Goal: Task Accomplishment & Management: Complete application form

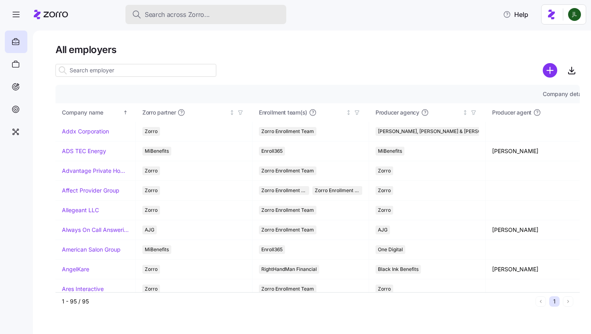
click at [171, 14] on span "Search across Zorro..." at bounding box center [177, 15] width 65 height 10
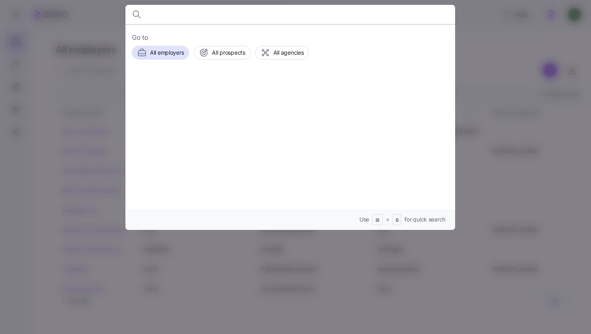
click at [171, 14] on input at bounding box center [251, 14] width 206 height 19
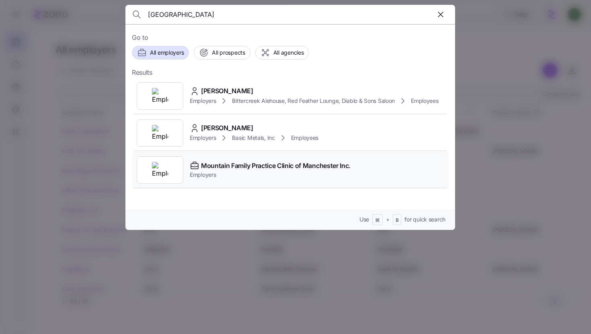
type input "[GEOGRAPHIC_DATA]"
click at [253, 165] on span "Mountain Family Practice Clinic of Manchester Inc." at bounding box center [276, 166] width 150 height 10
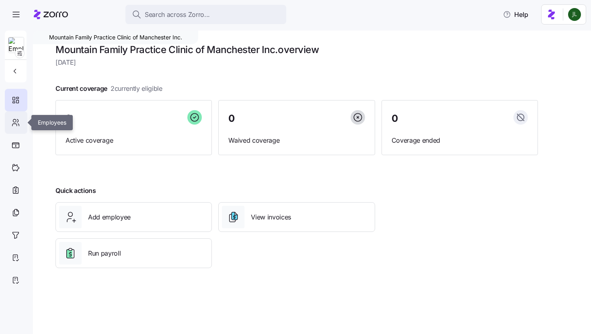
click at [18, 126] on icon at bounding box center [15, 123] width 9 height 10
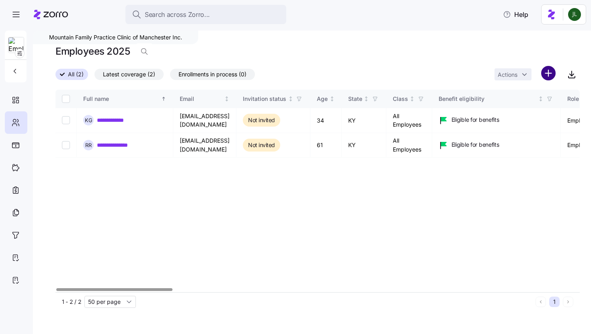
click at [543, 76] on html "**********" at bounding box center [295, 164] width 591 height 329
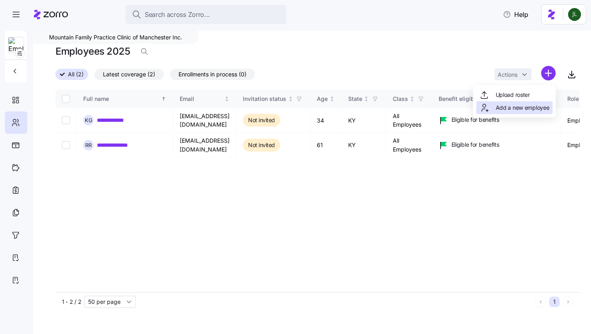
click at [522, 111] on span "Add a new employee" at bounding box center [523, 108] width 54 height 8
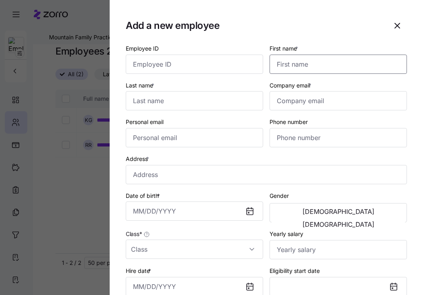
click at [280, 65] on input "First name *" at bounding box center [338, 64] width 137 height 19
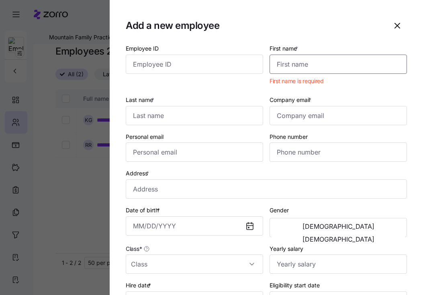
paste input "Autumn"
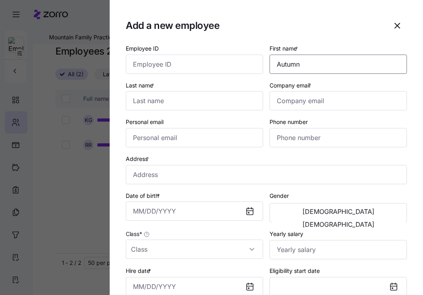
type input "Autumn"
click at [229, 105] on input "Last name *" at bounding box center [194, 100] width 137 height 19
paste input "Bowling"
type input "Bowling"
click at [306, 106] on input "Company email *" at bounding box center [338, 100] width 137 height 19
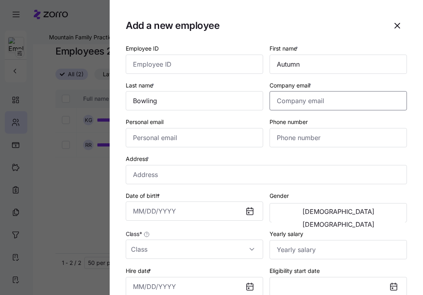
paste input "[EMAIL_ADDRESS][DOMAIN_NAME]"
type input "[EMAIL_ADDRESS][DOMAIN_NAME]"
click at [224, 140] on input "Personal email" at bounding box center [194, 137] width 137 height 19
paste input "[EMAIL_ADDRESS][DOMAIN_NAME]"
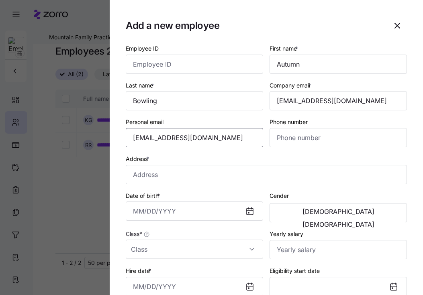
type input "[EMAIL_ADDRESS][DOMAIN_NAME]"
click at [324, 142] on input "Phone number" at bounding box center [338, 137] width 137 height 19
paste input "[PHONE_NUMBER]"
type input "[PHONE_NUMBER]"
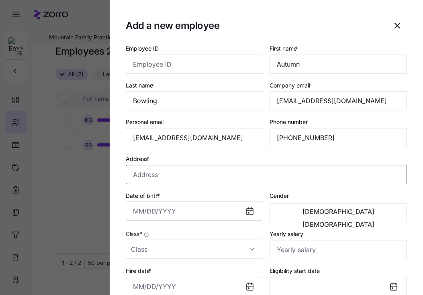
click at [249, 168] on input "Address *" at bounding box center [266, 174] width 281 height 19
paste input "[STREET_ADDRESS]"
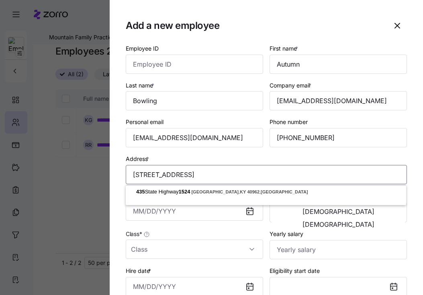
type input "[STREET_ADDRESS]"
click at [199, 215] on input "Date of birth *" at bounding box center [194, 211] width 137 height 19
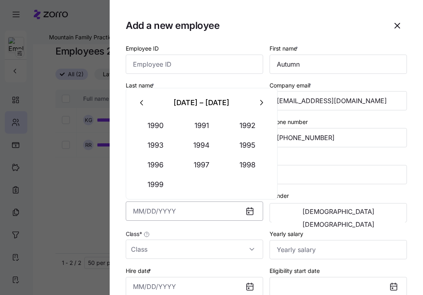
paste input "[DATE]"
type input "[DATE]"
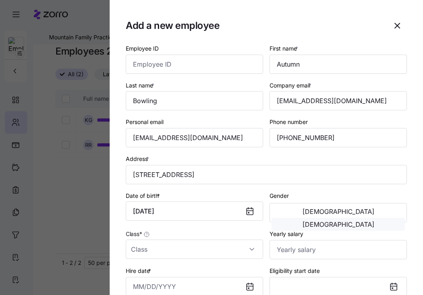
click at [366, 221] on span "[DEMOGRAPHIC_DATA]" at bounding box center [339, 224] width 72 height 6
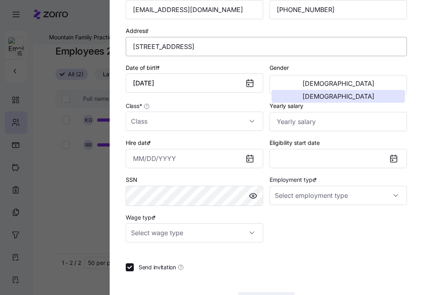
scroll to position [129, 0]
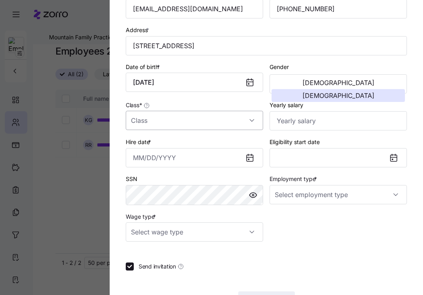
click at [221, 127] on input "Class *" at bounding box center [194, 120] width 137 height 19
click at [203, 144] on div "All Employees" at bounding box center [194, 146] width 131 height 17
type input "All Employees"
click at [327, 195] on input "Employment type *" at bounding box center [338, 194] width 137 height 19
click at [303, 220] on div "Full Time" at bounding box center [338, 221] width 131 height 17
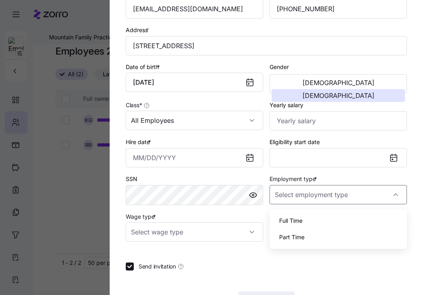
type input "Full Time"
click at [233, 234] on input "Wage type *" at bounding box center [194, 232] width 137 height 19
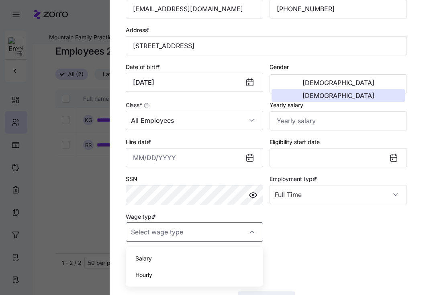
click at [178, 274] on div "Hourly" at bounding box center [194, 275] width 131 height 17
type input "Hourly"
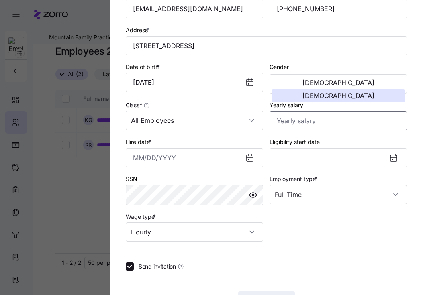
click at [298, 122] on input "Yearly salary" at bounding box center [338, 120] width 137 height 19
paste input "$93,600"
type input "$93,600"
click at [325, 161] on button "Eligibility start date" at bounding box center [338, 157] width 137 height 19
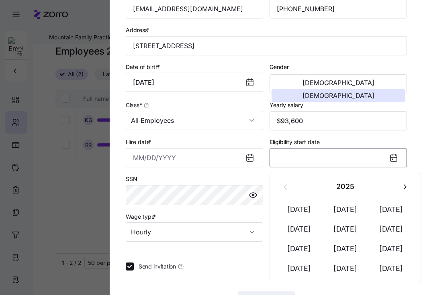
click at [325, 161] on button "Eligibility start date" at bounding box center [338, 157] width 137 height 19
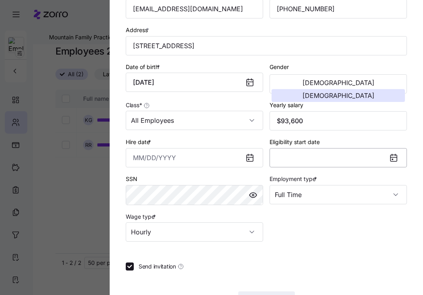
click at [325, 161] on button "Eligibility start date" at bounding box center [338, 157] width 137 height 19
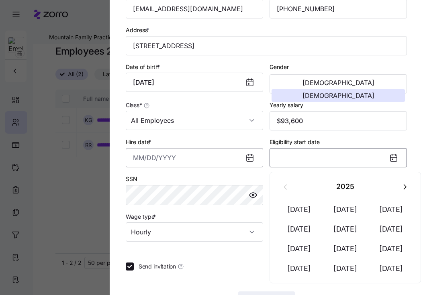
click at [204, 168] on input "Hire date *" at bounding box center [194, 157] width 137 height 19
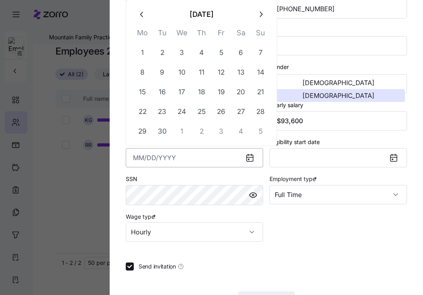
paste input "[DATE]"
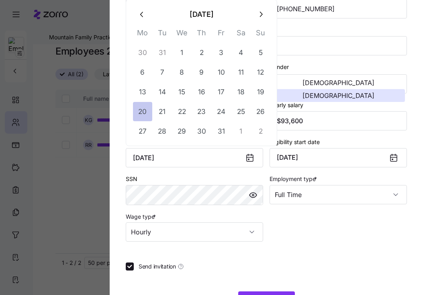
click at [141, 115] on button "20" at bounding box center [142, 111] width 19 height 19
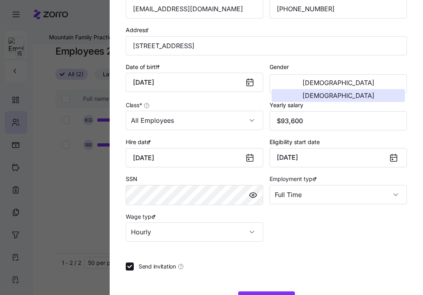
type input "[DATE]"
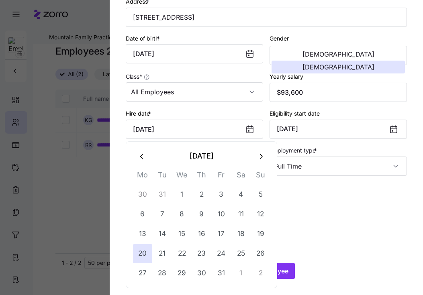
scroll to position [157, 0]
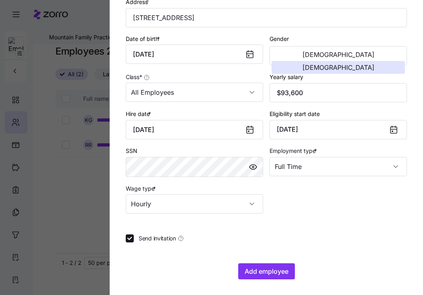
click at [377, 246] on div "Employee ID First name * Autumn Last name * Bowling Company email * [EMAIL_ADDR…" at bounding box center [266, 83] width 281 height 394
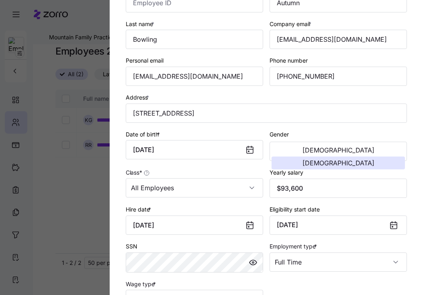
scroll to position [160, 0]
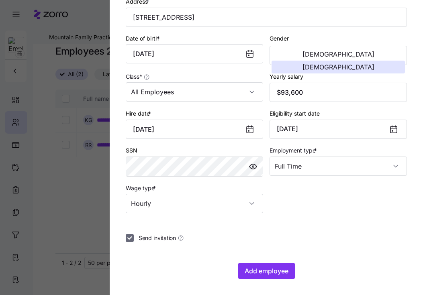
click at [130, 236] on input "Send invitation" at bounding box center [130, 238] width 8 height 8
checkbox input "false"
click at [261, 275] on span "Add employee" at bounding box center [267, 272] width 44 height 10
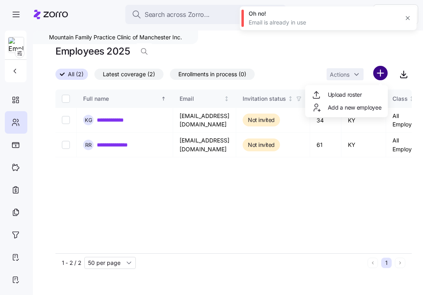
click at [387, 76] on html "**********" at bounding box center [211, 145] width 423 height 291
click at [351, 106] on span "Add a new employee" at bounding box center [355, 108] width 54 height 8
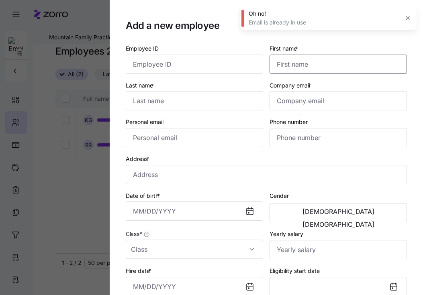
click at [289, 65] on input "First name *" at bounding box center [338, 64] width 137 height 19
paste input "[PERSON_NAME] [EMAIL_ADDRESS][DOMAIN_NAME] 15025555555 [STREET_ADDRESS] [DATE] …"
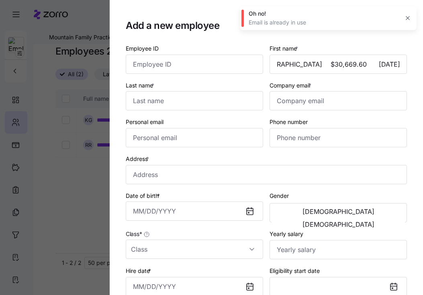
scroll to position [0, 0]
drag, startPoint x: 306, startPoint y: 65, endPoint x: 410, endPoint y: 72, distance: 104.8
click at [410, 72] on section "Add a new employee Employee ID First name * [PERSON_NAME] [EMAIL_ADDRESS][DOMAI…" at bounding box center [267, 147] width 314 height 295
type input "[PERSON_NAME] [EMAIL_ADDRESS][DOMAIN_NAME] 15025555555 [STREET_ADDRESS] [DATE] …"
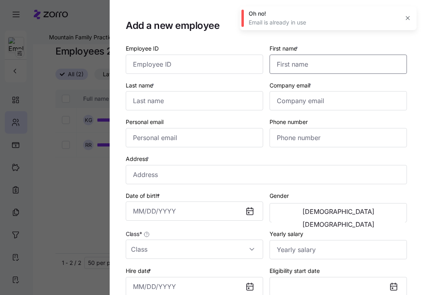
scroll to position [0, 0]
paste input "[PERSON_NAME] [EMAIL_ADDRESS][DOMAIN_NAME] 15025555555 [STREET_ADDRESS] [DATE] …"
type input "[PERSON_NAME] [EMAIL_ADDRESS][DOMAIN_NAME] 15025555555 [STREET_ADDRESS] [DATE] …"
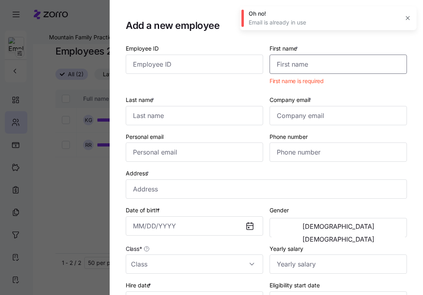
paste input "[PERSON_NAME]"
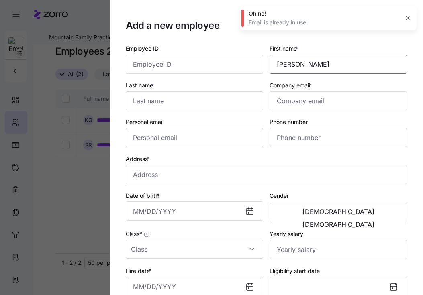
type input "[PERSON_NAME]"
click at [252, 100] on input "Last name *" at bounding box center [194, 100] width 137 height 19
paste input "Burns"
type input "Burns"
click at [346, 100] on input "Company email *" at bounding box center [338, 100] width 137 height 19
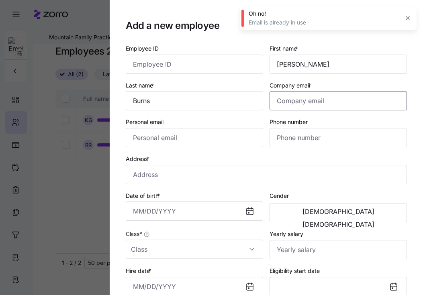
click at [346, 100] on input "Company email *" at bounding box center [338, 100] width 137 height 19
paste input "[EMAIL_ADDRESS][DOMAIN_NAME]"
type input "[EMAIL_ADDRESS][DOMAIN_NAME]"
click at [221, 148] on div at bounding box center [194, 137] width 137 height 19
click at [217, 141] on input "Personal email" at bounding box center [194, 137] width 137 height 19
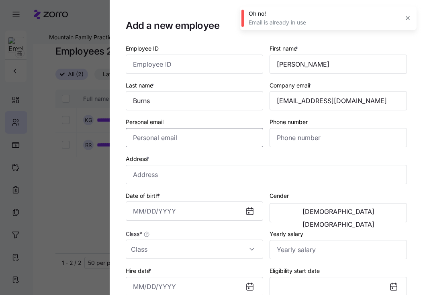
paste input "[EMAIL_ADDRESS][DOMAIN_NAME]"
type input "[EMAIL_ADDRESS][DOMAIN_NAME]"
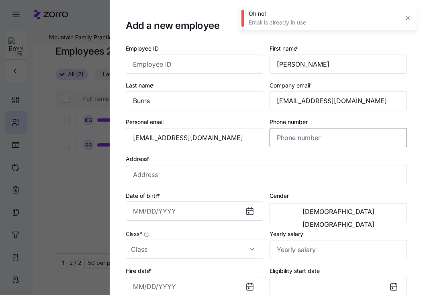
click at [337, 140] on input "Phone number" at bounding box center [338, 137] width 137 height 19
paste input "[PHONE_NUMBER]"
type input "[PHONE_NUMBER]"
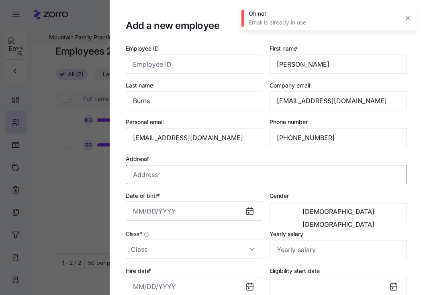
click at [310, 176] on input "Address *" at bounding box center [266, 174] width 281 height 19
paste input "[STREET_ADDRESS]"
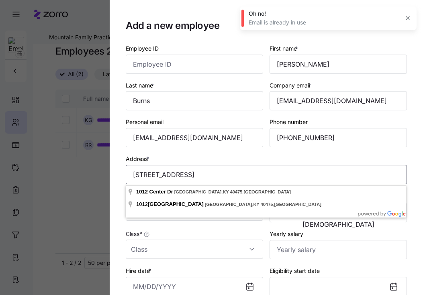
type input "[STREET_ADDRESS]"
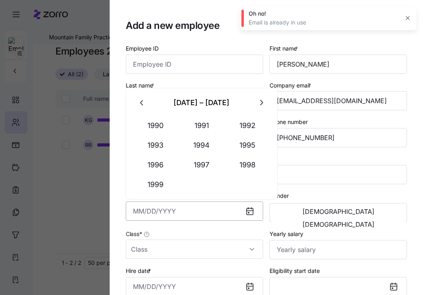
click at [174, 207] on input "Date of birth *" at bounding box center [194, 211] width 137 height 19
paste input "[DATE]"
type input "[DATE]"
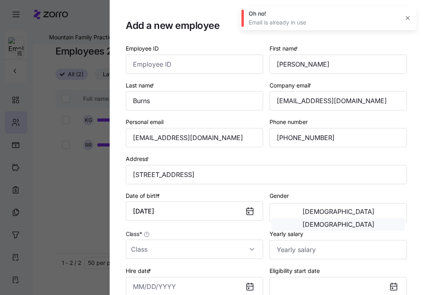
click at [367, 221] on span "[DEMOGRAPHIC_DATA]" at bounding box center [339, 224] width 72 height 6
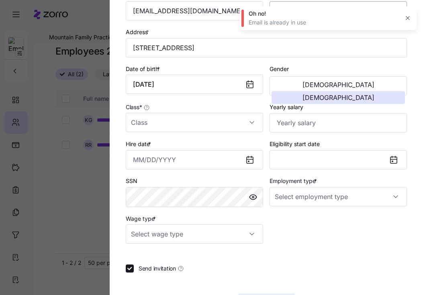
scroll to position [131, 0]
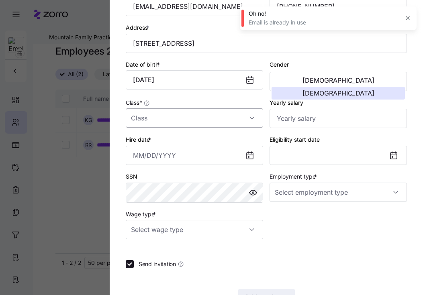
click at [207, 122] on input "Class *" at bounding box center [194, 118] width 137 height 19
click at [178, 147] on div "All Employees" at bounding box center [194, 143] width 131 height 17
type input "All Employees"
click at [308, 125] on input "Yearly salary" at bounding box center [338, 118] width 137 height 19
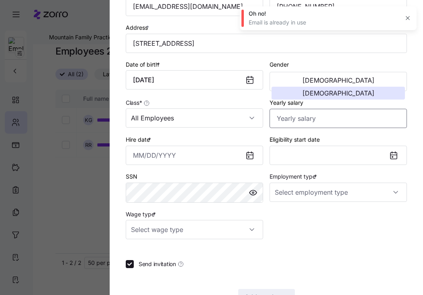
paste input "$30,669"
type input "$30,669"
click at [195, 164] on input "Hire date *" at bounding box center [194, 155] width 137 height 19
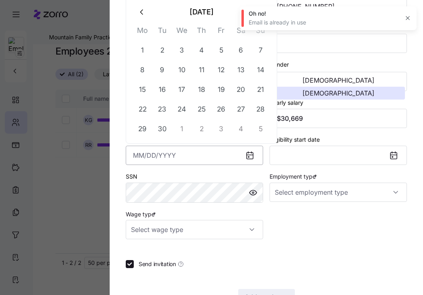
paste input "[DATE]"
click at [224, 50] on button "1" at bounding box center [221, 50] width 19 height 19
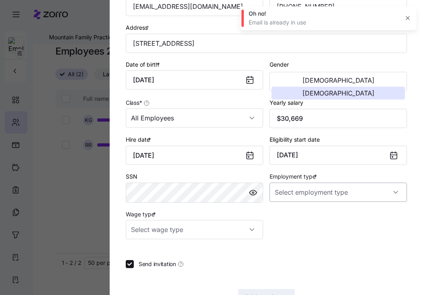
type input "[DATE]"
click at [316, 192] on input "Employment type *" at bounding box center [338, 192] width 137 height 19
click at [301, 220] on span "Full Time" at bounding box center [290, 218] width 23 height 9
type input "Full Time"
click at [215, 232] on input "Wage type *" at bounding box center [194, 229] width 137 height 19
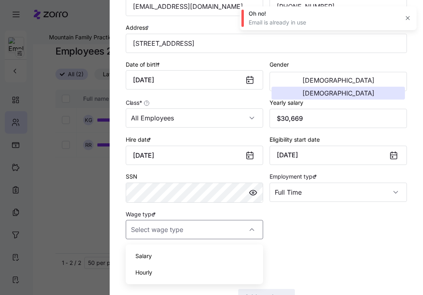
click at [176, 270] on div "Hourly" at bounding box center [194, 273] width 131 height 17
type input "Hourly"
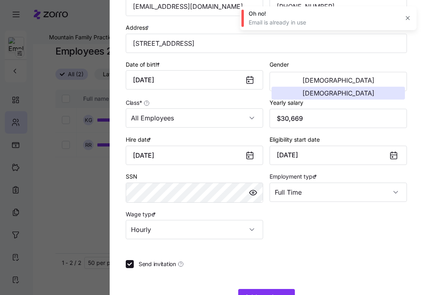
scroll to position [160, 0]
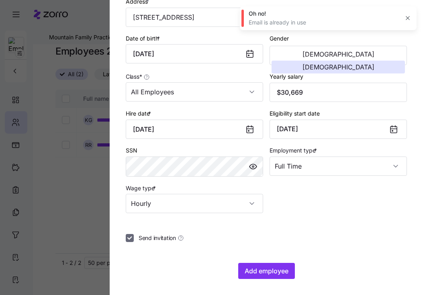
click at [129, 239] on input "Send invitation" at bounding box center [130, 238] width 8 height 8
checkbox input "false"
click at [268, 271] on span "Add employee" at bounding box center [267, 272] width 44 height 10
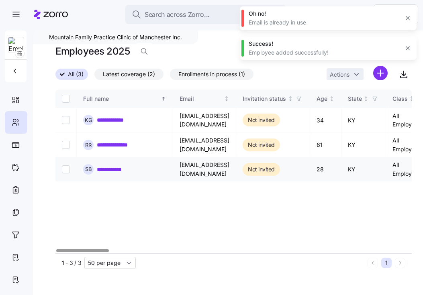
click at [121, 169] on link "**********" at bounding box center [114, 170] width 35 height 8
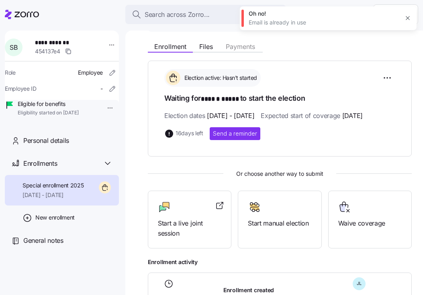
scroll to position [100, 0]
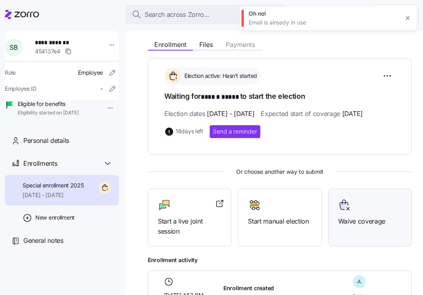
click at [369, 212] on div at bounding box center [370, 205] width 64 height 13
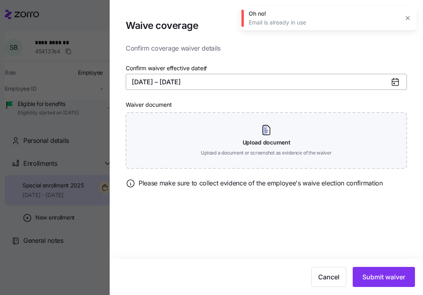
click at [223, 87] on button "[DATE] – [DATE]" at bounding box center [266, 82] width 281 height 16
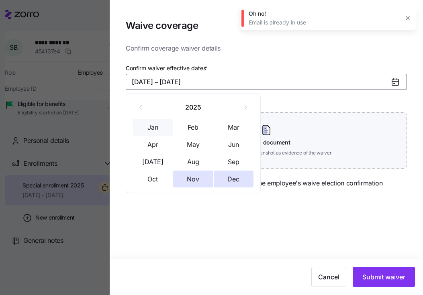
click at [153, 123] on button "Jan" at bounding box center [153, 127] width 40 height 17
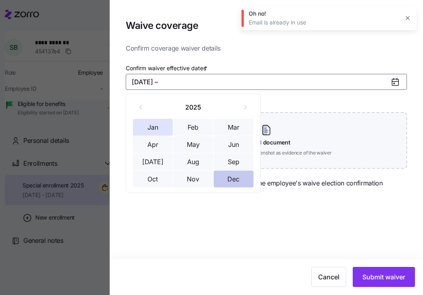
click at [236, 172] on button "Dec" at bounding box center [234, 179] width 40 height 17
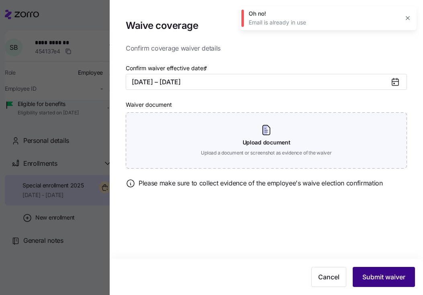
click at [377, 275] on span "Submit waiver" at bounding box center [384, 278] width 43 height 10
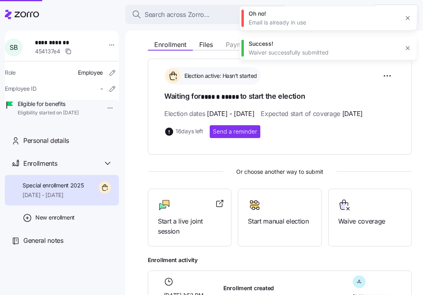
scroll to position [86, 0]
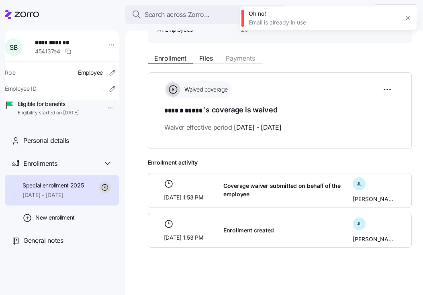
click at [407, 16] on icon "button" at bounding box center [408, 18] width 6 height 6
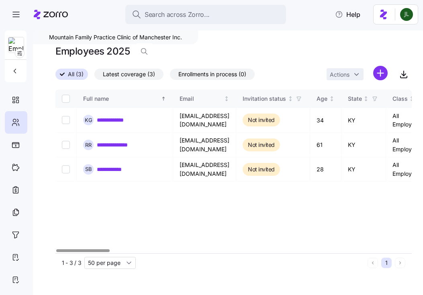
click at [388, 73] on div "Actions" at bounding box center [369, 74] width 85 height 17
click at [382, 74] on html "**********" at bounding box center [211, 145] width 423 height 291
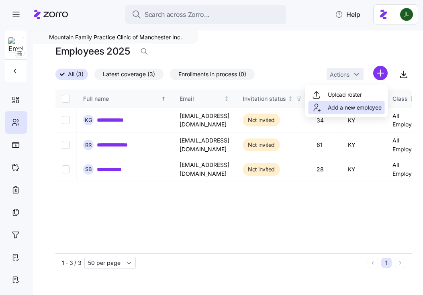
click at [364, 108] on span "Add a new employee" at bounding box center [355, 108] width 54 height 8
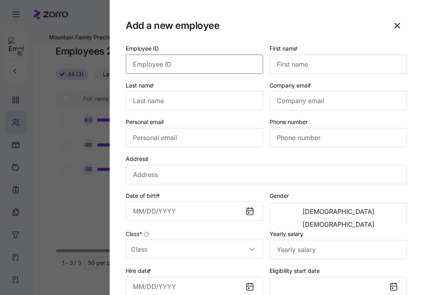
click at [213, 67] on input "Employee ID" at bounding box center [194, 64] width 137 height 19
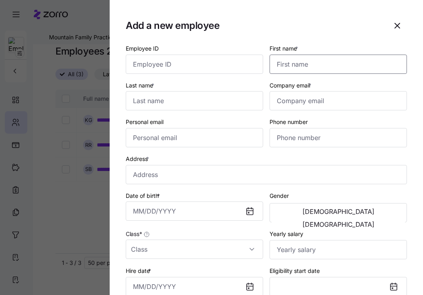
click at [298, 66] on input "First name *" at bounding box center [338, 64] width 137 height 19
paste input "[PERSON_NAME] [PERSON_NAME][EMAIL_ADDRESS][PERSON_NAME][DOMAIN_NAME] [PERSON_NA…"
type input "[PERSON_NAME] [PERSON_NAME][EMAIL_ADDRESS][PERSON_NAME][DOMAIN_NAME] [PERSON_NA…"
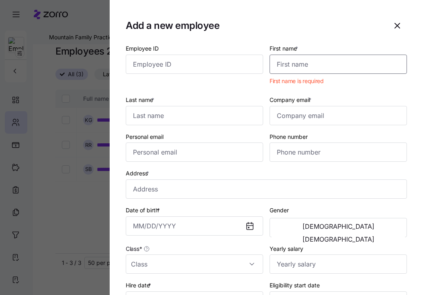
paste input "[PERSON_NAME]"
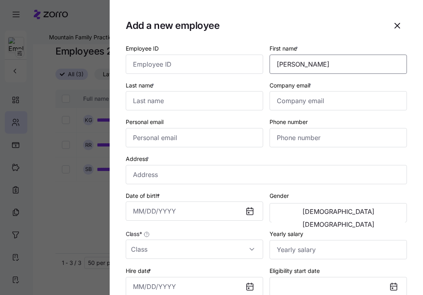
type input "[PERSON_NAME]"
click at [231, 107] on input "Last name *" at bounding box center [194, 100] width 137 height 19
paste input "Cheek"
type input "Cheek"
click at [318, 106] on input "Company email *" at bounding box center [338, 100] width 137 height 19
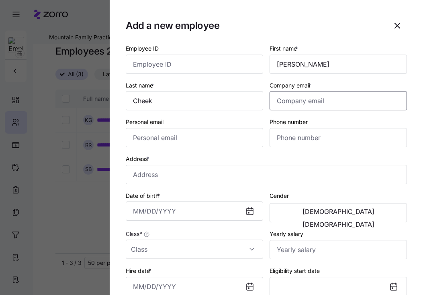
paste input "[PERSON_NAME][EMAIL_ADDRESS][PERSON_NAME][DOMAIN_NAME]"
type input "[PERSON_NAME][EMAIL_ADDRESS][PERSON_NAME][DOMAIN_NAME]"
click at [343, 135] on input "Phone number" at bounding box center [338, 137] width 137 height 19
paste input "[PHONE_NUMBER]"
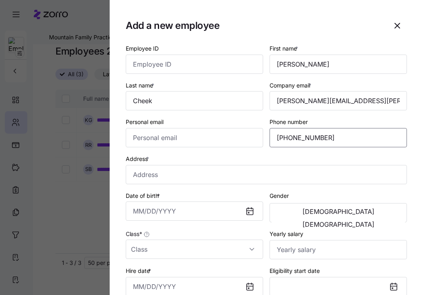
type input "[PHONE_NUMBER]"
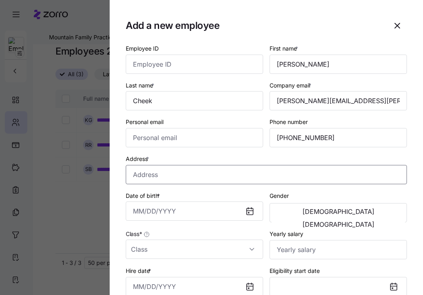
click at [297, 176] on input "Address *" at bounding box center [266, 174] width 281 height 19
paste input "[STREET_ADDRESS]"
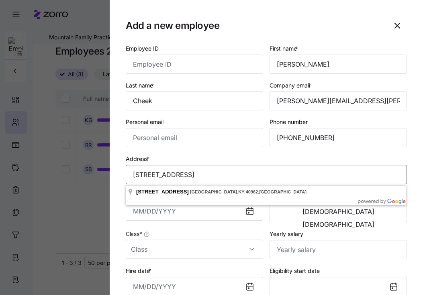
type input "[STREET_ADDRESS]"
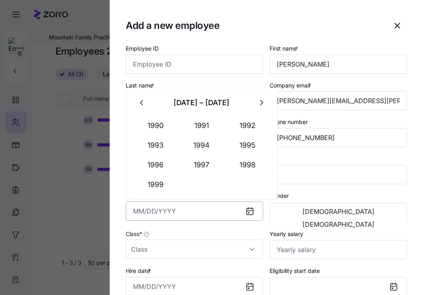
click at [207, 213] on input "Date of birth *" at bounding box center [194, 211] width 137 height 19
paste input "[DATE]"
type input "[DATE]"
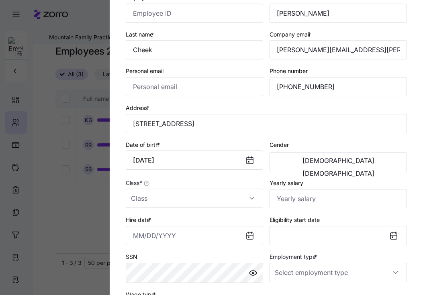
scroll to position [54, 0]
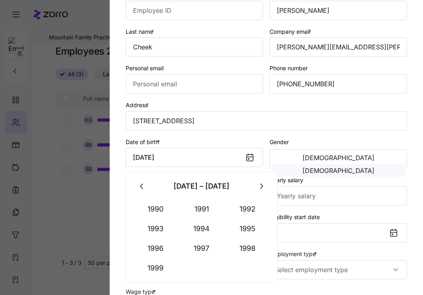
click at [368, 168] on span "[DEMOGRAPHIC_DATA]" at bounding box center [339, 171] width 72 height 6
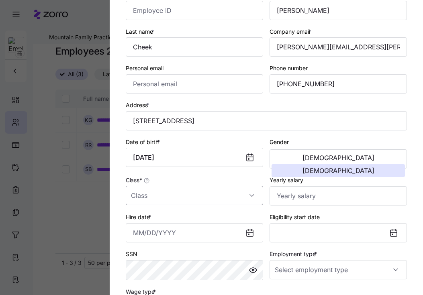
click at [214, 197] on input "Class *" at bounding box center [194, 195] width 137 height 19
click at [174, 216] on div "All Employees" at bounding box center [194, 221] width 131 height 17
type input "All Employees"
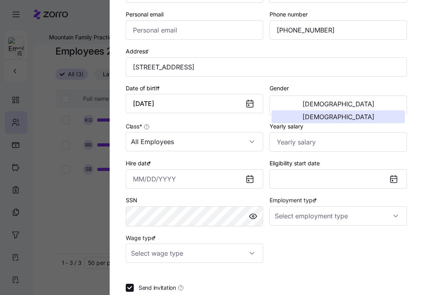
scroll to position [140, 0]
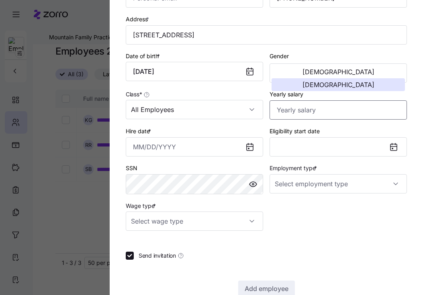
click at [278, 113] on input "Yearly salary" at bounding box center [338, 109] width 137 height 19
paste input "$101,400"
type input "$101,400"
click at [271, 154] on button "Eligibility start date" at bounding box center [338, 146] width 137 height 19
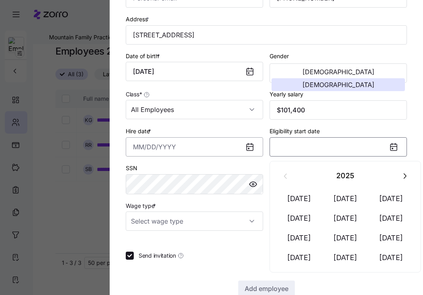
click at [195, 153] on input "Hire date *" at bounding box center [194, 146] width 137 height 19
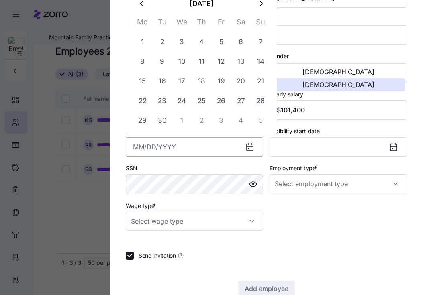
paste input "[DATE]"
click at [142, 61] on button "3" at bounding box center [142, 61] width 19 height 19
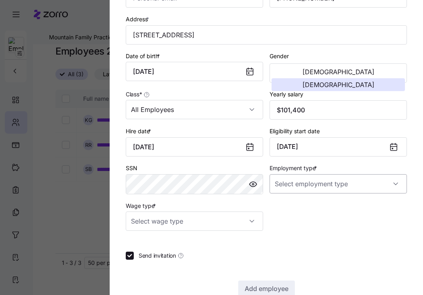
type input "[DATE]"
click at [314, 185] on input "Employment type *" at bounding box center [338, 183] width 137 height 19
click at [308, 201] on div "Full Time Part Time" at bounding box center [338, 219] width 137 height 40
click at [304, 206] on div "Full Time" at bounding box center [338, 210] width 131 height 17
type input "Full Time"
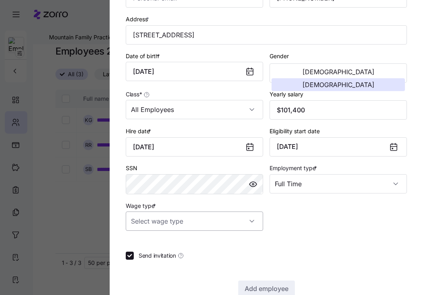
click at [237, 228] on input "Wage type *" at bounding box center [194, 221] width 137 height 19
click at [201, 260] on div "Hourly" at bounding box center [194, 264] width 131 height 17
type input "Hourly"
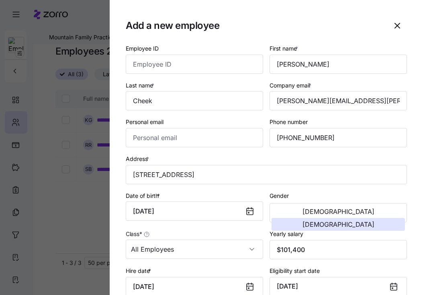
scroll to position [160, 0]
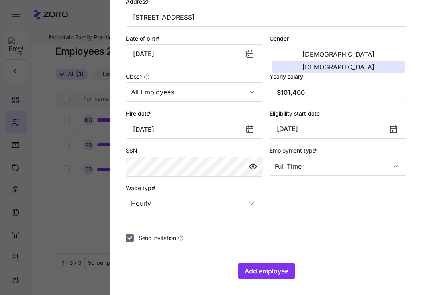
click at [132, 239] on input "Send invitation" at bounding box center [130, 238] width 8 height 8
checkbox input "false"
click at [270, 267] on span "Add employee" at bounding box center [267, 272] width 44 height 10
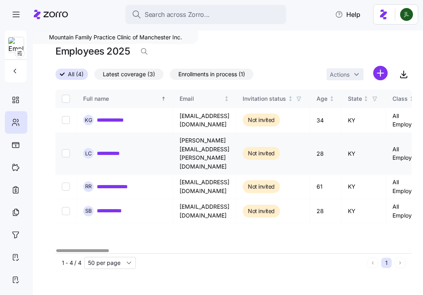
click at [124, 150] on link "**********" at bounding box center [114, 154] width 34 height 8
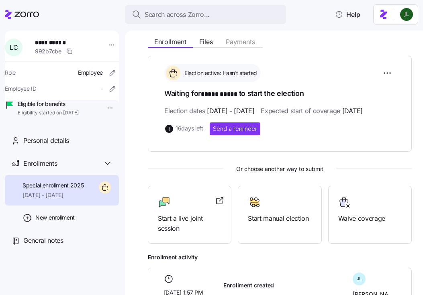
scroll to position [107, 0]
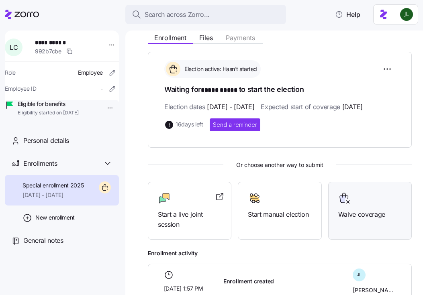
click at [349, 205] on icon at bounding box center [344, 198] width 13 height 13
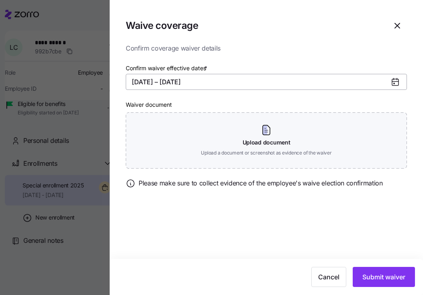
click at [196, 86] on button "[DATE] – [DATE]" at bounding box center [266, 82] width 281 height 16
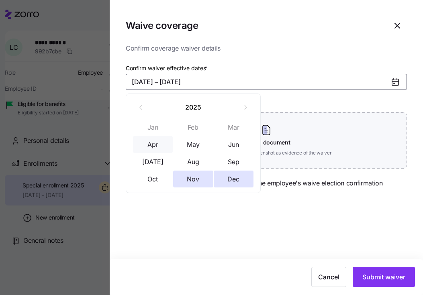
click at [156, 145] on button "Apr" at bounding box center [153, 144] width 40 height 17
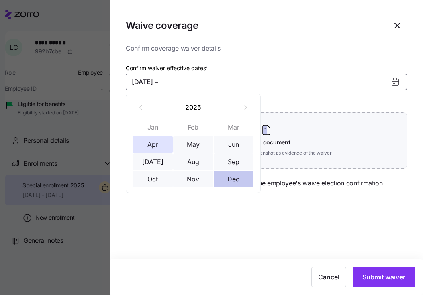
click at [236, 183] on button "Dec" at bounding box center [234, 179] width 40 height 17
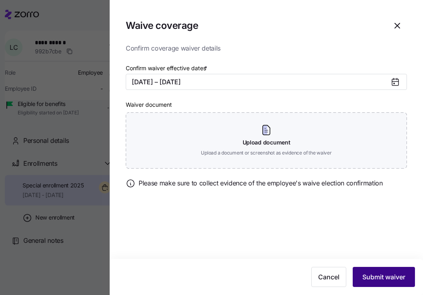
click at [398, 267] on button "Submit waiver" at bounding box center [384, 277] width 62 height 20
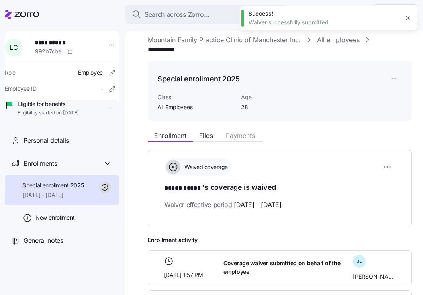
scroll to position [0, 0]
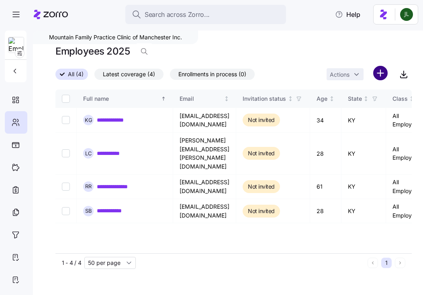
click at [379, 70] on html "**********" at bounding box center [211, 145] width 423 height 291
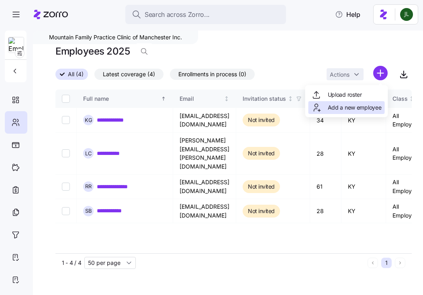
click at [360, 105] on span "Add a new employee" at bounding box center [355, 108] width 54 height 8
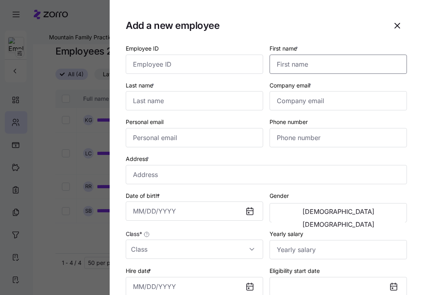
click at [291, 71] on input "First name *" at bounding box center [338, 64] width 137 height 19
paste input "[PERSON_NAME]"
type input "[PERSON_NAME]"
click at [246, 104] on input "Last name *" at bounding box center [194, 100] width 137 height 19
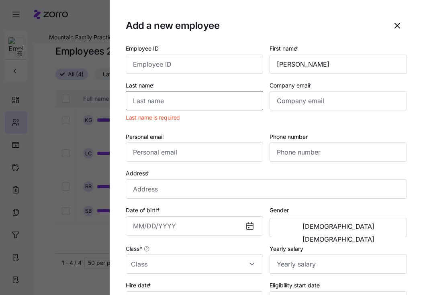
paste input "[PERSON_NAME]"
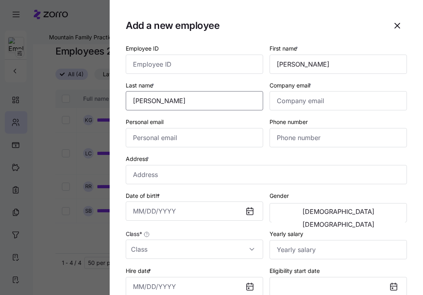
type input "[PERSON_NAME]"
click at [310, 102] on input "Company email *" at bounding box center [338, 100] width 137 height 19
click at [296, 102] on input "Company email *" at bounding box center [338, 100] width 137 height 19
paste input "[EMAIL_ADDRESS][DOMAIN_NAME]"
type input "[EMAIL_ADDRESS][DOMAIN_NAME]"
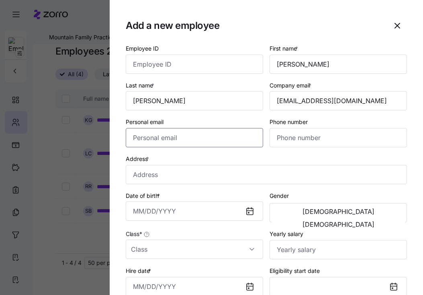
click at [190, 137] on input "Personal email" at bounding box center [194, 137] width 137 height 19
paste input "[EMAIL_ADDRESS][DOMAIN_NAME]"
type input "[EMAIL_ADDRESS][DOMAIN_NAME]"
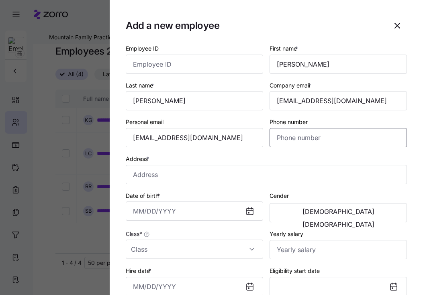
click at [285, 137] on input "Phone number" at bounding box center [338, 137] width 137 height 19
paste input "[PHONE_NUMBER]"
type input "[PHONE_NUMBER]"
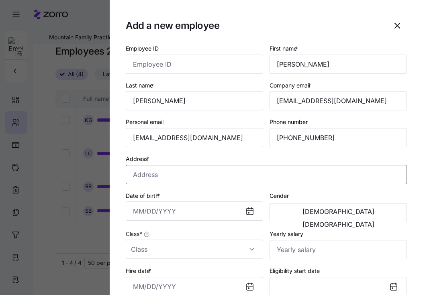
click at [276, 173] on input "Address *" at bounding box center [266, 174] width 281 height 19
paste input "[STREET_ADDRESS]"
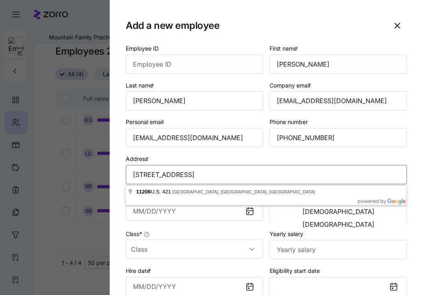
type input "[STREET_ADDRESS]"
click at [167, 213] on input "Date of birth *" at bounding box center [194, 211] width 137 height 19
paste input "[DATE]"
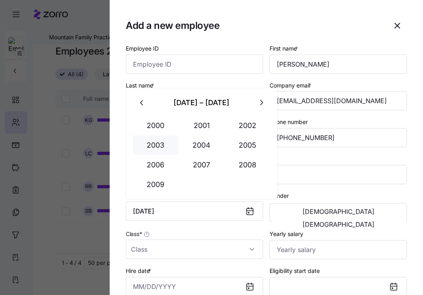
click at [154, 146] on button "2003" at bounding box center [156, 144] width 46 height 19
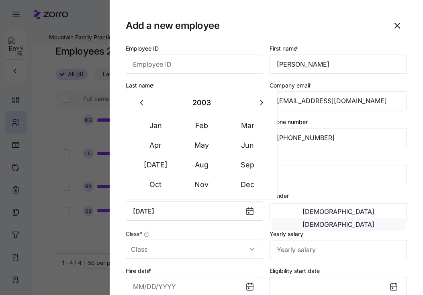
type input "[DATE]"
click at [359, 218] on button "[DEMOGRAPHIC_DATA]" at bounding box center [338, 224] width 133 height 13
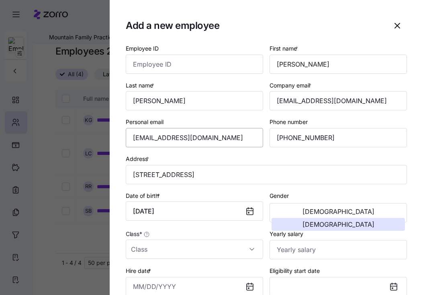
scroll to position [100, 0]
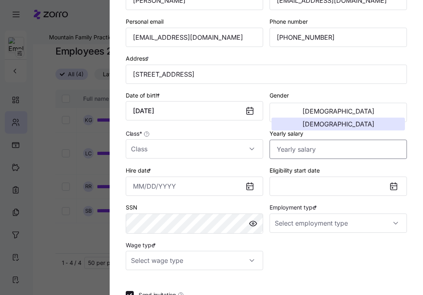
click at [295, 152] on input "Yearly salary" at bounding box center [338, 149] width 137 height 19
paste input "$22,495"
type input "$22,495"
click at [215, 152] on input "Class *" at bounding box center [194, 148] width 137 height 19
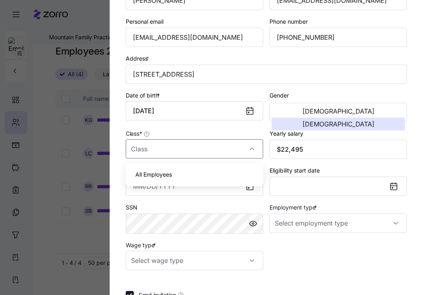
click at [198, 176] on div "All Employees" at bounding box center [194, 174] width 131 height 17
type input "All Employees"
click at [321, 223] on input "Employment type *" at bounding box center [338, 223] width 137 height 19
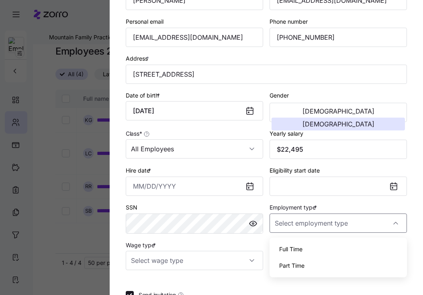
click at [305, 250] on div "Full Time" at bounding box center [338, 249] width 131 height 17
type input "Full Time"
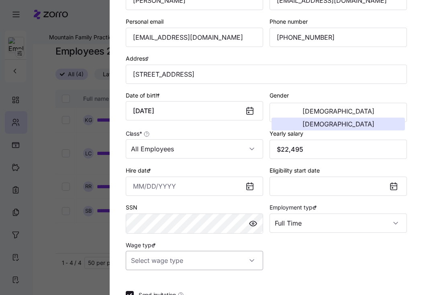
click at [200, 258] on input "Wage type *" at bounding box center [194, 260] width 137 height 19
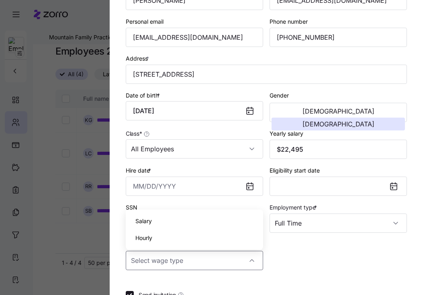
click at [187, 238] on div "Hourly" at bounding box center [194, 238] width 131 height 17
type input "Hourly"
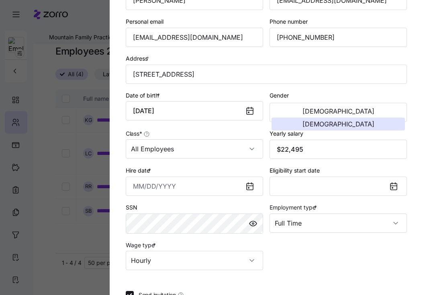
scroll to position [160, 0]
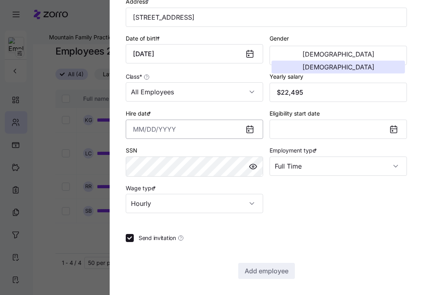
click at [186, 131] on input "Hire date *" at bounding box center [194, 129] width 137 height 19
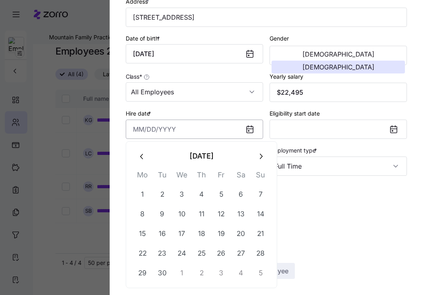
paste input "[DATE]"
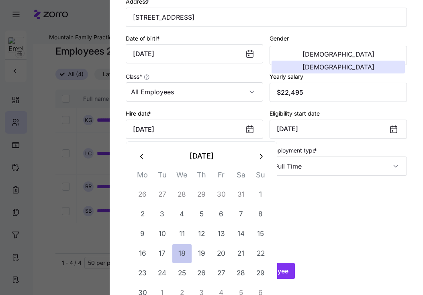
click at [182, 250] on button "18" at bounding box center [181, 253] width 19 height 19
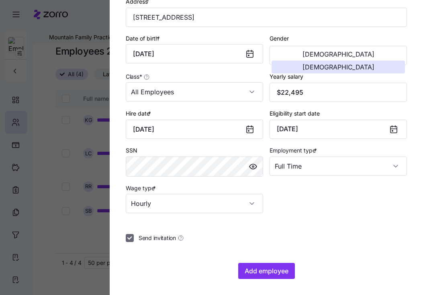
type input "[DATE]"
click at [129, 239] on input "Send invitation" at bounding box center [130, 238] width 8 height 8
checkbox input "false"
click at [252, 264] on button "Add employee" at bounding box center [266, 271] width 57 height 16
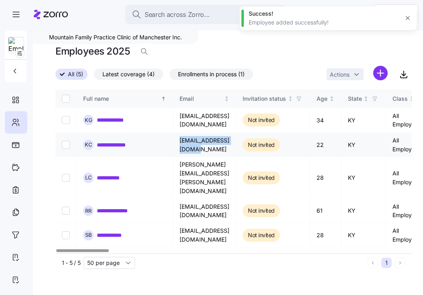
drag, startPoint x: 248, startPoint y: 145, endPoint x: 174, endPoint y: 145, distance: 74.4
click at [174, 145] on td "[EMAIL_ADDRESS][DOMAIN_NAME]" at bounding box center [204, 145] width 63 height 24
copy td "[EMAIL_ADDRESS][DOMAIN_NAME]"
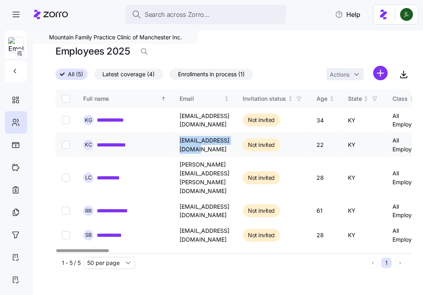
click at [125, 143] on link "**********" at bounding box center [115, 145] width 36 height 8
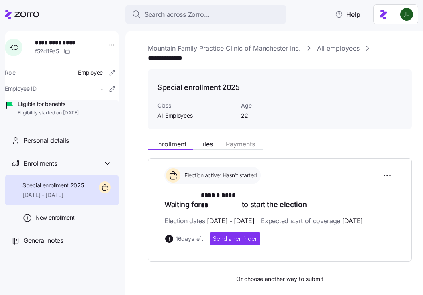
scroll to position [179, 0]
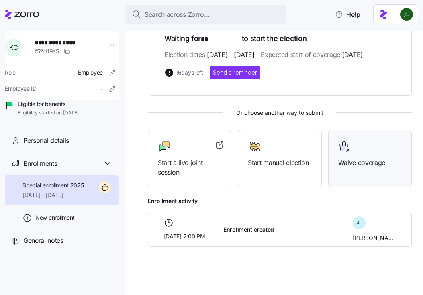
click at [342, 158] on span "Waive coverage" at bounding box center [370, 163] width 64 height 10
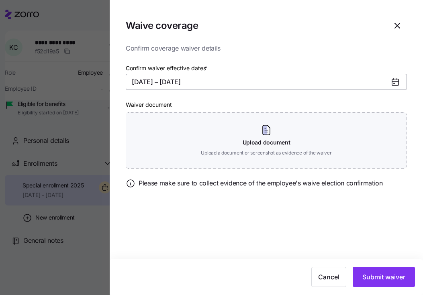
click at [184, 79] on button "[DATE] – [DATE]" at bounding box center [266, 82] width 281 height 16
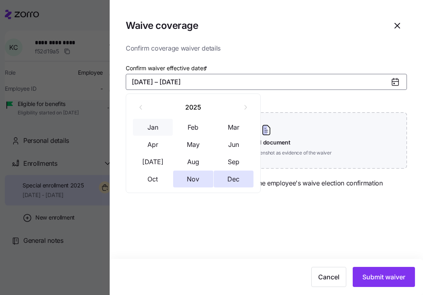
click at [161, 127] on button "Jan" at bounding box center [153, 127] width 40 height 17
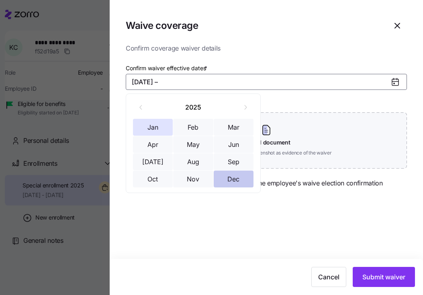
click at [231, 178] on button "Dec" at bounding box center [234, 179] width 40 height 17
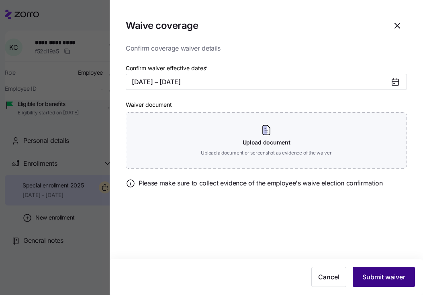
click at [369, 274] on span "Submit waiver" at bounding box center [384, 278] width 43 height 10
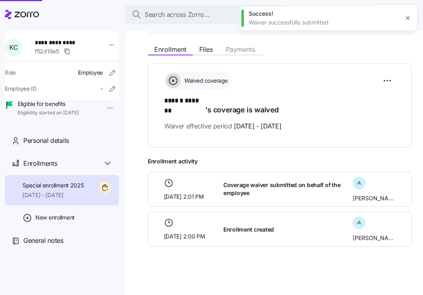
scroll to position [91, 0]
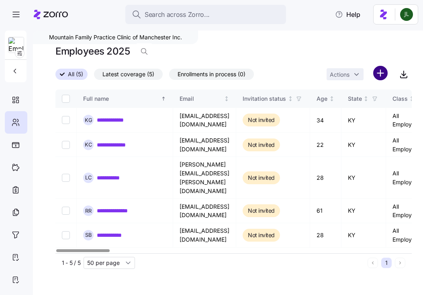
click at [380, 77] on html "**********" at bounding box center [211, 145] width 423 height 291
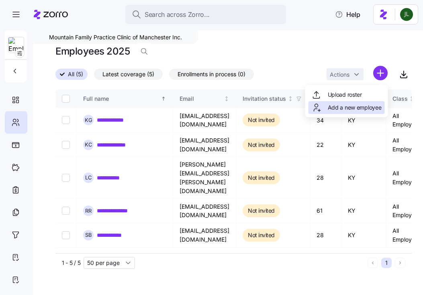
click at [357, 103] on div "Add a new employee" at bounding box center [347, 108] width 70 height 10
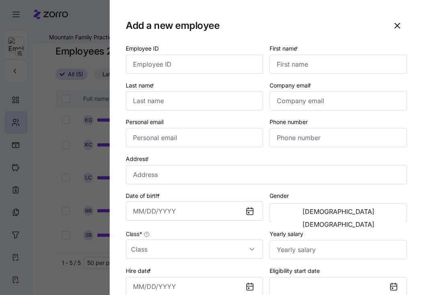
click at [316, 52] on div "First name *" at bounding box center [338, 58] width 137 height 31
click at [313, 57] on input "First name *" at bounding box center [338, 64] width 137 height 19
paste input "[PERSON_NAME]"
type input "[PERSON_NAME]"
click at [234, 107] on input "Last name *" at bounding box center [194, 100] width 137 height 19
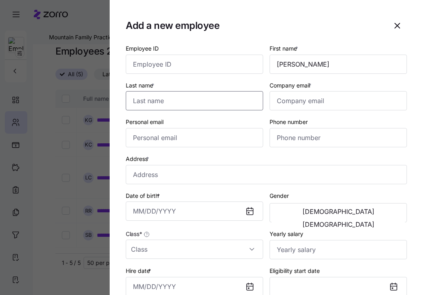
paste input "G"
click at [158, 100] on input "Last name *" at bounding box center [194, 100] width 137 height 19
type input "[DEMOGRAPHIC_DATA]"
click at [305, 108] on input "Company email *" at bounding box center [338, 100] width 137 height 19
paste input "[PERSON_NAME][DOMAIN_NAME][EMAIL_ADDRESS][DEMOGRAPHIC_DATA][DOMAIN_NAME]"
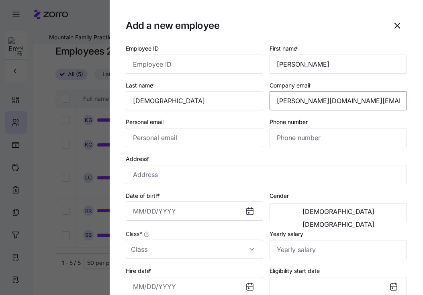
type input "[PERSON_NAME][DOMAIN_NAME][EMAIL_ADDRESS][DEMOGRAPHIC_DATA][DOMAIN_NAME]"
click at [218, 138] on input "Personal email" at bounding box center [194, 137] width 137 height 19
paste input "[EMAIL_ADDRESS][DOMAIN_NAME]"
type input "[EMAIL_ADDRESS][DOMAIN_NAME]"
click at [293, 143] on input "Phone number" at bounding box center [338, 137] width 137 height 19
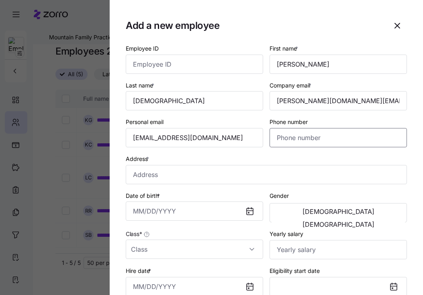
paste input "[PHONE_NUMBER]"
type input "[PHONE_NUMBER]"
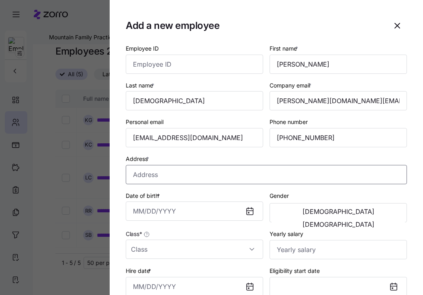
click at [248, 178] on input "Address *" at bounding box center [266, 174] width 281 height 19
paste input "[STREET_ADDRESS][PERSON_NAME]"
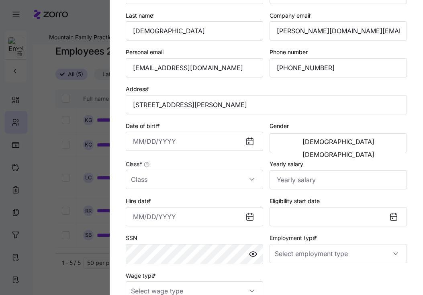
scroll to position [70, 0]
type input "[STREET_ADDRESS]"
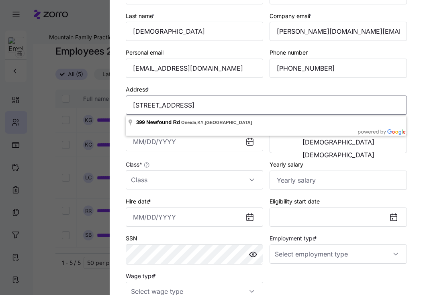
click at [271, 104] on input "[STREET_ADDRESS]" at bounding box center [266, 105] width 281 height 19
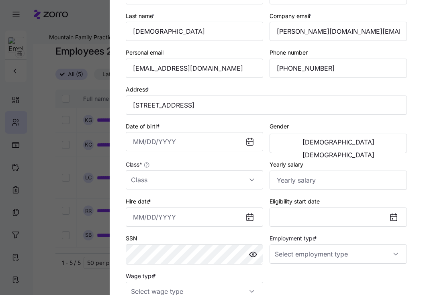
click at [193, 153] on div "Date of birth *" at bounding box center [195, 137] width 144 height 39
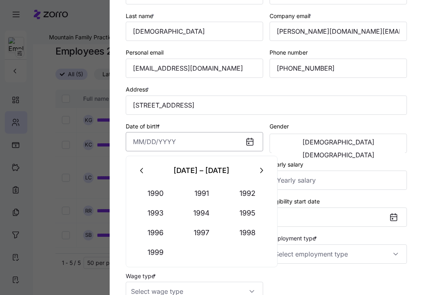
click at [189, 146] on input "Date of birth *" at bounding box center [194, 141] width 137 height 19
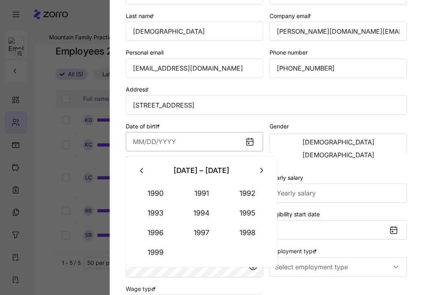
click at [192, 150] on input "Date of birth *" at bounding box center [194, 141] width 137 height 19
paste input "[DATE]"
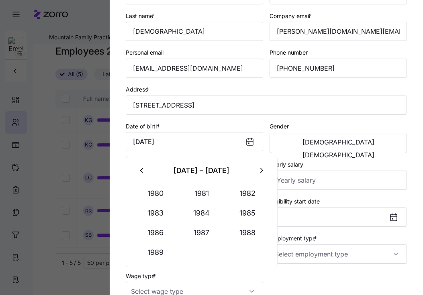
type input "[DATE]"
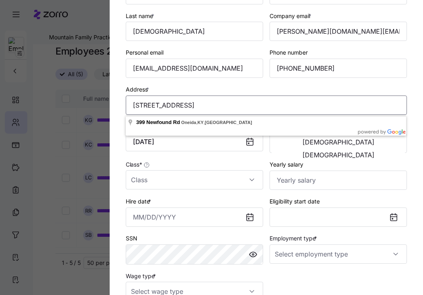
drag, startPoint x: 289, startPoint y: 105, endPoint x: 82, endPoint y: 85, distance: 207.6
click at [82, 291] on div "Add a new employee Employee ID First name * [PERSON_NAME] Last name * [DEMOGRAP…" at bounding box center [211, 291] width 423 height 0
paste input "oad, [PERSON_NAME], [GEOGRAPHIC_DATA] 40972-6003"
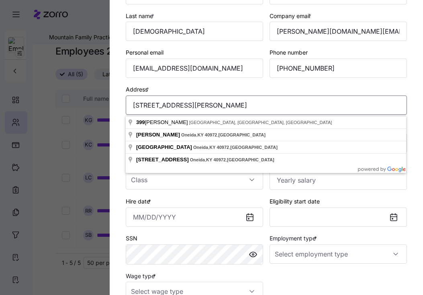
type input "[STREET_ADDRESS][PERSON_NAME]"
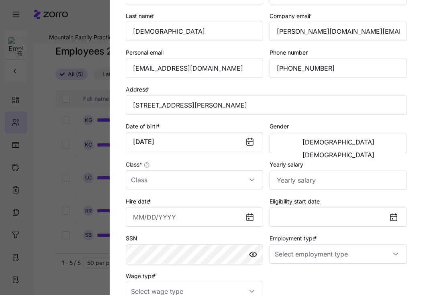
click at [254, 205] on div "Hire date *" at bounding box center [194, 212] width 137 height 31
click at [371, 152] on span "[DEMOGRAPHIC_DATA]" at bounding box center [339, 155] width 72 height 6
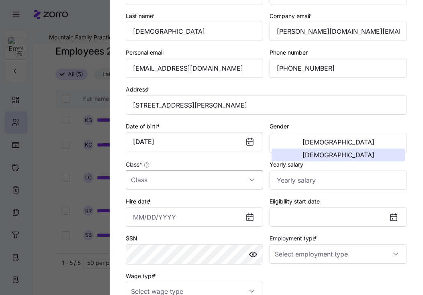
click at [202, 187] on input "Class *" at bounding box center [194, 179] width 137 height 19
click at [166, 208] on span "All Employees" at bounding box center [153, 205] width 37 height 9
type input "All Employees"
click at [320, 183] on input "Yearly salary" at bounding box center [338, 180] width 137 height 19
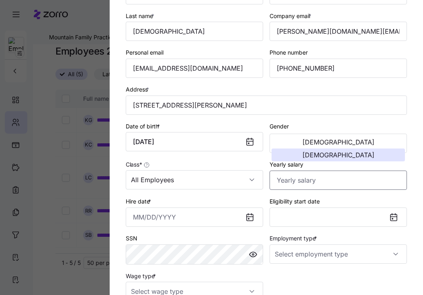
paste input "$93,600"
type input "$93,600"
click at [176, 218] on input "Hire date *" at bounding box center [194, 217] width 137 height 19
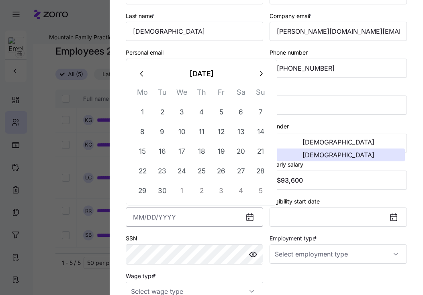
paste input "[DATE]"
click at [201, 156] on button "14" at bounding box center [201, 151] width 19 height 19
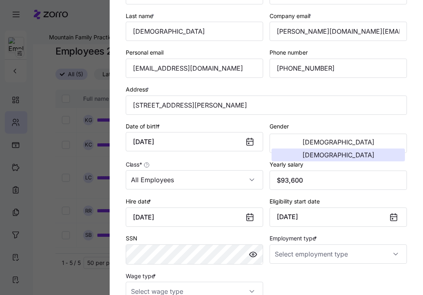
scroll to position [160, 0]
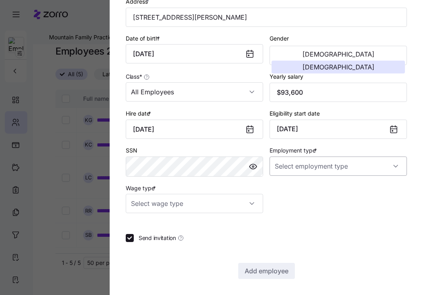
type input "[DATE]"
click at [310, 171] on input "Employment type *" at bounding box center [338, 166] width 137 height 19
click at [302, 189] on span "Full Time" at bounding box center [290, 190] width 23 height 9
type input "Full Time"
click at [226, 202] on input "Wage type *" at bounding box center [194, 203] width 137 height 19
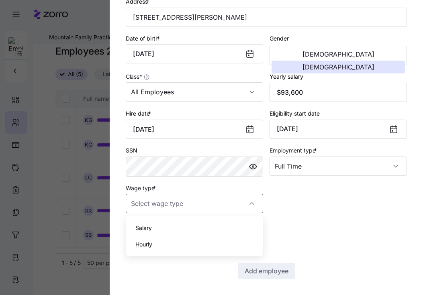
click at [175, 242] on div "Hourly" at bounding box center [194, 244] width 131 height 17
type input "Hourly"
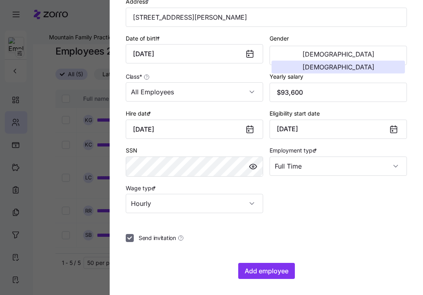
click at [126, 238] on input "Send invitation" at bounding box center [130, 238] width 8 height 8
checkbox input "false"
click at [250, 266] on button "Add employee" at bounding box center [266, 271] width 57 height 16
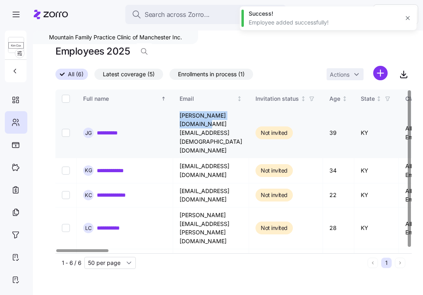
drag, startPoint x: 254, startPoint y: 121, endPoint x: 179, endPoint y: 121, distance: 75.6
click at [179, 121] on td "[PERSON_NAME][DOMAIN_NAME][EMAIL_ADDRESS][DEMOGRAPHIC_DATA][DOMAIN_NAME]" at bounding box center [211, 133] width 76 height 50
copy td "[PERSON_NAME][DOMAIN_NAME][EMAIL_ADDRESS][DEMOGRAPHIC_DATA][DOMAIN_NAME]"
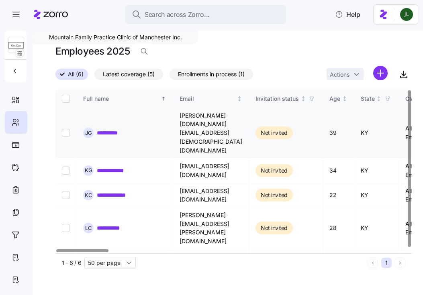
click at [96, 128] on div "**********" at bounding box center [124, 133] width 83 height 10
click at [113, 129] on link "**********" at bounding box center [113, 133] width 32 height 8
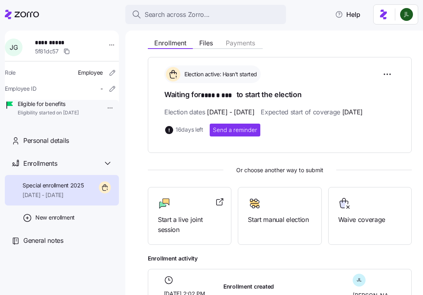
scroll to position [113, 0]
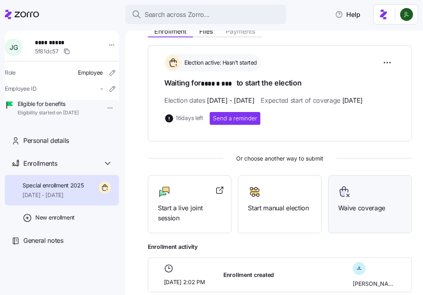
click at [349, 213] on div "Waive coverage" at bounding box center [370, 200] width 64 height 28
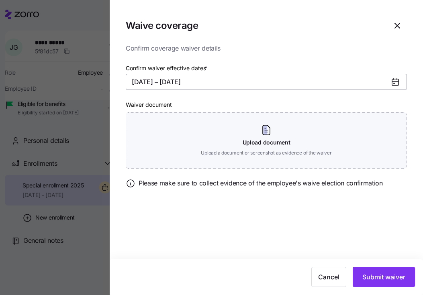
click at [199, 88] on button "[DATE] – [DATE]" at bounding box center [266, 82] width 281 height 16
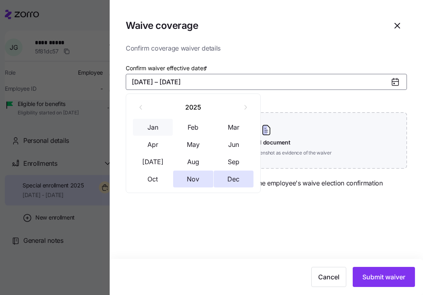
click at [157, 133] on button "Jan" at bounding box center [153, 127] width 40 height 17
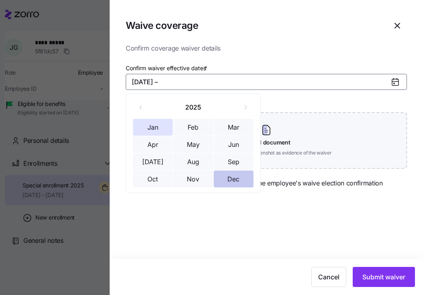
click at [231, 178] on button "Dec" at bounding box center [234, 179] width 40 height 17
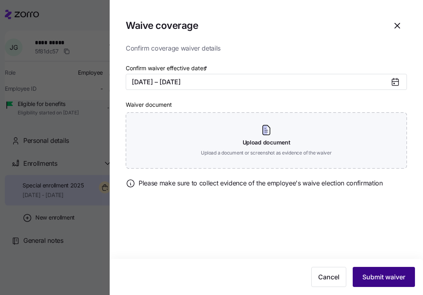
click at [392, 274] on span "Submit waiver" at bounding box center [384, 278] width 43 height 10
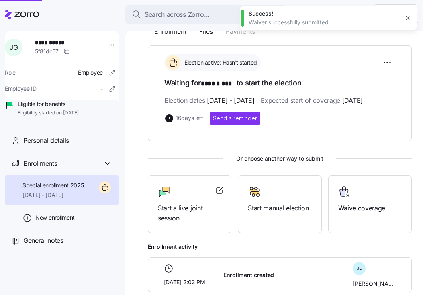
scroll to position [96, 0]
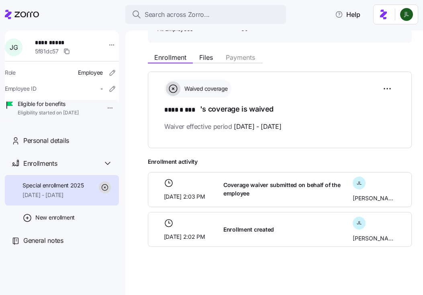
click at [105, 12] on div "Search across Zorro... Help" at bounding box center [212, 14] width 414 height 23
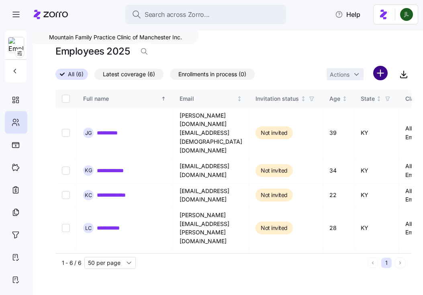
click at [378, 72] on html "**********" at bounding box center [211, 145] width 423 height 291
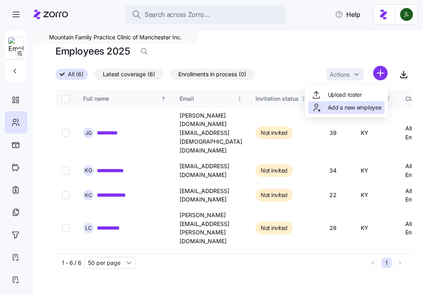
click at [354, 108] on span "Add a new employee" at bounding box center [355, 108] width 54 height 8
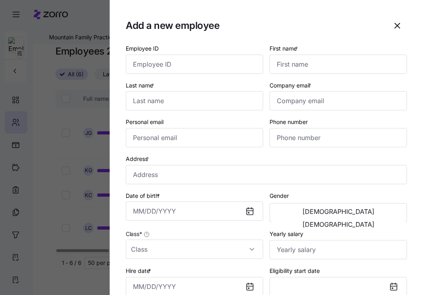
click at [176, 53] on div "Employee ID" at bounding box center [194, 58] width 137 height 31
click at [290, 59] on input "First name *" at bounding box center [338, 64] width 137 height 19
paste input "Merilda"
type input "Merilda"
click at [201, 103] on input "Last name *" at bounding box center [194, 100] width 137 height 19
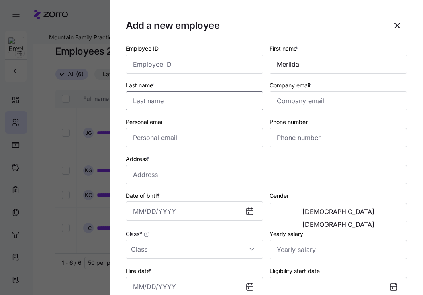
click at [201, 103] on input "Last name *" at bounding box center [194, 100] width 137 height 19
paste input "[PERSON_NAME]"
type input "[PERSON_NAME]"
click at [300, 98] on input "Company email *" at bounding box center [338, 100] width 137 height 19
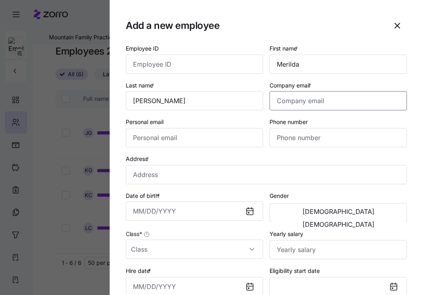
paste input "[EMAIL_ADDRESS][DOMAIN_NAME]"
type input "[EMAIL_ADDRESS][DOMAIN_NAME]"
click at [152, 136] on input "Personal email" at bounding box center [194, 137] width 137 height 19
paste input "[EMAIL_ADDRESS][DOMAIN_NAME]"
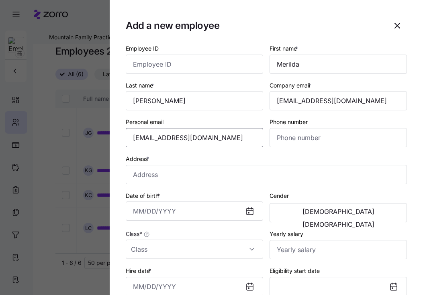
type input "[EMAIL_ADDRESS][DOMAIN_NAME]"
click at [320, 143] on input "Phone number" at bounding box center [338, 137] width 137 height 19
paste input "[PHONE_NUMBER]"
type input "[PHONE_NUMBER]"
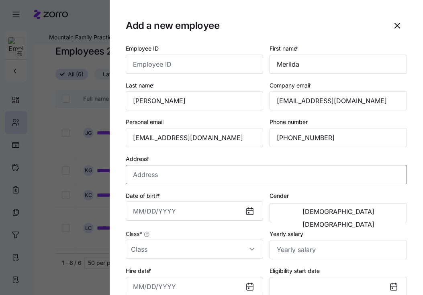
click at [166, 178] on input "Address *" at bounding box center [266, 174] width 281 height 19
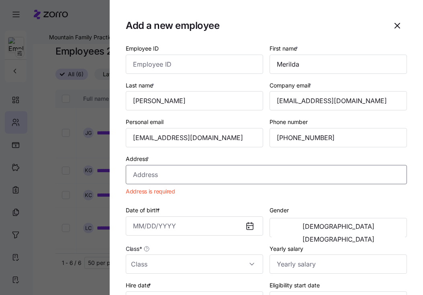
paste input "[STREET_ADDRESS][PERSON_NAME]"
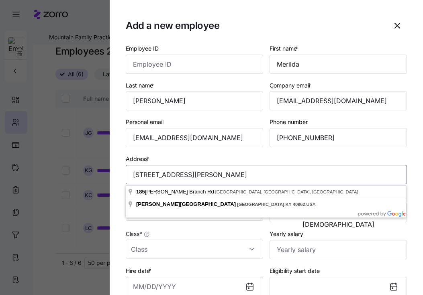
type input "[STREET_ADDRESS][PERSON_NAME]"
click at [172, 228] on div "Class *" at bounding box center [195, 244] width 144 height 37
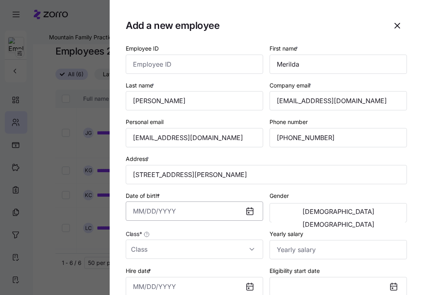
click at [164, 214] on input "Date of birth *" at bounding box center [194, 211] width 137 height 19
paste input "[DATE]"
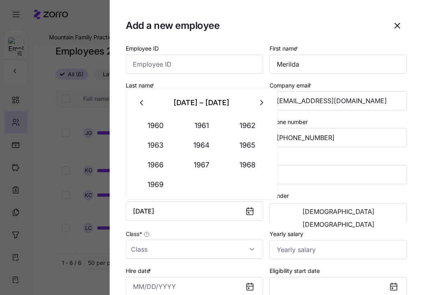
type input "[DATE]"
click at [320, 256] on input "Yearly salary" at bounding box center [338, 249] width 137 height 19
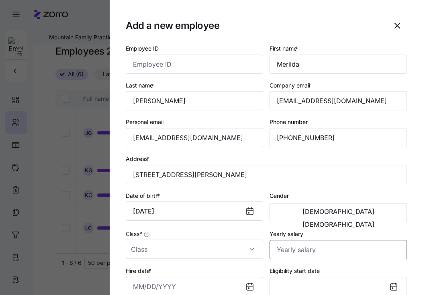
click at [320, 256] on input "Yearly salary" at bounding box center [338, 249] width 137 height 19
paste input "$25,303"
type input "$25,303"
click at [396, 218] on button "[DEMOGRAPHIC_DATA]" at bounding box center [338, 224] width 133 height 13
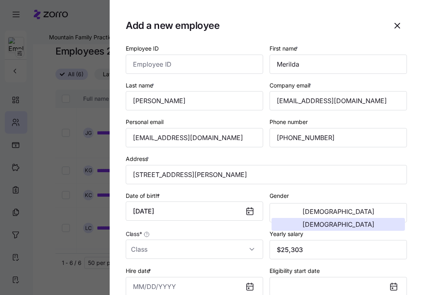
click at [204, 262] on div "Class *" at bounding box center [195, 244] width 144 height 37
click at [194, 254] on input "Class *" at bounding box center [194, 249] width 137 height 19
click at [181, 250] on input "Class *" at bounding box center [194, 249] width 137 height 19
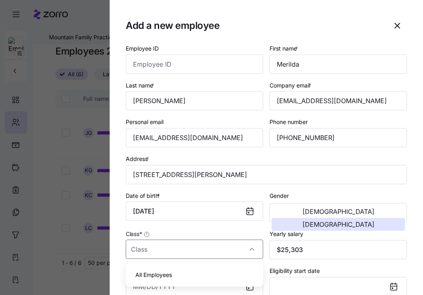
click at [174, 271] on div "All Employees" at bounding box center [194, 275] width 131 height 17
type input "All Employees"
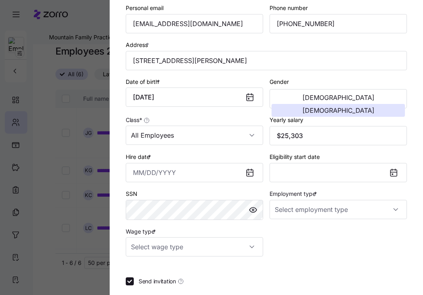
scroll to position [116, 0]
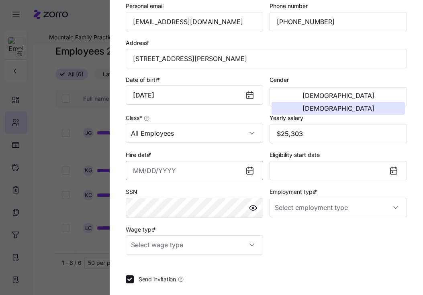
click at [206, 170] on input "Hire date *" at bounding box center [194, 170] width 137 height 19
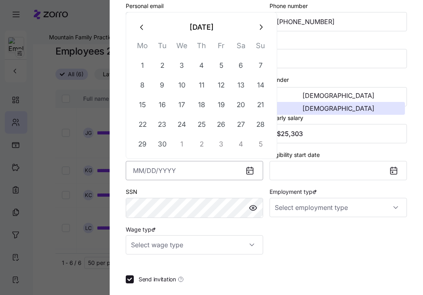
paste input "[DATE]"
click at [224, 63] on button "1" at bounding box center [221, 65] width 19 height 19
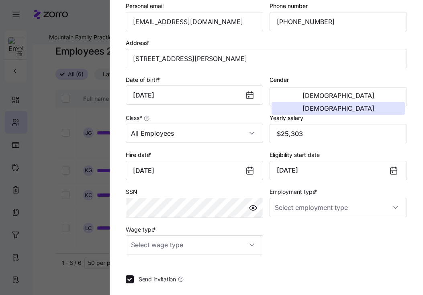
type input "[DATE]"
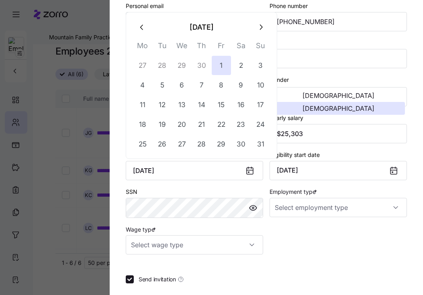
click at [363, 72] on div "Address * [STREET_ADDRESS][PERSON_NAME]" at bounding box center [267, 53] width 288 height 37
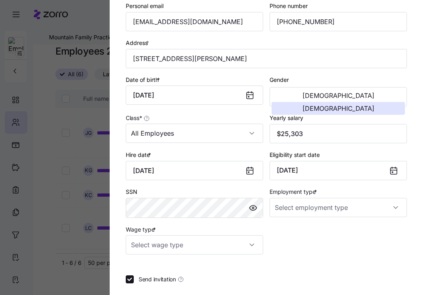
scroll to position [160, 0]
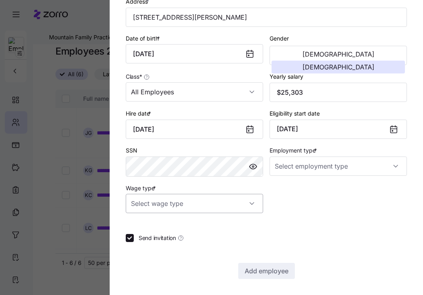
click at [232, 206] on input "Wage type *" at bounding box center [194, 203] width 137 height 19
click at [206, 241] on div "Hourly" at bounding box center [194, 244] width 131 height 17
type input "Hourly"
click at [300, 169] on input "Employment type *" at bounding box center [338, 166] width 137 height 19
click at [290, 191] on span "Full Time" at bounding box center [290, 190] width 23 height 9
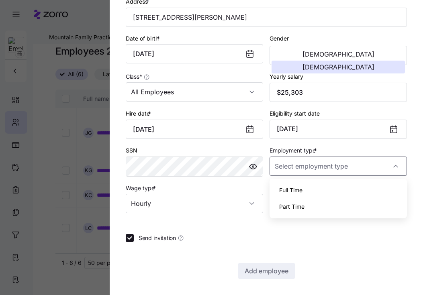
type input "Full Time"
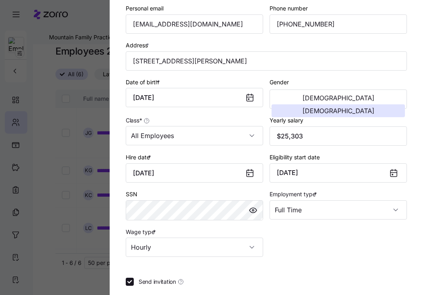
scroll to position [107, 0]
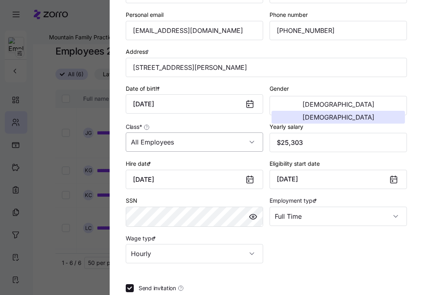
click at [215, 148] on input "All Employees" at bounding box center [194, 142] width 137 height 19
click at [262, 232] on div "Wage type * Hourly" at bounding box center [195, 248] width 144 height 37
click at [357, 271] on div "Employee ID First name * [PERSON_NAME] Last name * [PERSON_NAME] Company email …" at bounding box center [266, 133] width 281 height 394
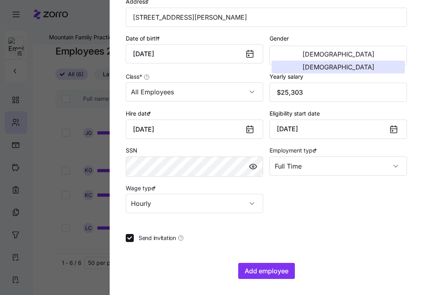
scroll to position [157, 0]
click at [140, 241] on span "Send invitation" at bounding box center [157, 239] width 37 height 8
click at [134, 241] on input "Send invitation" at bounding box center [130, 239] width 8 height 8
checkbox input "false"
click at [254, 272] on span "Add employee" at bounding box center [267, 272] width 44 height 10
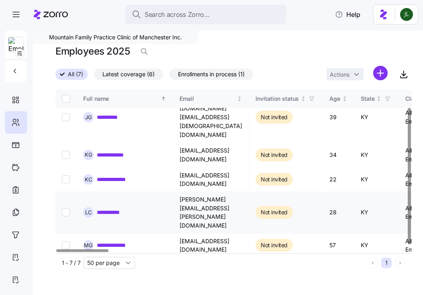
scroll to position [25, 0]
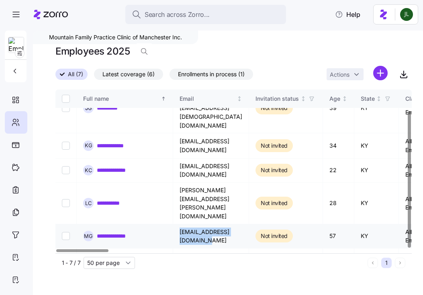
copy td "[EMAIL_ADDRESS][DOMAIN_NAME]"
drag, startPoint x: 255, startPoint y: 191, endPoint x: 180, endPoint y: 194, distance: 75.6
click at [179, 225] on td "[EMAIL_ADDRESS][DOMAIN_NAME]" at bounding box center [211, 237] width 76 height 24
click at [119, 231] on div "**********" at bounding box center [124, 236] width 83 height 10
click at [113, 232] on link "**********" at bounding box center [117, 236] width 40 height 8
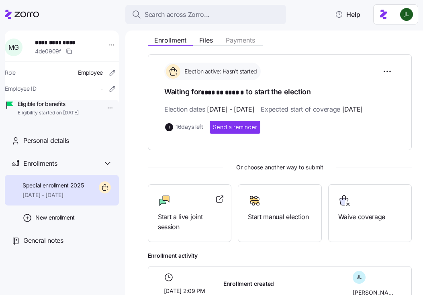
scroll to position [117, 0]
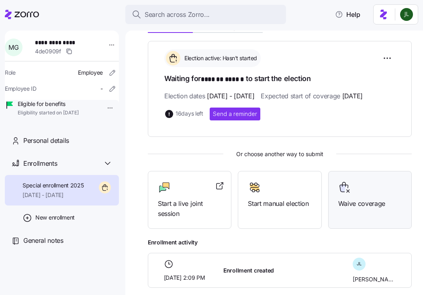
click at [359, 209] on span "Waive coverage" at bounding box center [370, 204] width 64 height 10
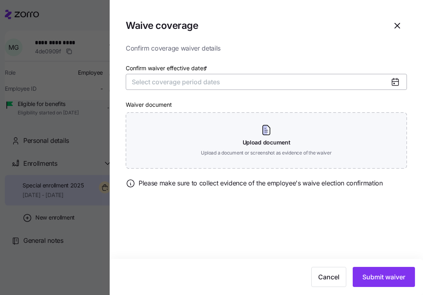
click at [189, 81] on span "Select coverage period dates" at bounding box center [176, 82] width 88 height 8
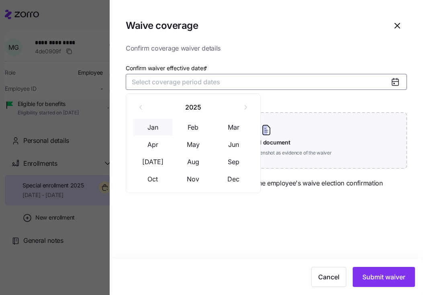
click at [157, 120] on button "Jan" at bounding box center [153, 127] width 40 height 17
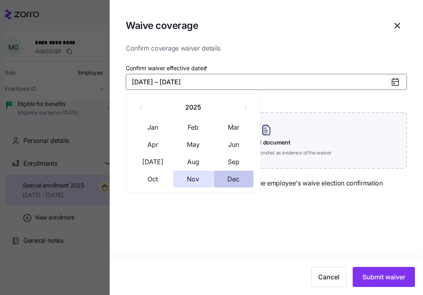
click at [239, 175] on button "Dec" at bounding box center [234, 179] width 40 height 17
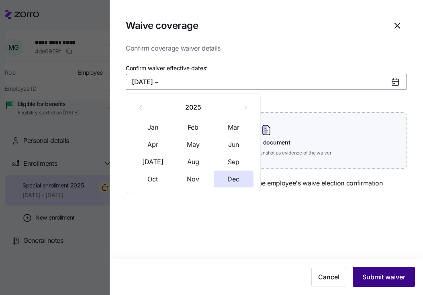
click at [374, 268] on button "Submit waiver" at bounding box center [384, 277] width 62 height 20
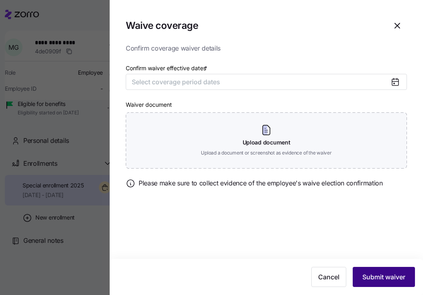
click at [376, 276] on span "Submit waiver" at bounding box center [384, 278] width 43 height 10
click at [229, 84] on button "Select coverage period dates" at bounding box center [266, 82] width 281 height 16
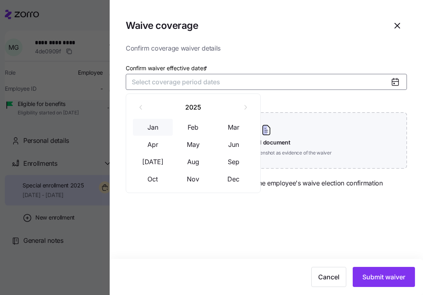
click at [157, 130] on button "Jan" at bounding box center [153, 127] width 40 height 17
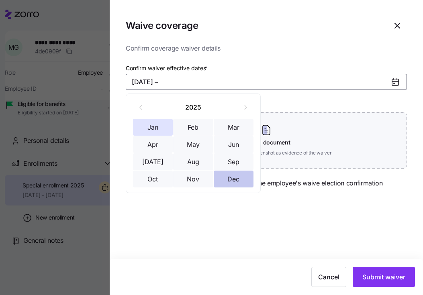
click at [232, 175] on button "Dec" at bounding box center [234, 179] width 40 height 17
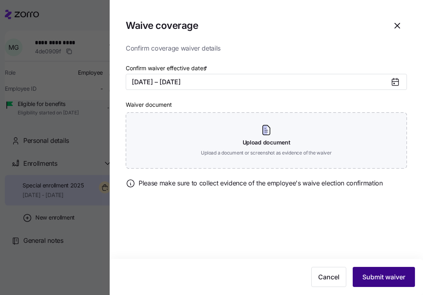
click at [389, 285] on button "Submit waiver" at bounding box center [384, 277] width 62 height 20
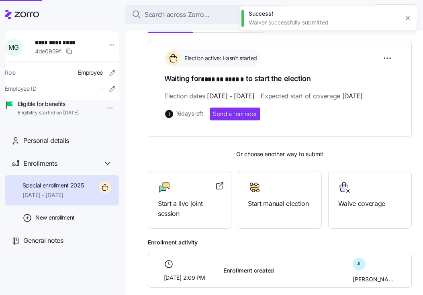
scroll to position [91, 0]
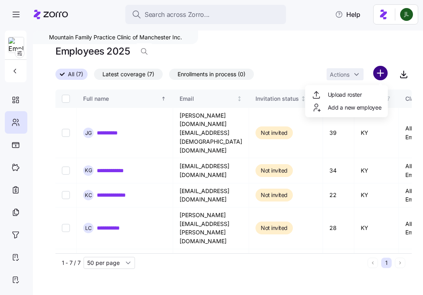
click at [381, 69] on html "**********" at bounding box center [211, 145] width 423 height 291
click at [362, 106] on span "Add a new employee" at bounding box center [355, 108] width 54 height 8
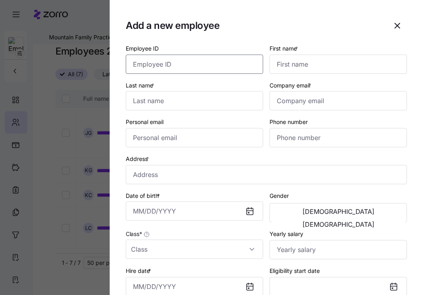
click at [197, 68] on input "Employee ID" at bounding box center [194, 64] width 137 height 19
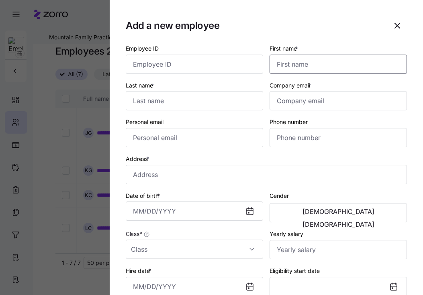
click at [306, 64] on input "First name *" at bounding box center [338, 64] width 137 height 19
paste input "[PERSON_NAME]"
type input "[PERSON_NAME]"
click at [170, 103] on input "Last name *" at bounding box center [194, 100] width 137 height 19
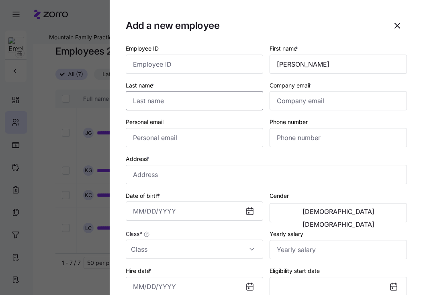
click at [170, 103] on input "Last name *" at bounding box center [194, 100] width 137 height 19
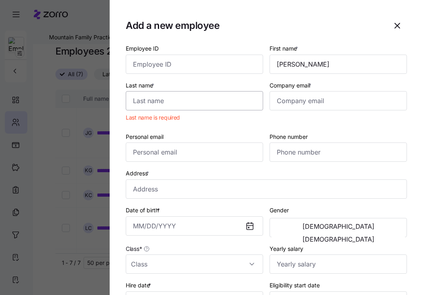
click at [170, 104] on input "Last name *" at bounding box center [194, 100] width 137 height 19
paste input "Koretski"
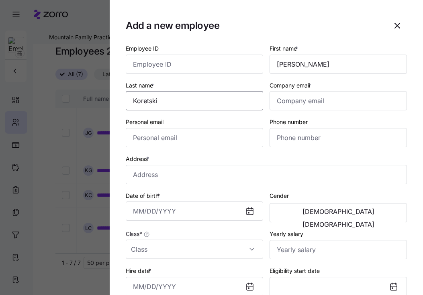
click at [146, 102] on input "Koretski" at bounding box center [194, 100] width 137 height 19
click at [148, 102] on input "Koretski" at bounding box center [194, 100] width 137 height 19
type input "Koretski"
click at [303, 106] on input "Company email *" at bounding box center [338, 100] width 137 height 19
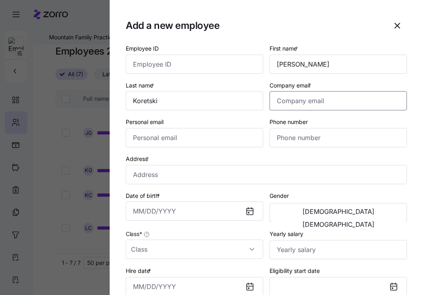
paste input "[EMAIL_ADDRESS][DOMAIN_NAME]"
type input "[EMAIL_ADDRESS][DOMAIN_NAME]"
click at [231, 143] on input "Personal email" at bounding box center [194, 137] width 137 height 19
paste input "[EMAIL_ADDRESS][DOMAIN_NAME]"
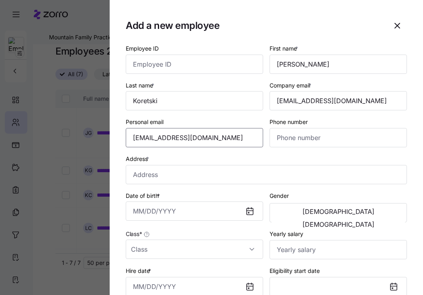
type input "[EMAIL_ADDRESS][DOMAIN_NAME]"
click at [286, 145] on input "Phone number" at bounding box center [338, 137] width 137 height 19
paste input "[PHONE_NUMBER]"
type input "[PHONE_NUMBER]"
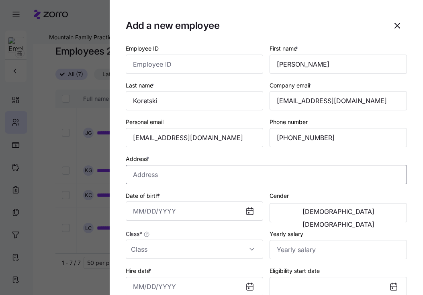
click at [168, 175] on input "Address *" at bounding box center [266, 174] width 281 height 19
paste input "[STREET_ADDRESS][PERSON_NAME]"
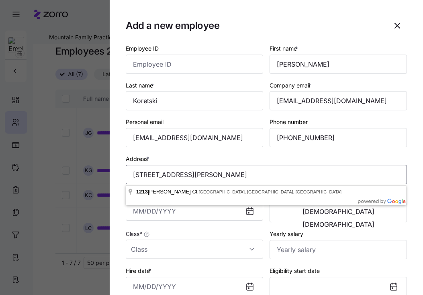
type input "[STREET_ADDRESS][PERSON_NAME]"
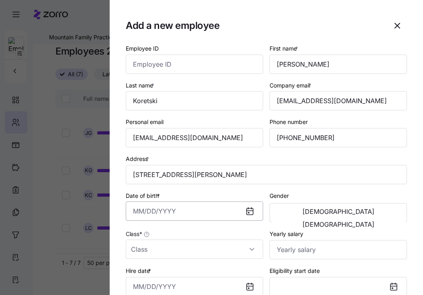
click at [175, 213] on input "Date of birth *" at bounding box center [194, 211] width 137 height 19
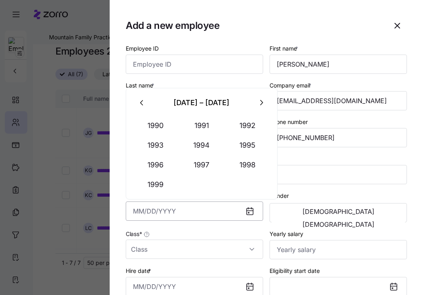
paste input "[DATE]"
type input "[DATE]"
click at [369, 221] on span "[DEMOGRAPHIC_DATA]" at bounding box center [339, 224] width 72 height 6
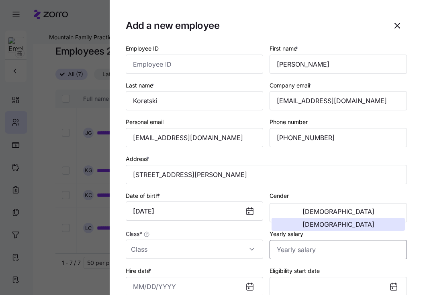
click at [287, 249] on input "Yearly salary" at bounding box center [338, 249] width 137 height 19
click at [312, 253] on input "Yearly salary" at bounding box center [338, 249] width 137 height 19
paste input "$122,850"
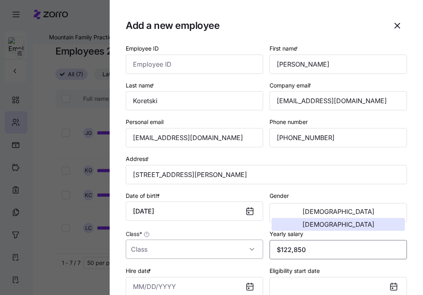
type input "$122,850"
click at [214, 250] on input "Class *" at bounding box center [194, 249] width 137 height 19
click at [191, 274] on div "All Employees" at bounding box center [194, 275] width 131 height 17
type input "All Employees"
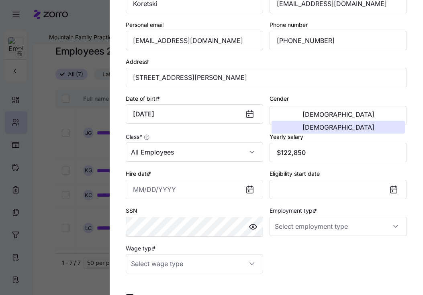
scroll to position [98, 0]
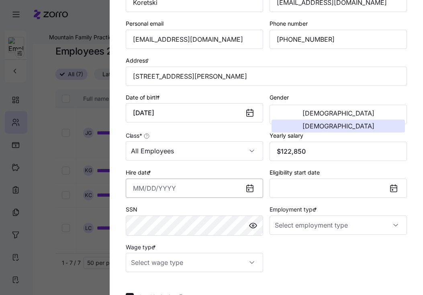
click at [179, 193] on input "Hire date *" at bounding box center [194, 188] width 137 height 19
paste input "[DATE]"
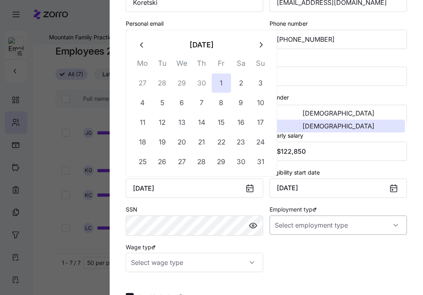
type input "[DATE]"
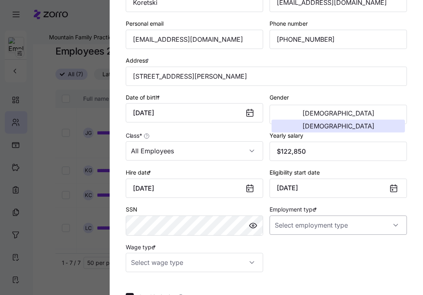
click at [299, 231] on input "Employment type *" at bounding box center [338, 225] width 137 height 19
click at [297, 245] on div "Full Time" at bounding box center [338, 251] width 131 height 17
type input "Full Time"
click at [209, 265] on input "Wage type *" at bounding box center [194, 262] width 137 height 19
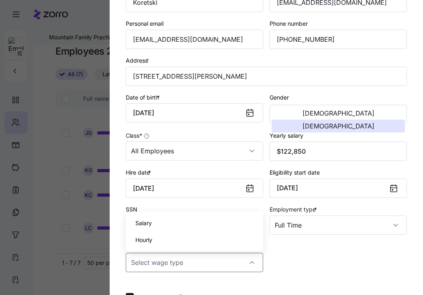
click at [192, 246] on div "Hourly" at bounding box center [194, 240] width 131 height 17
type input "Hourly"
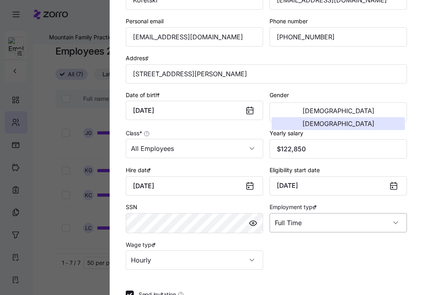
scroll to position [160, 0]
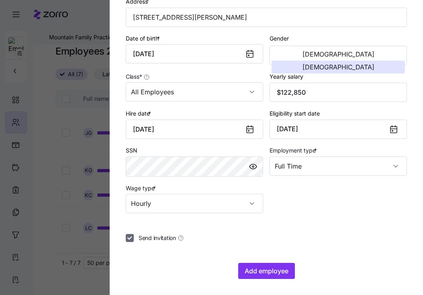
click at [129, 234] on input "Send invitation" at bounding box center [130, 238] width 8 height 8
checkbox input "false"
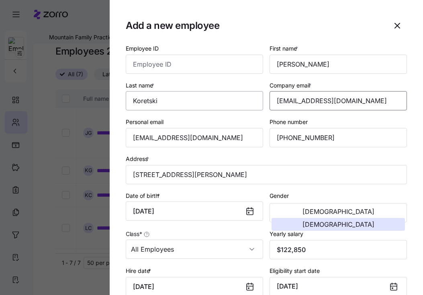
drag, startPoint x: 366, startPoint y: 100, endPoint x: 217, endPoint y: 99, distance: 149.1
click at [217, 99] on div "Employee ID First name * [PERSON_NAME] Last name * [PERSON_NAME] Company email …" at bounding box center [267, 207] width 288 height 334
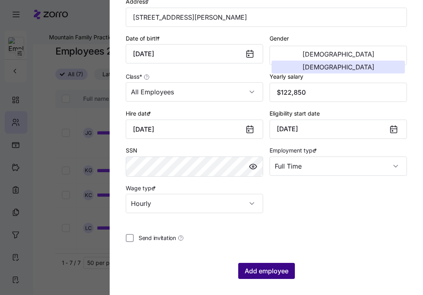
click at [288, 265] on button "Add employee" at bounding box center [266, 271] width 57 height 16
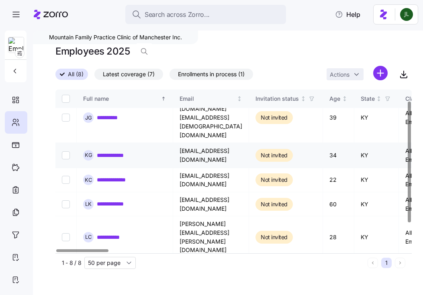
scroll to position [0, 0]
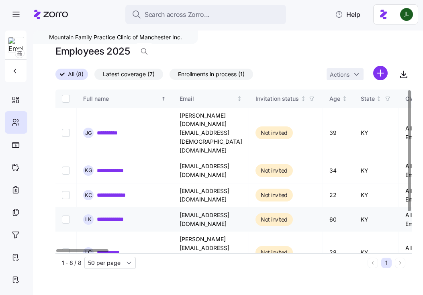
click at [119, 215] on link "**********" at bounding box center [113, 219] width 33 height 8
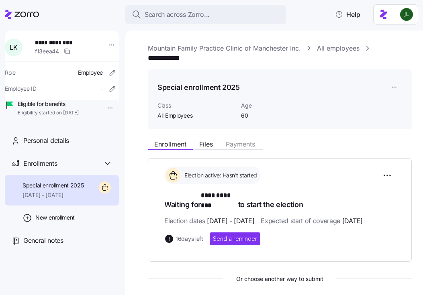
scroll to position [89, 0]
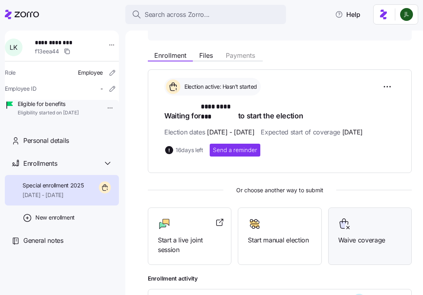
click at [360, 240] on div "Waive coverage" at bounding box center [370, 232] width 64 height 28
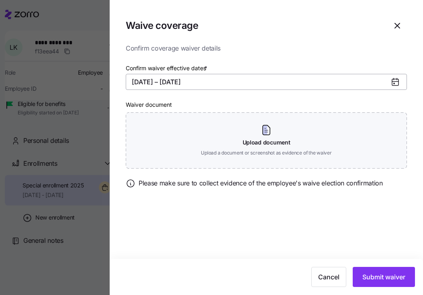
click at [173, 80] on button "[DATE] – [DATE]" at bounding box center [266, 82] width 281 height 16
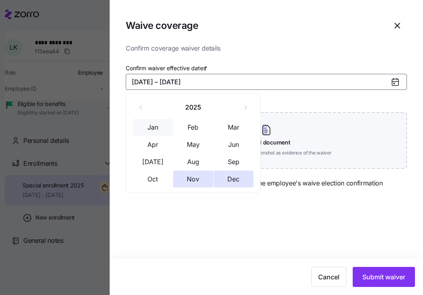
click at [153, 126] on button "Jan" at bounding box center [153, 127] width 40 height 17
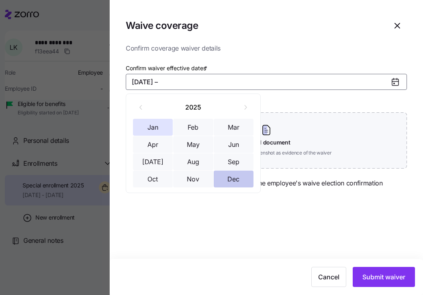
click at [230, 177] on button "Dec" at bounding box center [234, 179] width 40 height 17
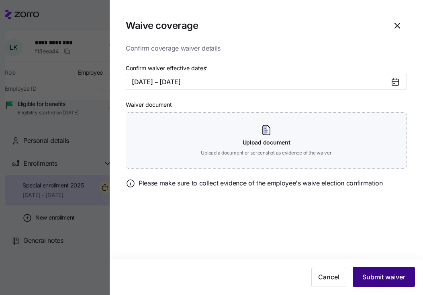
click at [380, 271] on button "Submit waiver" at bounding box center [384, 277] width 62 height 20
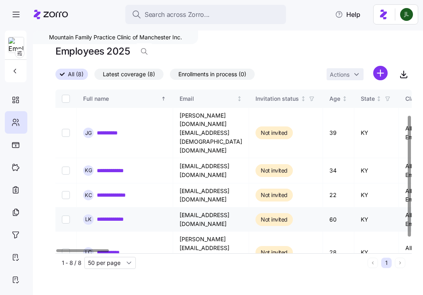
scroll to position [49, 0]
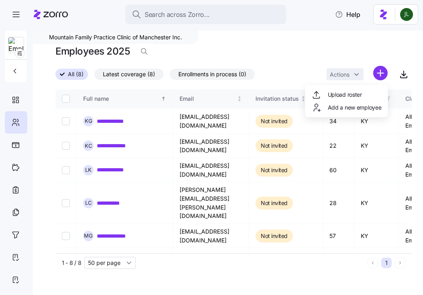
click at [380, 76] on html "**********" at bounding box center [211, 145] width 423 height 291
click at [365, 92] on div "Upload roster" at bounding box center [347, 94] width 76 height 13
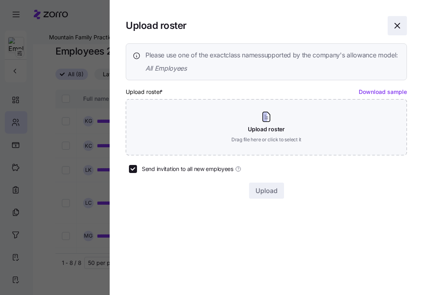
click at [399, 18] on span "button" at bounding box center [397, 25] width 18 height 18
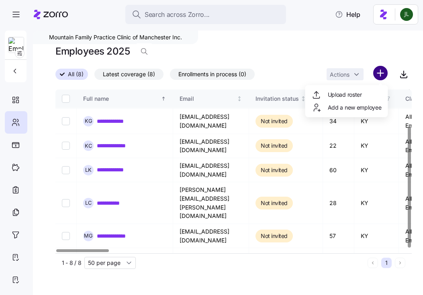
click at [385, 71] on html "**********" at bounding box center [211, 145] width 423 height 291
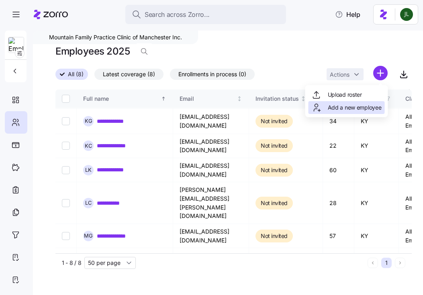
click at [349, 109] on span "Add a new employee" at bounding box center [355, 108] width 54 height 8
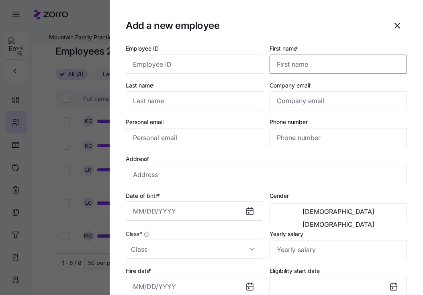
click at [303, 69] on input "First name *" at bounding box center [338, 64] width 137 height 19
paste input "[PERSON_NAME]"
type input "[PERSON_NAME]"
click at [190, 105] on input "Last name *" at bounding box center [194, 100] width 137 height 19
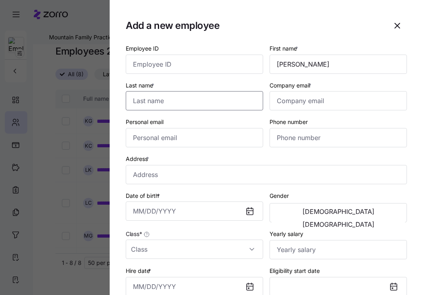
paste input "[PERSON_NAME]"
type input "[PERSON_NAME]"
click at [301, 104] on input "Company email *" at bounding box center [338, 100] width 137 height 19
paste input "[PERSON_NAME][EMAIL_ADDRESS][PERSON_NAME][DOMAIN_NAME]"
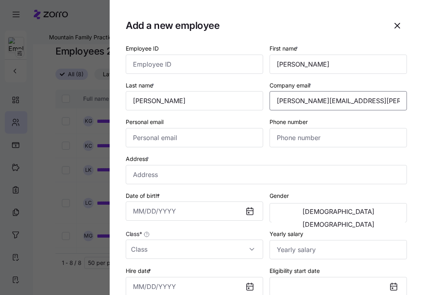
type input "[PERSON_NAME][EMAIL_ADDRESS][PERSON_NAME][DOMAIN_NAME]"
click at [135, 143] on input "Personal email" at bounding box center [194, 137] width 137 height 19
paste input "[PERSON_NAME][EMAIL_ADDRESS][PERSON_NAME][DOMAIN_NAME]"
type input "[PERSON_NAME][EMAIL_ADDRESS][PERSON_NAME][DOMAIN_NAME]"
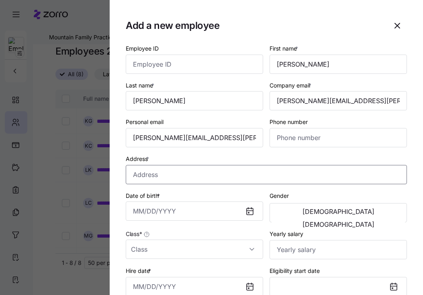
click at [258, 179] on input "Address *" at bounding box center [266, 174] width 281 height 19
paste input "[STREET_ADDRESS]"
type input "[STREET_ADDRESS]"
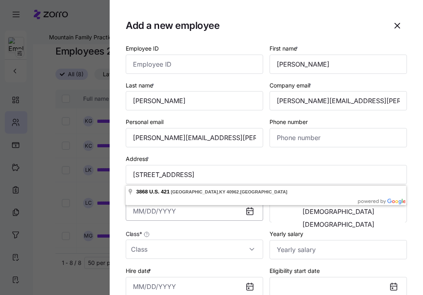
click at [190, 208] on input "Date of birth *" at bounding box center [194, 211] width 137 height 19
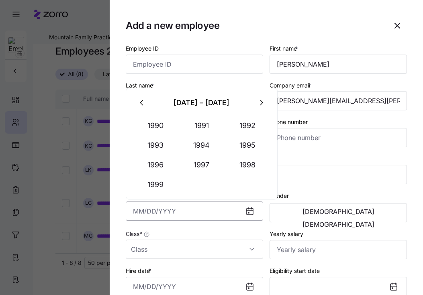
paste input "[DATE]"
type input "[DATE]"
click at [201, 233] on div "Class *" at bounding box center [194, 244] width 137 height 30
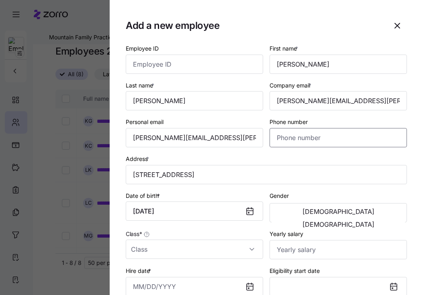
click at [318, 142] on input "Phone number" at bounding box center [338, 137] width 137 height 19
paste input "[PHONE_NUMBER]"
type input "[PHONE_NUMBER]"
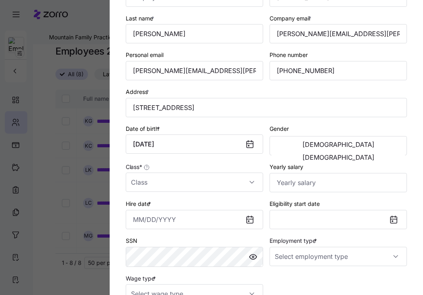
scroll to position [69, 0]
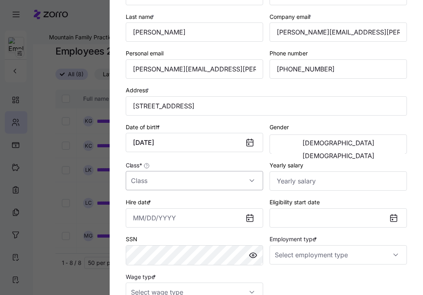
click at [191, 181] on input "Class *" at bounding box center [194, 180] width 137 height 19
click at [171, 207] on span "All Employees" at bounding box center [153, 206] width 37 height 9
type input "All Employees"
click at [331, 180] on input "Yearly salary" at bounding box center [338, 181] width 137 height 19
paste input "$45,240"
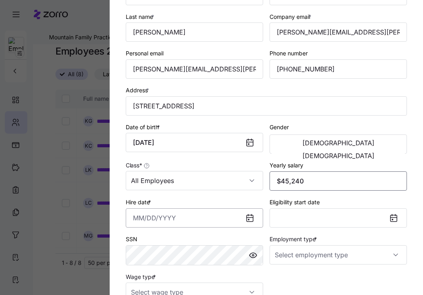
type input "$45,240"
click at [193, 227] on input "Hire date *" at bounding box center [194, 218] width 137 height 19
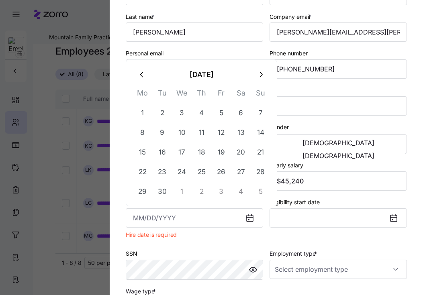
paste input "[DATE]"
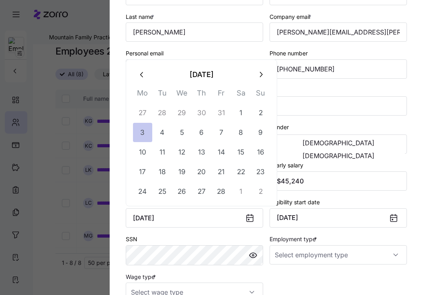
click at [144, 129] on button "3" at bounding box center [142, 132] width 19 height 19
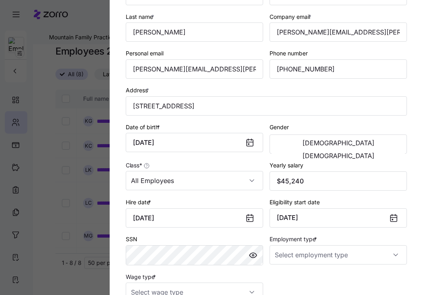
scroll to position [160, 0]
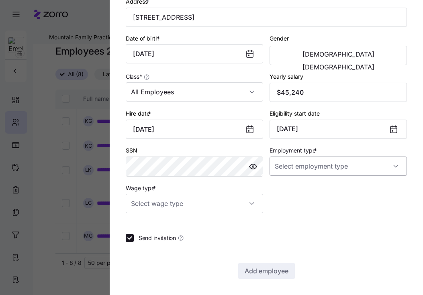
type input "[DATE]"
click at [287, 162] on input "Employment type *" at bounding box center [338, 166] width 137 height 19
click at [287, 192] on span "Full Time" at bounding box center [290, 190] width 23 height 9
type input "Full Time"
click at [186, 207] on input "Wage type *" at bounding box center [194, 203] width 137 height 19
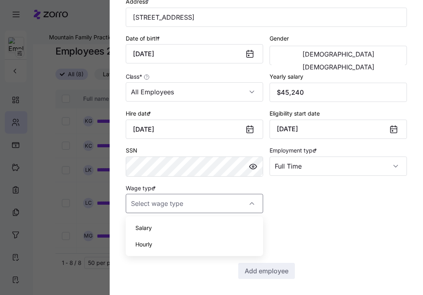
click at [161, 244] on div "Hourly" at bounding box center [194, 244] width 131 height 17
type input "Hourly"
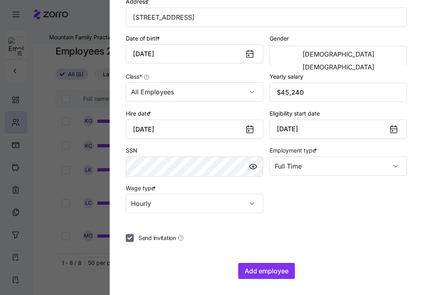
click at [131, 237] on input "Send invitation" at bounding box center [130, 238] width 8 height 8
checkbox input "false"
click at [277, 251] on div at bounding box center [266, 253] width 281 height 8
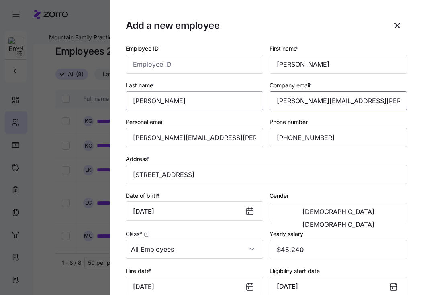
drag, startPoint x: 376, startPoint y: 105, endPoint x: 217, endPoint y: 103, distance: 159.2
click at [217, 103] on div "Employee ID First name * [PERSON_NAME] Last name * [PERSON_NAME] Company email …" at bounding box center [267, 207] width 288 height 334
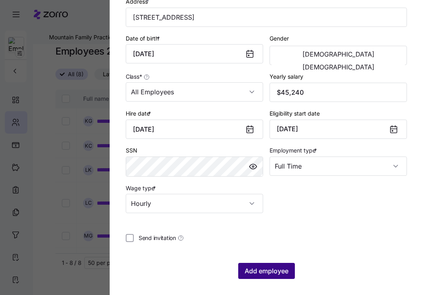
click at [268, 277] on button "Add employee" at bounding box center [266, 271] width 57 height 16
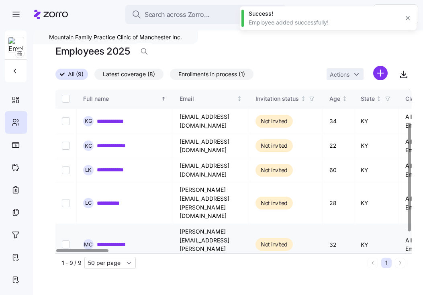
click at [123, 241] on link "**********" at bounding box center [116, 245] width 39 height 8
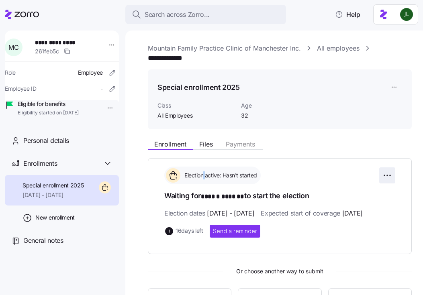
scroll to position [137, 0]
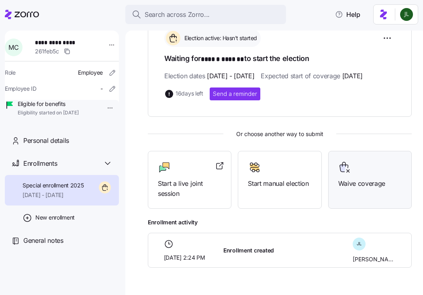
click at [374, 189] on div "Waive coverage" at bounding box center [370, 175] width 64 height 28
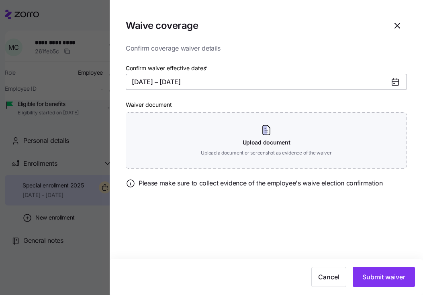
click at [158, 85] on button "[DATE] – [DATE]" at bounding box center [266, 82] width 281 height 16
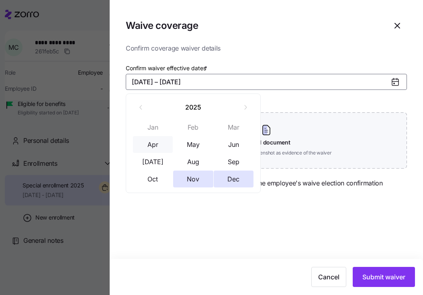
click at [154, 149] on button "Apr" at bounding box center [153, 144] width 40 height 17
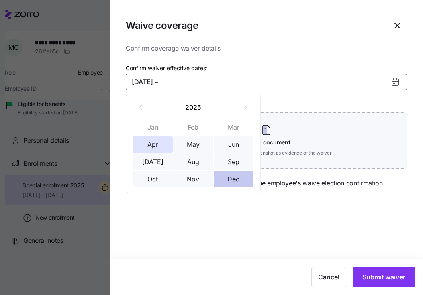
click at [230, 179] on button "Dec" at bounding box center [234, 179] width 40 height 17
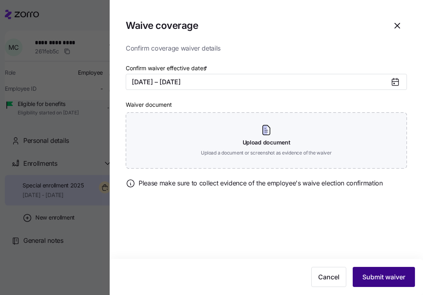
click at [367, 275] on span "Submit waiver" at bounding box center [384, 278] width 43 height 10
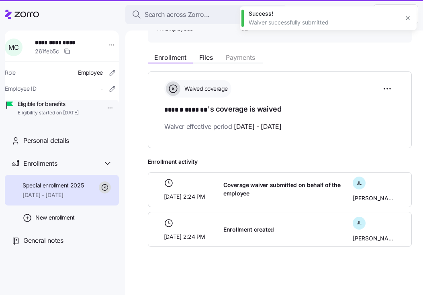
scroll to position [96, 0]
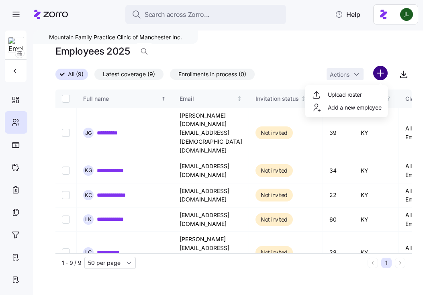
click at [379, 71] on html "**********" at bounding box center [211, 145] width 423 height 291
click at [334, 110] on span "Add a new employee" at bounding box center [355, 108] width 54 height 8
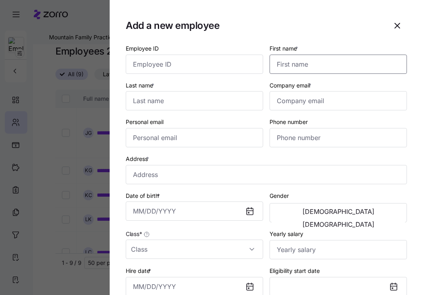
click at [277, 67] on input "First name *" at bounding box center [338, 64] width 137 height 19
paste input "[PERSON_NAME]"
type input "[PERSON_NAME]"
click at [207, 98] on input "Last name *" at bounding box center [194, 100] width 137 height 19
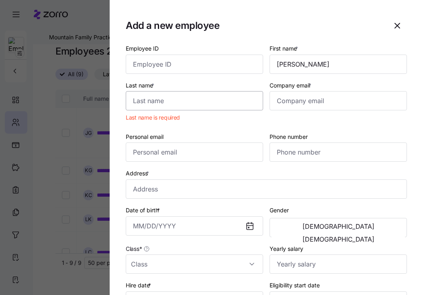
click at [181, 102] on input "Last name *" at bounding box center [194, 100] width 137 height 19
paste input "[PERSON_NAME]"
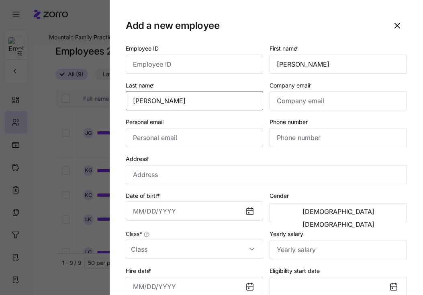
type input "[PERSON_NAME]"
click at [293, 100] on input "Company email *" at bounding box center [338, 100] width 137 height 19
paste input "[EMAIL_ADDRESS][DOMAIN_NAME]"
type input "[EMAIL_ADDRESS][DOMAIN_NAME]"
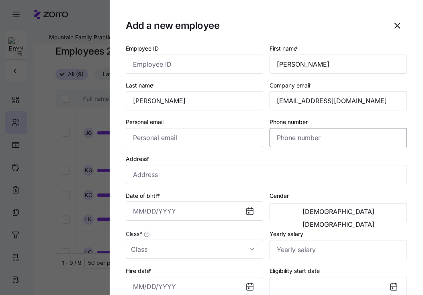
click at [307, 137] on input "Phone number" at bounding box center [338, 137] width 137 height 19
paste input "[PHONE_NUMBER]"
type input "[PHONE_NUMBER]"
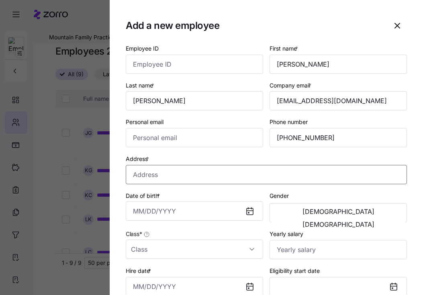
click at [200, 174] on input "Address *" at bounding box center [266, 174] width 281 height 19
paste input "[STREET_ADDRESS]"
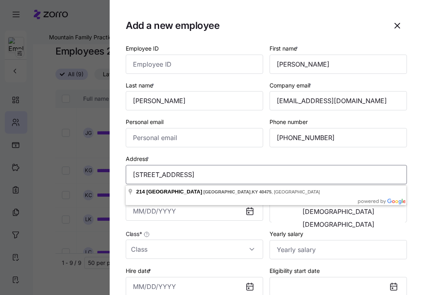
type input "[STREET_ADDRESS]"
click at [171, 215] on input "Date of birth *" at bounding box center [194, 211] width 137 height 19
click at [170, 215] on input "Date of birth *" at bounding box center [194, 211] width 137 height 19
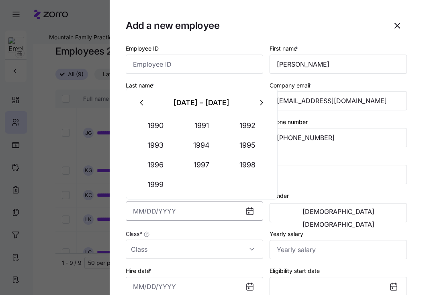
paste input "[DATE]"
type input "[DATE]"
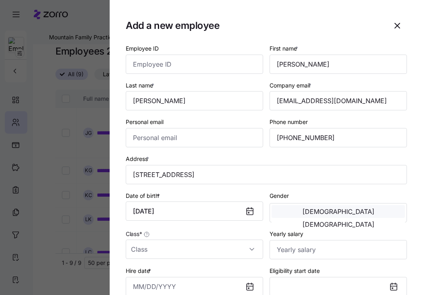
click at [307, 215] on span "[DEMOGRAPHIC_DATA]" at bounding box center [339, 212] width 72 height 6
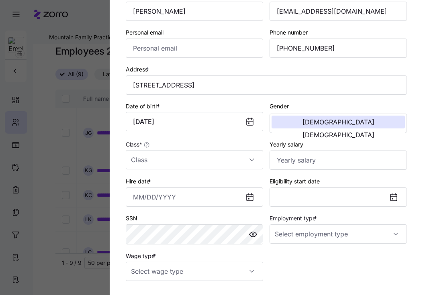
scroll to position [106, 0]
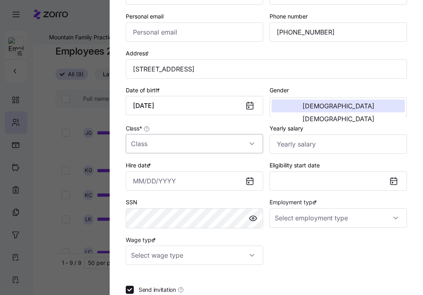
click at [188, 146] on input "Class *" at bounding box center [194, 143] width 137 height 19
click at [164, 175] on div "All Employees" at bounding box center [194, 169] width 131 height 17
type input "All Employees"
click at [331, 139] on input "Yearly salary" at bounding box center [338, 144] width 137 height 19
paste input "$1,203,197,733,072"
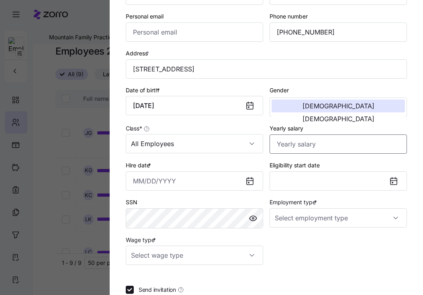
type input "$1,203,197,733,072"
drag, startPoint x: 354, startPoint y: 146, endPoint x: 201, endPoint y: 144, distance: 152.8
click at [201, 144] on div "Employee ID First name * [PERSON_NAME] Last name * [PERSON_NAME] Company email …" at bounding box center [267, 101] width 288 height 334
click at [308, 150] on input "Yearly salary" at bounding box center [338, 144] width 137 height 19
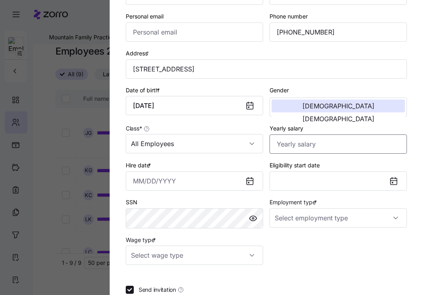
paste input "$33,072"
type input "$33,072"
click at [3, 137] on div at bounding box center [211, 147] width 423 height 295
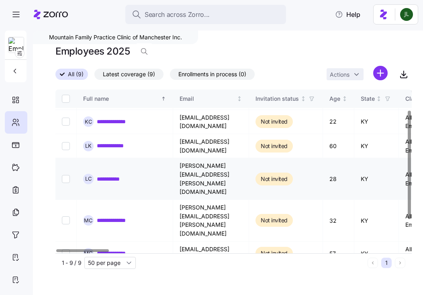
scroll to position [0, 0]
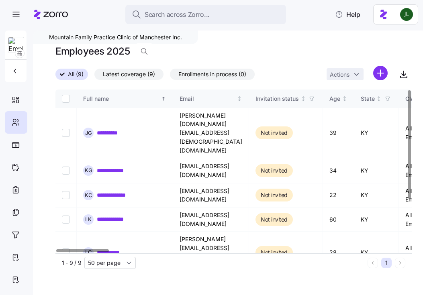
click at [380, 73] on html "**********" at bounding box center [211, 145] width 423 height 291
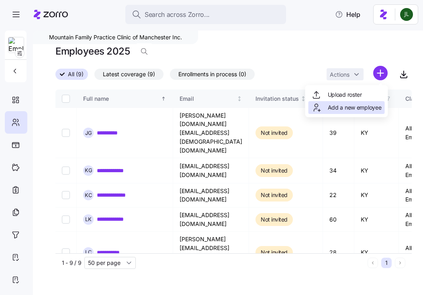
click at [361, 105] on span "Add a new employee" at bounding box center [355, 108] width 54 height 8
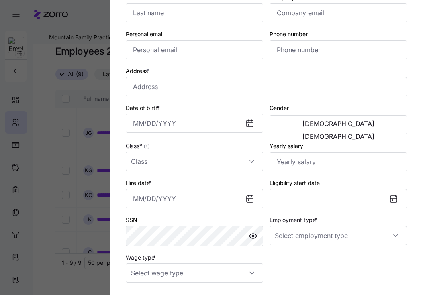
scroll to position [89, 0]
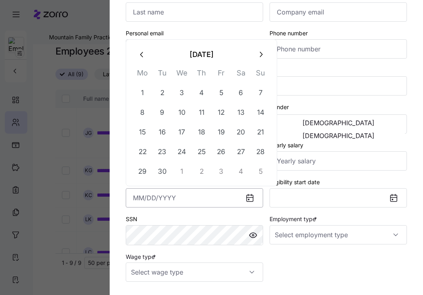
click at [183, 199] on input "Hire date *" at bounding box center [194, 198] width 137 height 19
paste input "[DATE]"
click at [221, 93] on button "1" at bounding box center [221, 92] width 19 height 19
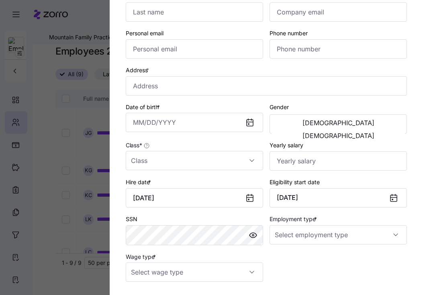
type input "[DATE]"
click at [289, 162] on input "Yearly salary" at bounding box center [338, 161] width 137 height 19
paste input "$33,072"
type input "$33,072"
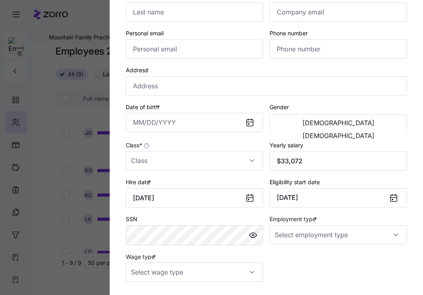
click at [196, 172] on div "Class *" at bounding box center [195, 155] width 144 height 37
click at [185, 164] on input "Class *" at bounding box center [194, 160] width 137 height 19
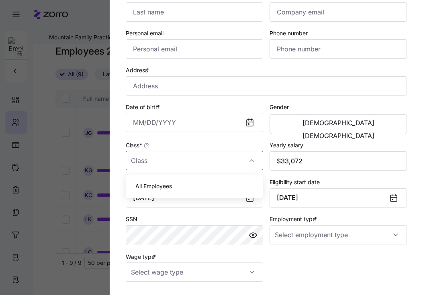
click at [171, 189] on span "All Employees" at bounding box center [153, 186] width 37 height 9
type input "All Employees"
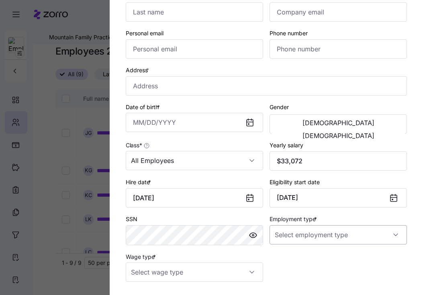
click at [308, 234] on input "Employment type *" at bounding box center [338, 235] width 137 height 19
click at [303, 261] on span "Full Time" at bounding box center [290, 261] width 23 height 9
type input "Full Time"
click at [221, 276] on input "Wage type *" at bounding box center [194, 272] width 137 height 19
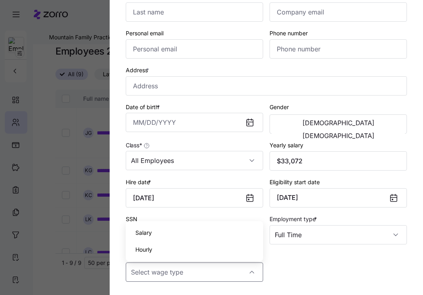
click at [186, 258] on div "Salary Hourly" at bounding box center [194, 241] width 137 height 40
click at [176, 249] on div "Hourly" at bounding box center [194, 250] width 131 height 17
type input "Hourly"
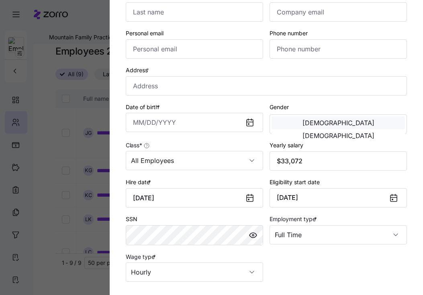
click at [304, 123] on span "[DEMOGRAPHIC_DATA]" at bounding box center [339, 123] width 72 height 6
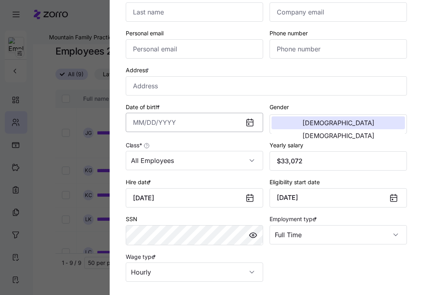
click at [178, 121] on input "Date of birth *" at bounding box center [194, 122] width 137 height 19
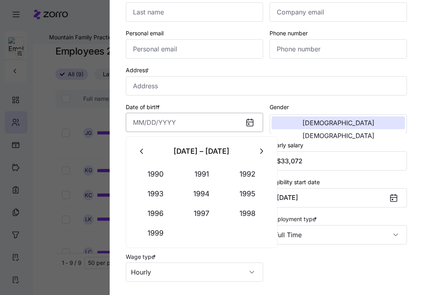
paste input "[DATE]"
type input "[DATE]"
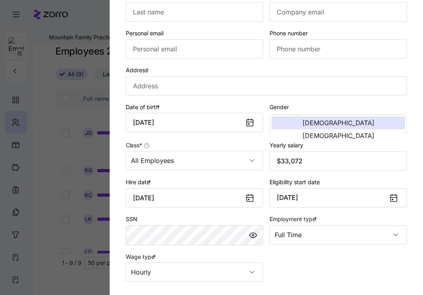
click at [205, 100] on div "Date of birth * [DEMOGRAPHIC_DATA]" at bounding box center [195, 118] width 144 height 39
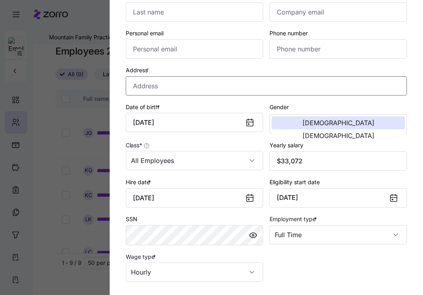
click at [159, 92] on input "Address *" at bounding box center [266, 85] width 281 height 19
paste input "[STREET_ADDRESS]"
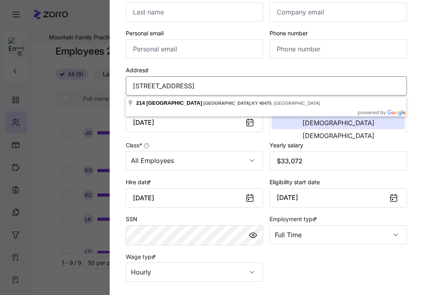
type input "[STREET_ADDRESS]"
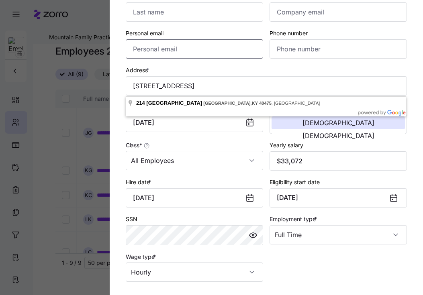
click at [171, 49] on input "Personal email" at bounding box center [194, 48] width 137 height 19
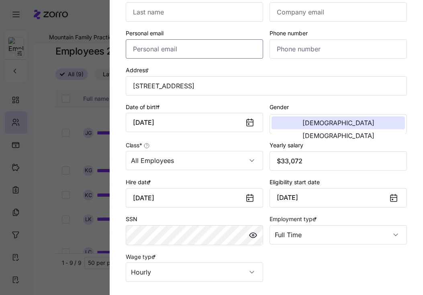
click at [171, 49] on input "Personal email" at bounding box center [194, 48] width 137 height 19
paste input "[EMAIL_ADDRESS][DOMAIN_NAME]"
type input "[EMAIL_ADDRESS][DOMAIN_NAME]"
click at [299, 13] on input "Company email *" at bounding box center [338, 11] width 137 height 19
paste input "[EMAIL_ADDRESS][DOMAIN_NAME]"
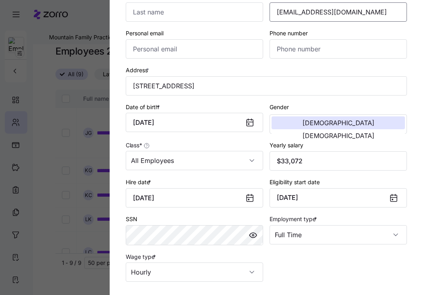
type input "[EMAIL_ADDRESS][DOMAIN_NAME]"
click at [299, 52] on input "Phone number" at bounding box center [338, 48] width 137 height 19
paste input "[PHONE_NUMBER]"
type input "[PHONE_NUMBER]"
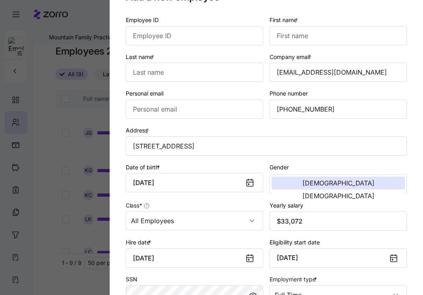
scroll to position [16, 0]
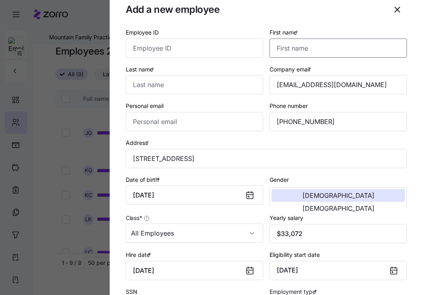
click at [289, 52] on input "First name *" at bounding box center [338, 48] width 137 height 19
paste input "[PERSON_NAME]"
type input "[PERSON_NAME]"
click at [162, 88] on input "Last name *" at bounding box center [194, 84] width 137 height 19
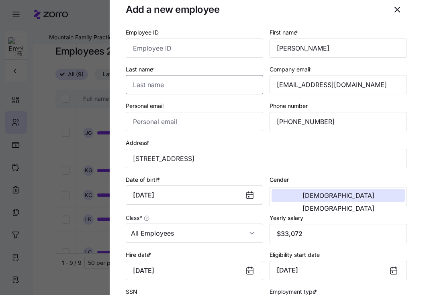
paste input "[PERSON_NAME]"
type input "[PERSON_NAME]"
click at [238, 109] on div "Personal email" at bounding box center [194, 116] width 137 height 31
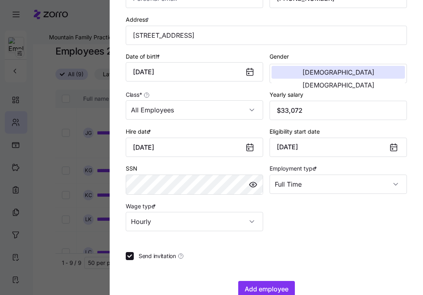
scroll to position [160, 0]
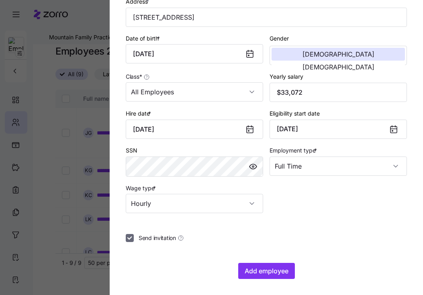
click at [127, 238] on input "Send invitation" at bounding box center [130, 238] width 8 height 8
checkbox input "false"
click at [269, 272] on span "Add employee" at bounding box center [267, 272] width 44 height 10
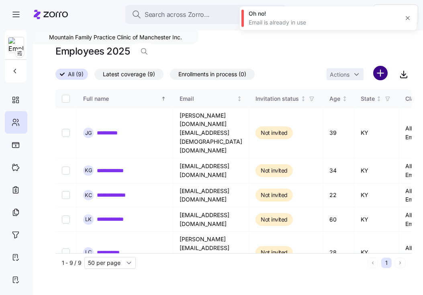
click at [383, 74] on html "**********" at bounding box center [211, 145] width 423 height 291
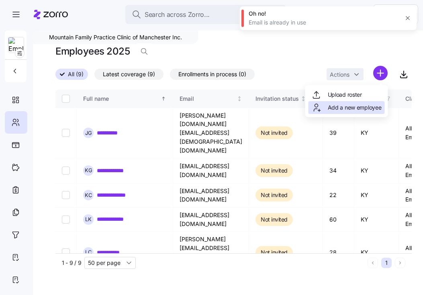
click at [359, 108] on span "Add a new employee" at bounding box center [355, 108] width 54 height 8
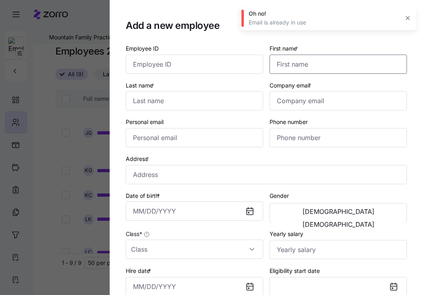
click at [297, 60] on input "First name *" at bounding box center [338, 64] width 137 height 19
paste input "[PERSON_NAME]"
click at [295, 63] on input "[PERSON_NAME]" at bounding box center [338, 64] width 137 height 19
click at [295, 64] on input "[PERSON_NAME]" at bounding box center [338, 64] width 137 height 19
click at [294, 64] on input "[PERSON_NAME]" at bounding box center [338, 64] width 137 height 19
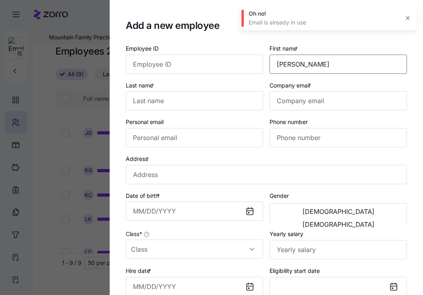
type input "[PERSON_NAME]"
click at [158, 100] on input "Last name *" at bounding box center [194, 100] width 137 height 19
paste input "[PERSON_NAME]"
type input "[PERSON_NAME]"
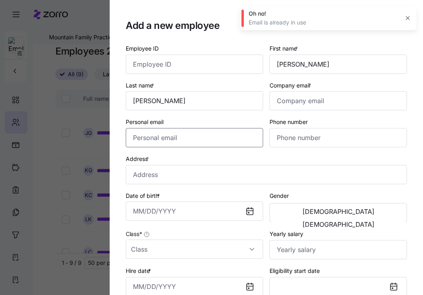
click at [182, 139] on input "Personal email" at bounding box center [194, 137] width 137 height 19
paste input "[EMAIL_ADDRESS][DOMAIN_NAME]"
type input "[EMAIL_ADDRESS][DOMAIN_NAME]"
click at [300, 100] on input "Company email *" at bounding box center [338, 100] width 137 height 19
paste input "[EMAIL_ADDRESS][DOMAIN_NAME]"
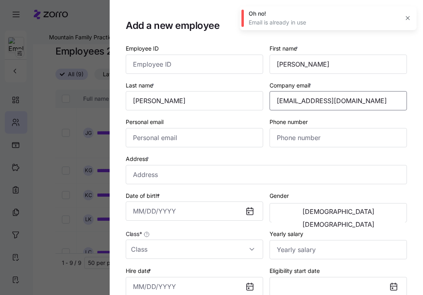
type input "[EMAIL_ADDRESS][DOMAIN_NAME]"
click at [226, 140] on input "Personal email" at bounding box center [194, 137] width 137 height 19
paste input "[EMAIL_ADDRESS][DOMAIN_NAME]"
type input "[EMAIL_ADDRESS][DOMAIN_NAME]"
click at [320, 141] on input "Phone number" at bounding box center [338, 137] width 137 height 19
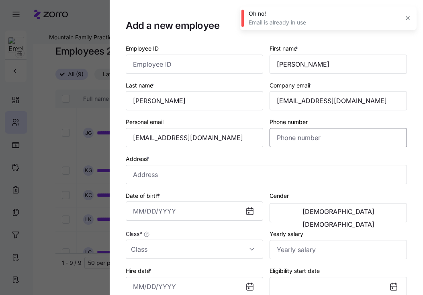
click at [320, 141] on input "Phone number" at bounding box center [338, 137] width 137 height 19
paste input "[PHONE_NUMBER]"
type input "[PHONE_NUMBER]"
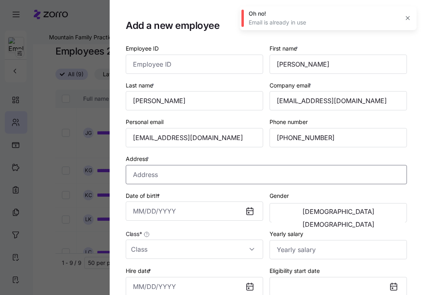
click at [219, 176] on input "Address *" at bounding box center [266, 174] width 281 height 19
paste input "[STREET_ADDRESS]"
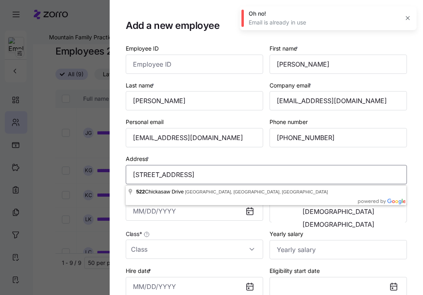
type input "[STREET_ADDRESS]"
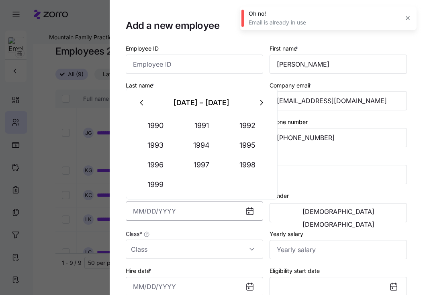
click at [187, 211] on input "Date of birth *" at bounding box center [194, 211] width 137 height 19
paste input "[DATE]"
type input "[DATE]"
click at [303, 213] on span "[DEMOGRAPHIC_DATA]" at bounding box center [339, 212] width 72 height 6
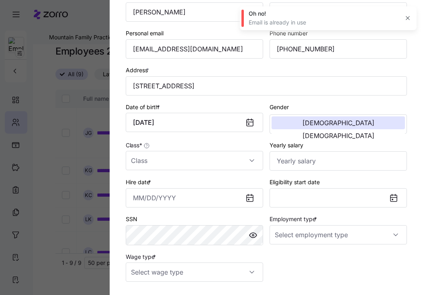
scroll to position [93, 0]
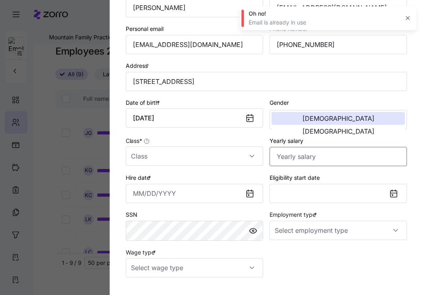
click at [296, 162] on input "Yearly salary" at bounding box center [338, 156] width 137 height 19
paste
type input "$46,800"
click at [195, 168] on div "Class *" at bounding box center [195, 151] width 144 height 37
click at [189, 161] on input "Class *" at bounding box center [194, 156] width 137 height 19
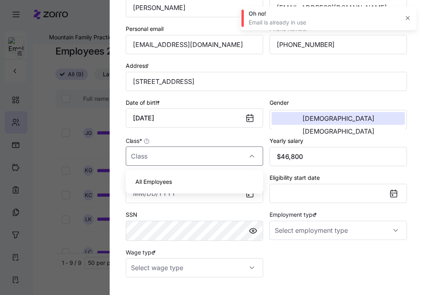
click at [174, 183] on div "All Employees" at bounding box center [194, 182] width 131 height 17
type input "All Employees"
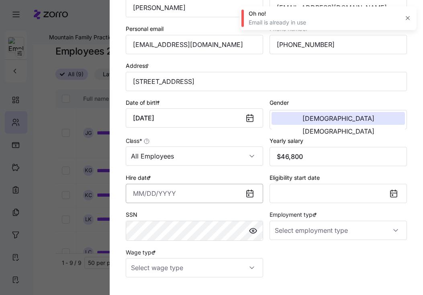
click at [179, 192] on input "Hire date *" at bounding box center [194, 193] width 137 height 19
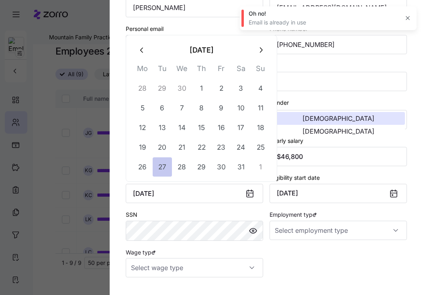
click at [162, 173] on button "27" at bounding box center [162, 167] width 19 height 19
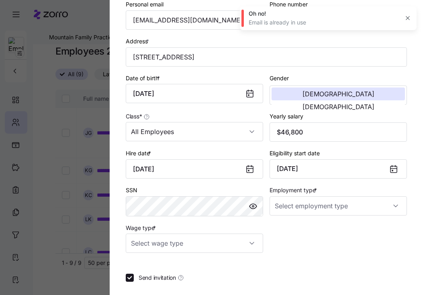
scroll to position [157, 0]
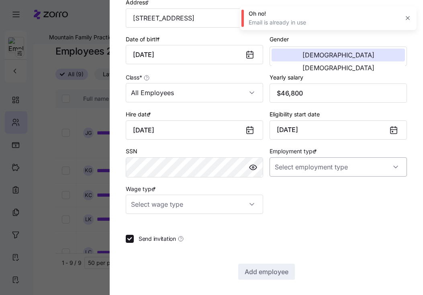
type input "[DATE]"
click at [305, 175] on input "Employment type *" at bounding box center [338, 167] width 137 height 19
click at [297, 192] on span "Full Time" at bounding box center [290, 193] width 23 height 9
type input "Full Time"
click at [208, 212] on input "Wage type *" at bounding box center [194, 204] width 137 height 19
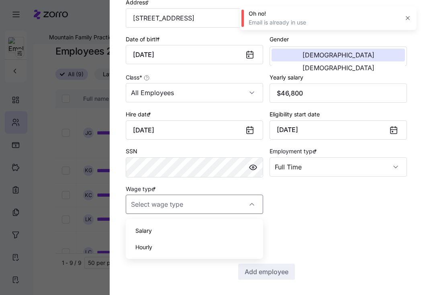
click at [153, 248] on div "Hourly" at bounding box center [194, 247] width 131 height 17
type input "Hourly"
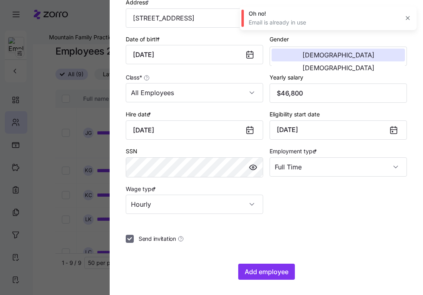
click at [129, 238] on input "Send invitation" at bounding box center [130, 239] width 8 height 8
checkbox input "false"
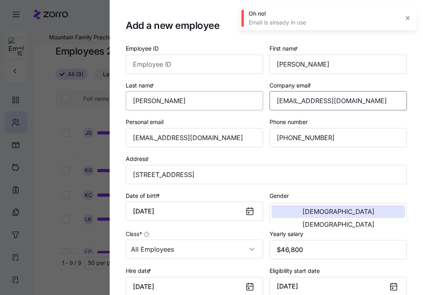
drag, startPoint x: 373, startPoint y: 98, endPoint x: 233, endPoint y: 98, distance: 139.9
click at [233, 98] on div "Employee ID First name * [PERSON_NAME] Last name * [PERSON_NAME] Company email …" at bounding box center [267, 207] width 288 height 334
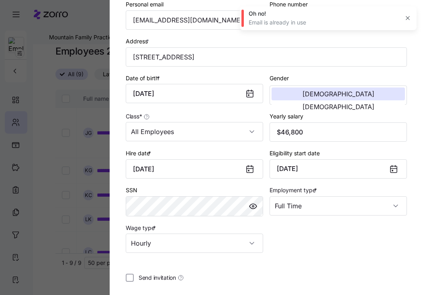
scroll to position [160, 0]
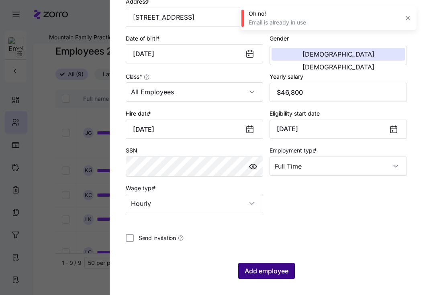
click at [269, 272] on span "Add employee" at bounding box center [267, 272] width 44 height 10
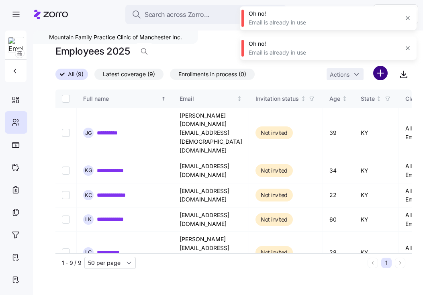
click at [382, 71] on html "**********" at bounding box center [211, 145] width 423 height 291
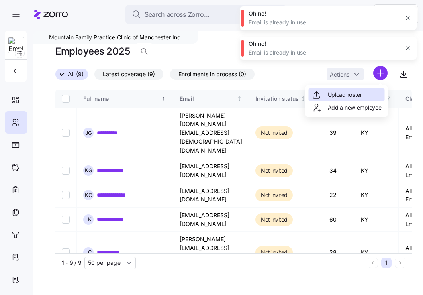
click at [364, 104] on span "Add a new employee" at bounding box center [355, 108] width 54 height 8
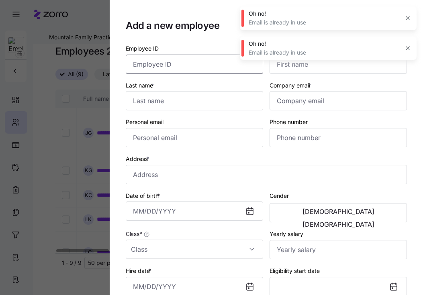
click at [177, 72] on input "Employee ID" at bounding box center [194, 64] width 137 height 19
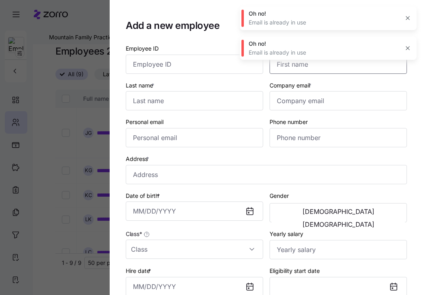
click at [289, 69] on input "First name *" at bounding box center [338, 64] width 137 height 19
type input "[PERSON_NAME]"
click at [196, 106] on input "Last name *" at bounding box center [194, 100] width 137 height 19
type input "[PERSON_NAME]"
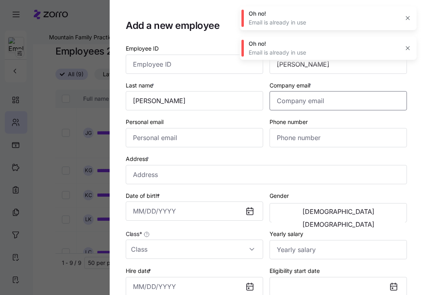
click at [354, 105] on input "Company email *" at bounding box center [338, 100] width 137 height 19
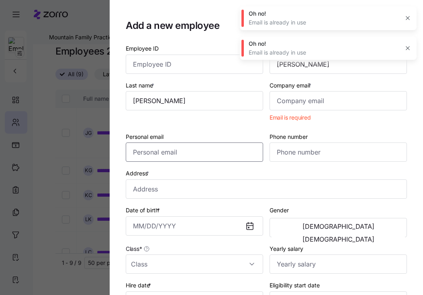
click at [212, 148] on input "Personal email" at bounding box center [194, 152] width 137 height 19
type input "[PERSON_NAME][EMAIL_ADDRESS][DOMAIN_NAME]"
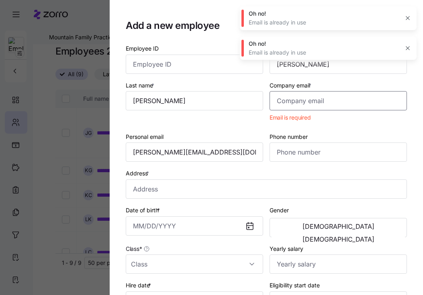
click at [309, 107] on input "Company email *" at bounding box center [338, 100] width 137 height 19
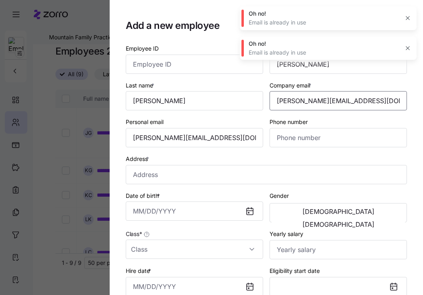
type input "[PERSON_NAME][EMAIL_ADDRESS][DOMAIN_NAME]"
click at [237, 174] on input "Address *" at bounding box center [266, 174] width 281 height 19
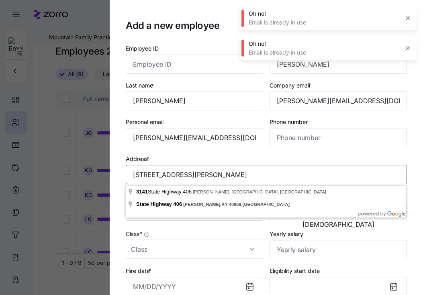
type input "[STREET_ADDRESS][PERSON_NAME]"
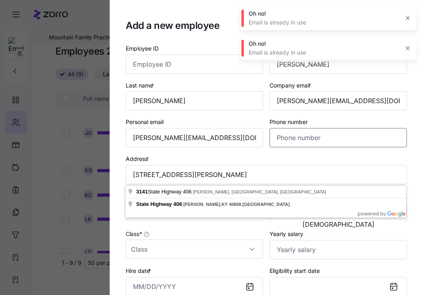
click at [328, 137] on input "Phone number" at bounding box center [338, 137] width 137 height 19
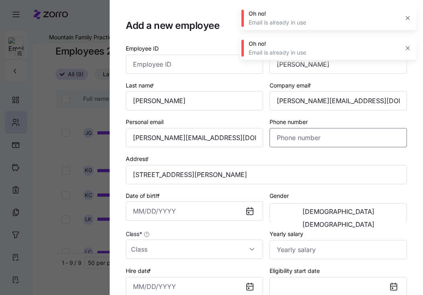
click at [328, 137] on input "Phone number" at bounding box center [338, 137] width 137 height 19
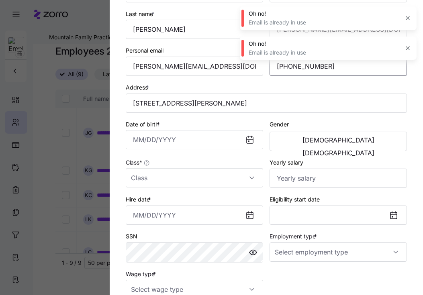
scroll to position [74, 0]
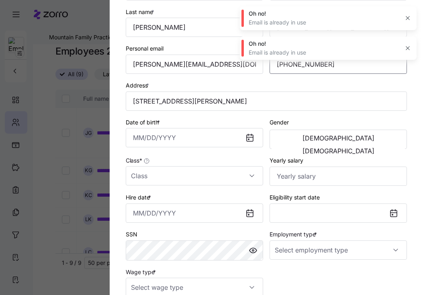
type input "[PHONE_NUMBER]"
click at [187, 179] on input "Class *" at bounding box center [194, 175] width 137 height 19
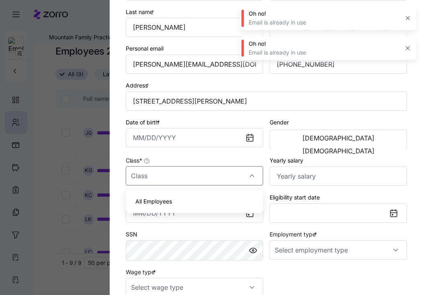
click at [172, 205] on div "All Employees" at bounding box center [194, 201] width 131 height 17
type input "All Employees"
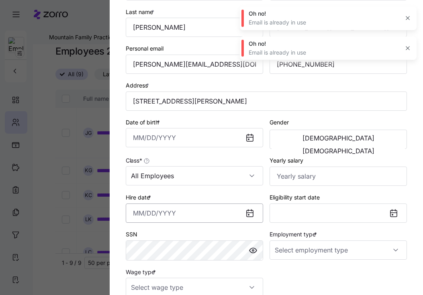
click at [203, 220] on input "Hire date *" at bounding box center [194, 213] width 137 height 19
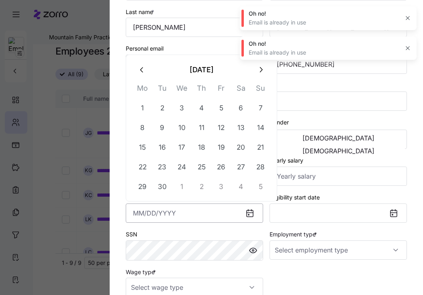
type input "[DATE]"
click at [181, 146] on button "16" at bounding box center [181, 147] width 19 height 19
type input "[DATE]"
click at [181, 146] on button "16" at bounding box center [181, 147] width 19 height 19
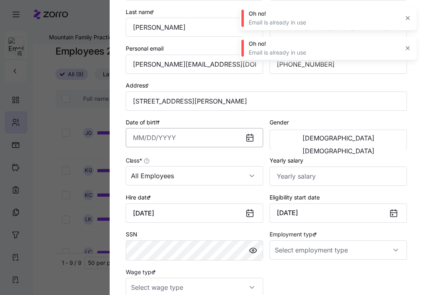
click at [172, 142] on input "Date of birth *" at bounding box center [194, 137] width 137 height 19
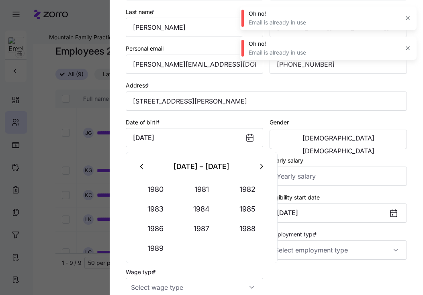
type input "[DATE]"
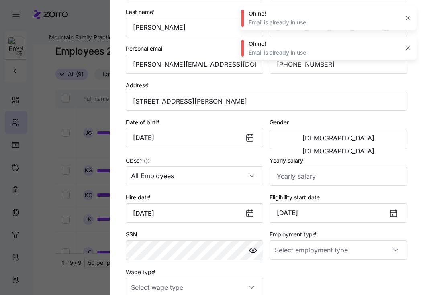
click at [303, 148] on div "[DEMOGRAPHIC_DATA] [DEMOGRAPHIC_DATA]" at bounding box center [338, 139] width 137 height 19
click at [303, 141] on span "[DEMOGRAPHIC_DATA]" at bounding box center [339, 138] width 72 height 6
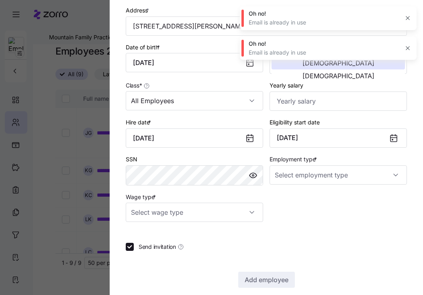
scroll to position [152, 0]
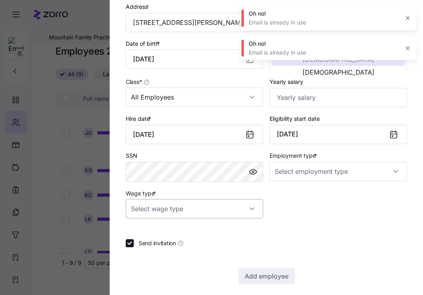
click at [187, 208] on input "Wage type *" at bounding box center [194, 208] width 137 height 19
click at [180, 215] on input "Wage type *" at bounding box center [194, 208] width 137 height 19
click at [162, 250] on div "Hourly" at bounding box center [194, 252] width 131 height 17
type input "Hourly"
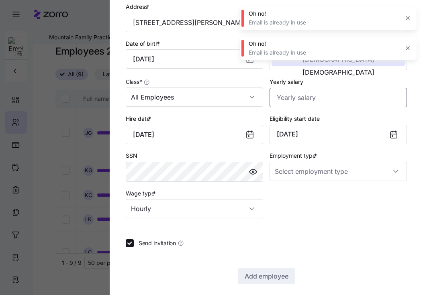
click at [311, 98] on input "Yearly salary" at bounding box center [338, 97] width 137 height 19
type input "$107,312"
click at [319, 177] on input "Employment type *" at bounding box center [338, 171] width 137 height 19
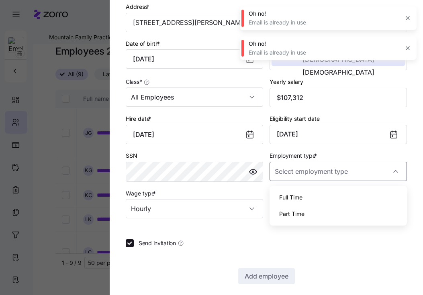
click at [291, 195] on span "Full Time" at bounding box center [290, 197] width 23 height 9
type input "Full Time"
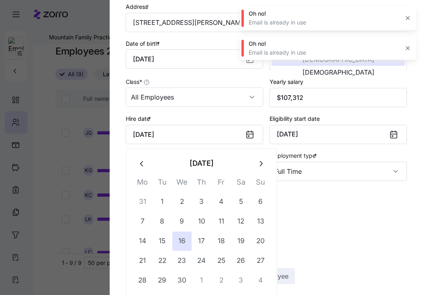
drag, startPoint x: 201, startPoint y: 142, endPoint x: 102, endPoint y: 137, distance: 99.4
click at [102, 291] on div "Add a new employee Employee ID First name * [PERSON_NAME] Last name * [PERSON_N…" at bounding box center [211, 291] width 423 height 0
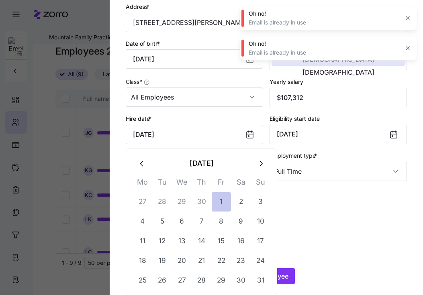
click at [221, 204] on button "1" at bounding box center [221, 202] width 19 height 19
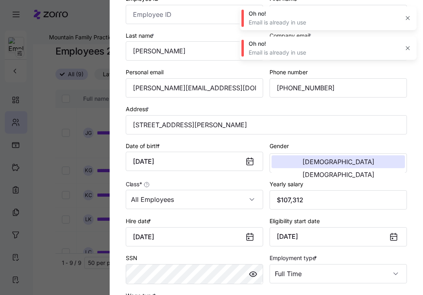
scroll to position [160, 0]
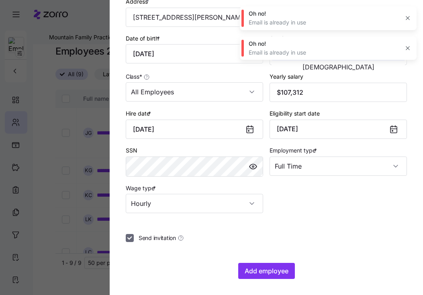
type input "[DATE]"
click at [133, 241] on input "Send invitation" at bounding box center [130, 238] width 8 height 8
checkbox input "false"
click at [271, 271] on span "Add employee" at bounding box center [267, 272] width 44 height 10
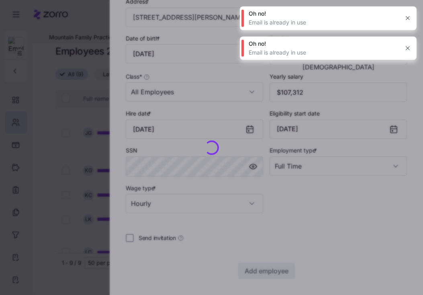
click at [408, 47] on icon "button" at bounding box center [408, 48] width 6 height 6
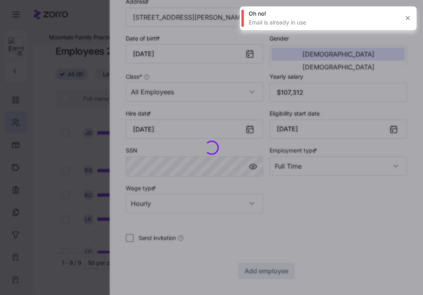
click at [408, 15] on icon "button" at bounding box center [408, 18] width 6 height 6
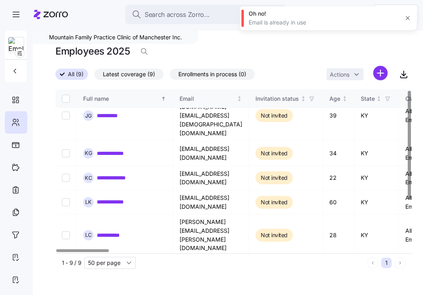
scroll to position [74, 0]
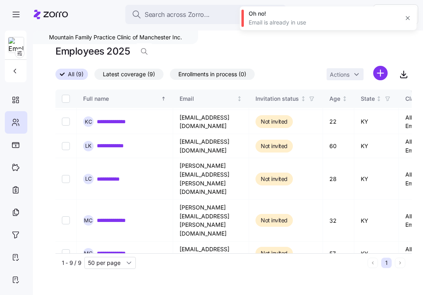
click at [410, 16] on icon "button" at bounding box center [408, 18] width 6 height 6
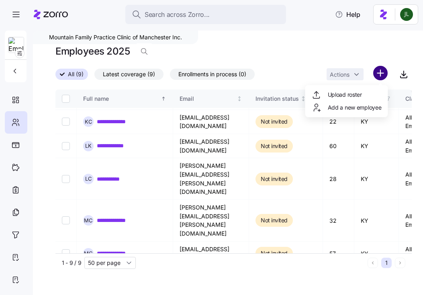
click at [373, 74] on html "**********" at bounding box center [211, 145] width 423 height 291
click at [340, 110] on span "Add a new employee" at bounding box center [355, 108] width 54 height 8
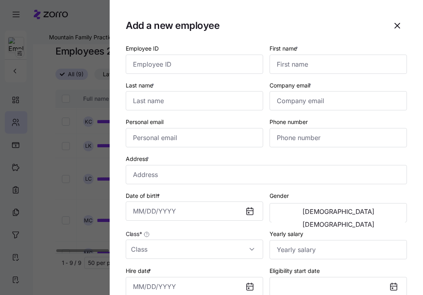
click at [187, 76] on div "Employee ID" at bounding box center [195, 58] width 144 height 37
click at [289, 62] on input "First name *" at bounding box center [338, 64] width 137 height 19
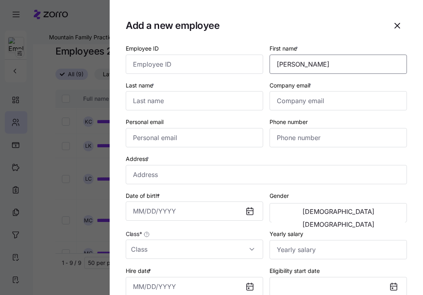
type input "[PERSON_NAME]"
click at [175, 108] on input "Last name *" at bounding box center [194, 100] width 137 height 19
click at [175, 107] on input "Last name *" at bounding box center [194, 100] width 137 height 19
type input "[PERSON_NAME]"
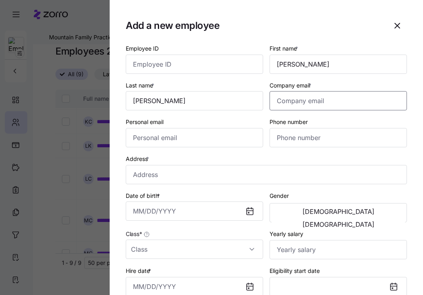
click at [286, 101] on input "Company email *" at bounding box center [338, 100] width 137 height 19
type input "[EMAIL_ADDRESS][DOMAIN_NAME]"
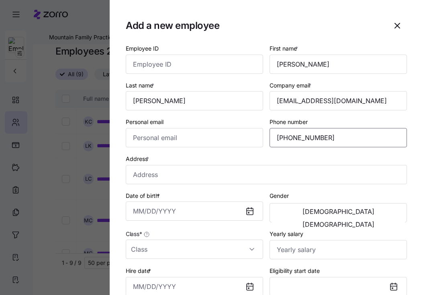
click at [277, 135] on input "[PHONE_NUMBER]" at bounding box center [338, 137] width 137 height 19
type input "[PHONE_NUMBER]"
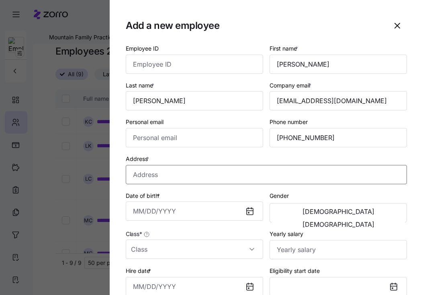
click at [173, 176] on input "Address *" at bounding box center [266, 174] width 281 height 19
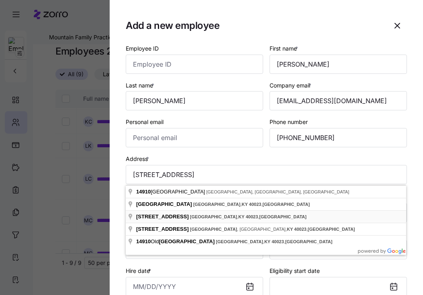
click at [203, 214] on input "Date of birth *" at bounding box center [194, 211] width 137 height 19
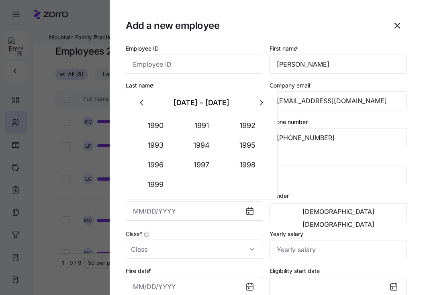
type input "[STREET_ADDRESS]"
type input "[DATE]"
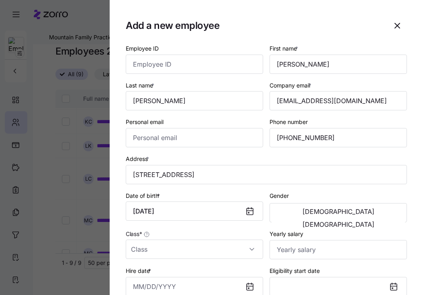
click at [205, 237] on div "Class *" at bounding box center [194, 244] width 137 height 30
click at [372, 221] on span "[DEMOGRAPHIC_DATA]" at bounding box center [339, 224] width 72 height 6
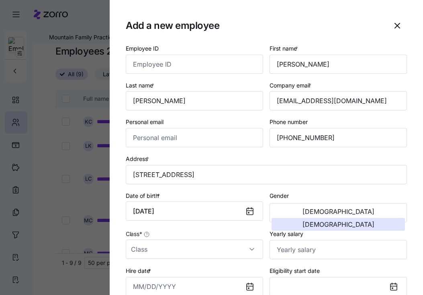
scroll to position [84, 0]
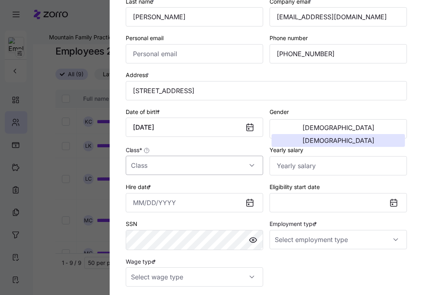
click at [205, 168] on input "Class *" at bounding box center [194, 165] width 137 height 19
click at [191, 178] on div "Class *" at bounding box center [195, 160] width 144 height 37
click at [178, 165] on input "Class *" at bounding box center [194, 165] width 137 height 19
click at [165, 188] on span "All Employees" at bounding box center [153, 191] width 37 height 9
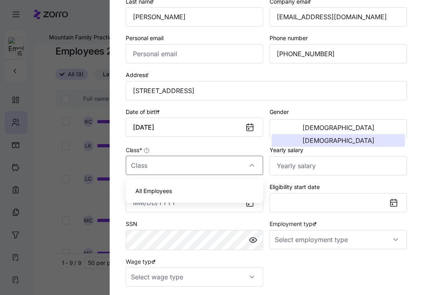
type input "All Employees"
click at [326, 170] on input "Yearly salary" at bounding box center [338, 165] width 137 height 19
type input "$21,684"
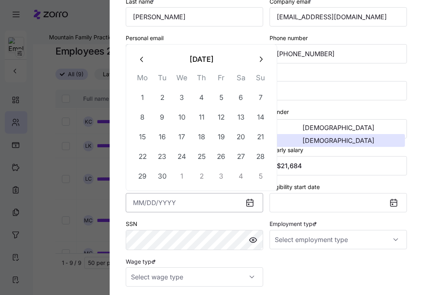
click at [206, 208] on input "Hire date *" at bounding box center [194, 202] width 137 height 19
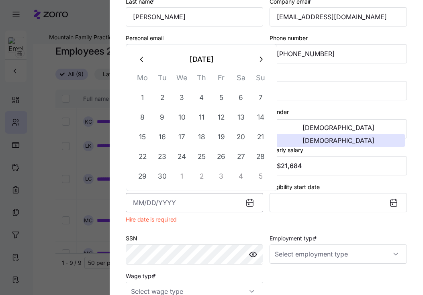
click at [188, 206] on input "Hire date *" at bounding box center [194, 202] width 137 height 19
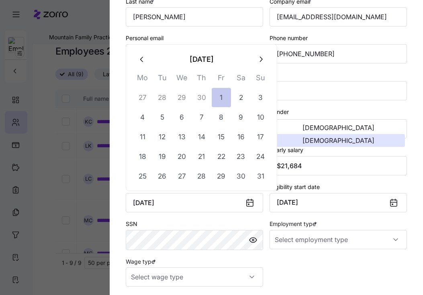
click at [217, 96] on button "1" at bounding box center [221, 97] width 19 height 19
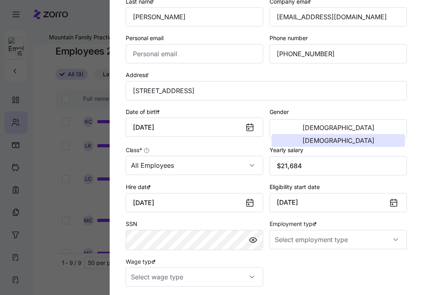
scroll to position [160, 0]
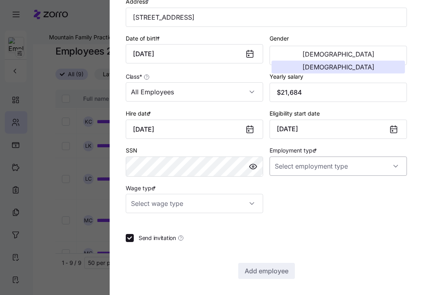
type input "[DATE]"
click at [281, 164] on input "Employment type *" at bounding box center [338, 166] width 137 height 19
click at [285, 193] on span "Full Time" at bounding box center [290, 190] width 23 height 9
type input "Full Time"
click at [188, 206] on input "Wage type *" at bounding box center [194, 203] width 137 height 19
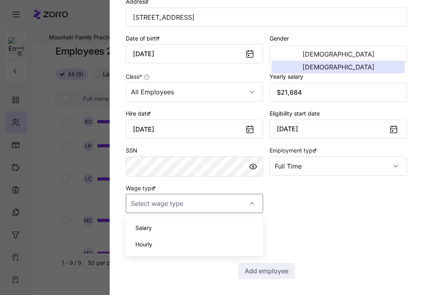
click at [160, 241] on div "Hourly" at bounding box center [194, 244] width 131 height 17
type input "Hourly"
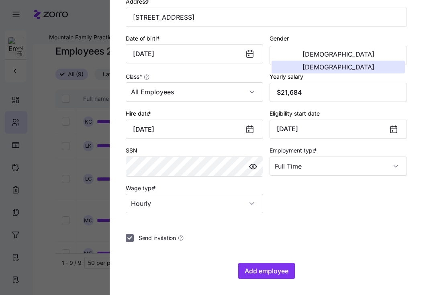
click at [127, 235] on input "Send invitation" at bounding box center [130, 238] width 8 height 8
checkbox input "false"
click at [280, 273] on span "Add employee" at bounding box center [267, 272] width 44 height 10
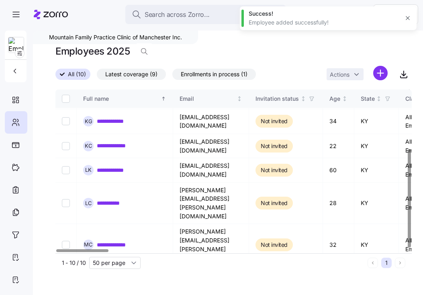
scroll to position [98, 0]
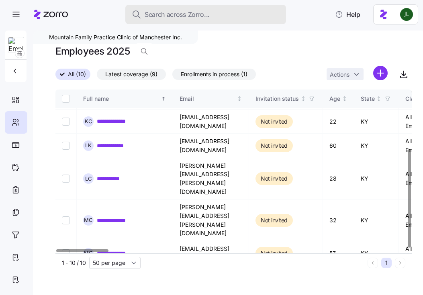
click at [189, 12] on span "Search across Zorro..." at bounding box center [177, 15] width 65 height 10
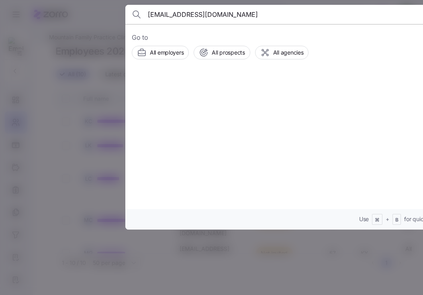
type input "[EMAIL_ADDRESS][DOMAIN_NAME]"
click at [102, 31] on div at bounding box center [211, 147] width 423 height 295
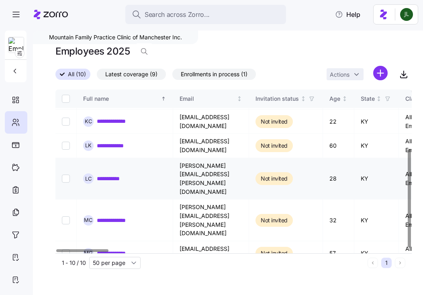
scroll to position [0, 0]
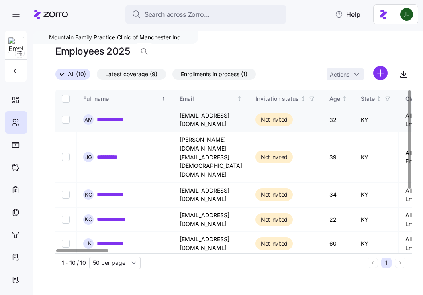
click at [109, 122] on link "**********" at bounding box center [116, 120] width 39 height 8
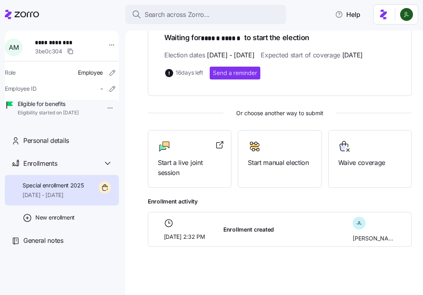
scroll to position [179, 0]
click at [361, 150] on div "Waive coverage" at bounding box center [370, 154] width 64 height 28
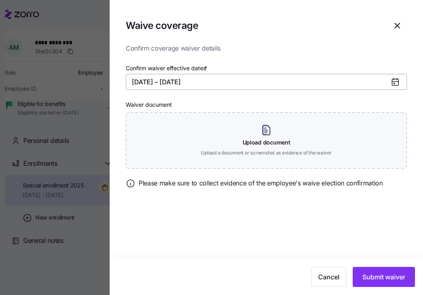
click at [219, 86] on button "[DATE] – [DATE]" at bounding box center [266, 82] width 281 height 16
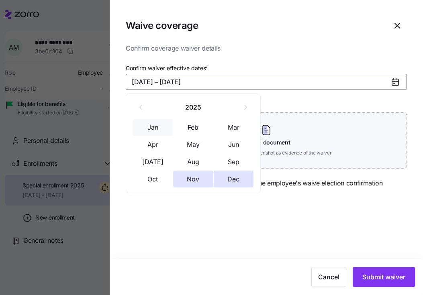
click at [155, 126] on button "Jan" at bounding box center [153, 127] width 40 height 17
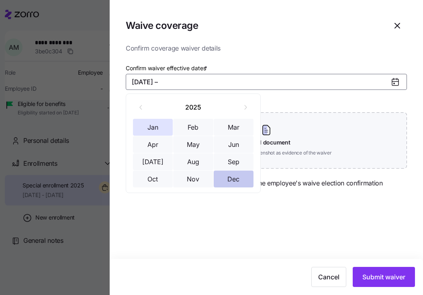
click at [242, 176] on button "Dec" at bounding box center [234, 179] width 40 height 17
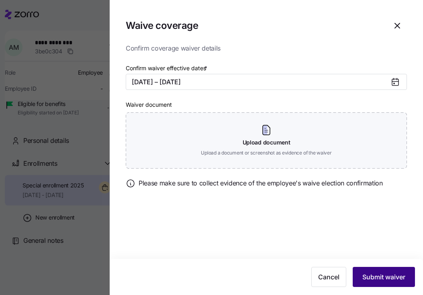
click at [388, 271] on button "Submit waiver" at bounding box center [384, 277] width 62 height 20
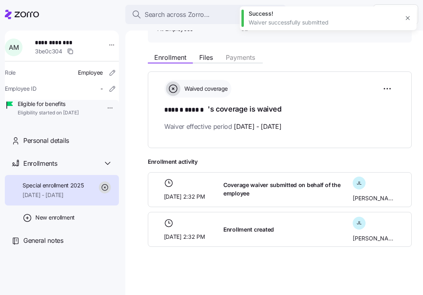
scroll to position [0, 0]
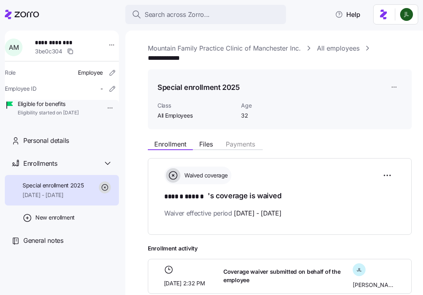
click at [190, 52] on link "Mountain Family Practice Clinic of Manchester Inc." at bounding box center [224, 48] width 153 height 10
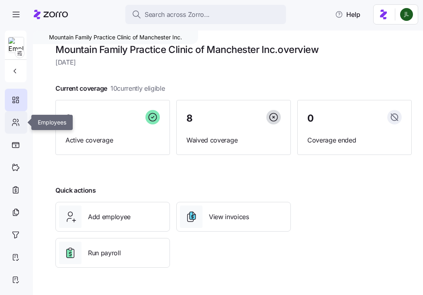
click at [16, 115] on div at bounding box center [16, 122] width 23 height 23
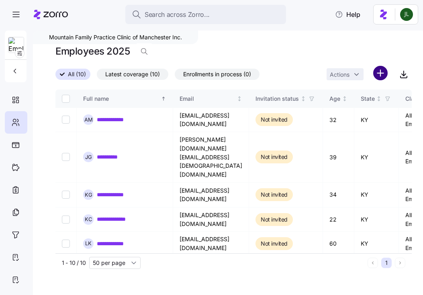
click at [380, 70] on html "**********" at bounding box center [211, 145] width 423 height 291
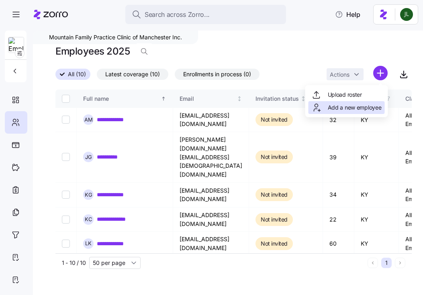
click at [350, 107] on span "Add a new employee" at bounding box center [355, 108] width 54 height 8
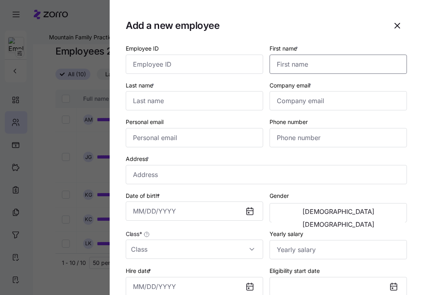
click at [320, 64] on input "First name *" at bounding box center [338, 64] width 137 height 19
type input "[PERSON_NAME]"
click at [185, 105] on input "Last name *" at bounding box center [194, 100] width 137 height 19
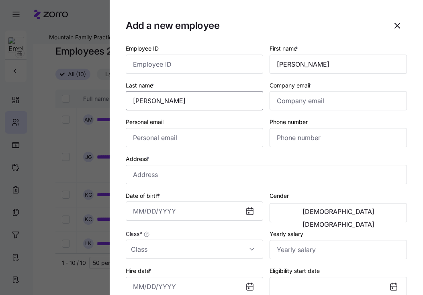
type input "[PERSON_NAME]"
click at [172, 138] on input "Personal email" at bounding box center [194, 137] width 137 height 19
click at [237, 138] on input "[EMAIL_ADDRESS][DOMAIN_NAME]" at bounding box center [194, 137] width 137 height 19
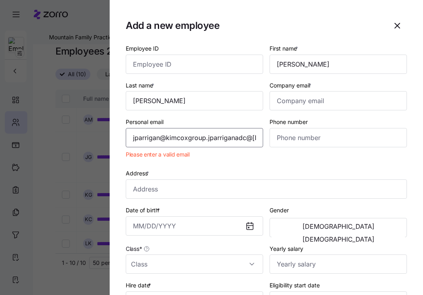
drag, startPoint x: 181, startPoint y: 138, endPoint x: 40, endPoint y: 131, distance: 141.3
click at [40, 291] on div "Add a new employee Employee ID First name * [PERSON_NAME] Last name * [PERSON_N…" at bounding box center [211, 291] width 423 height 0
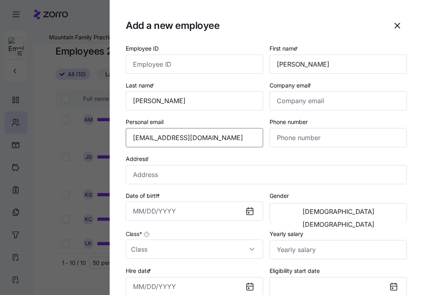
type input "[EMAIL_ADDRESS][DOMAIN_NAME]"
click at [332, 105] on input "Company email *" at bounding box center [338, 100] width 137 height 19
type input "[EMAIL_ADDRESS][DOMAIN_NAME]"
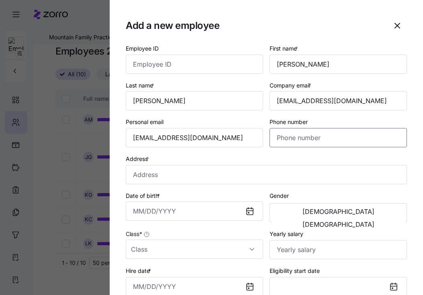
click at [310, 137] on input "Phone number" at bounding box center [338, 137] width 137 height 19
type input "[PHONE_NUMBER]"
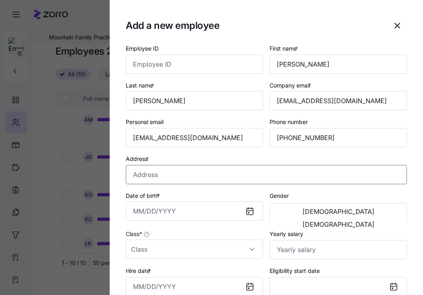
click at [188, 175] on input "Address *" at bounding box center [266, 174] width 281 height 19
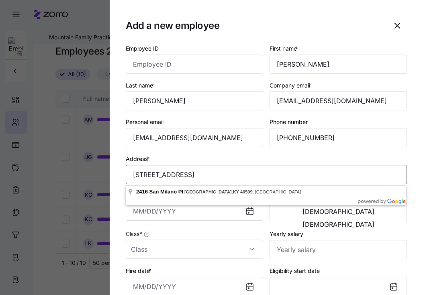
type input "[STREET_ADDRESS]"
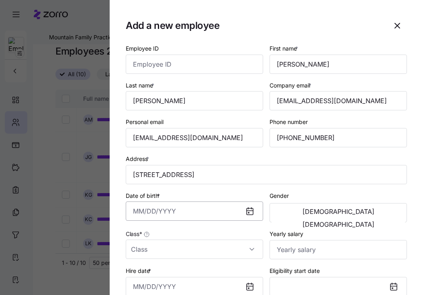
click at [190, 212] on input "Date of birth *" at bounding box center [194, 211] width 137 height 19
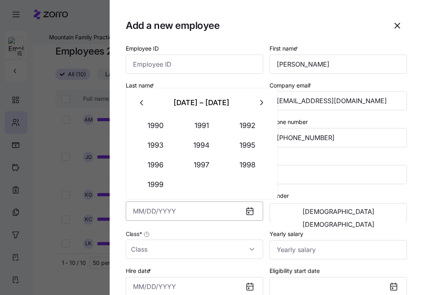
click at [190, 212] on input "Date of birth *" at bounding box center [194, 211] width 137 height 19
type input "[DATE]"
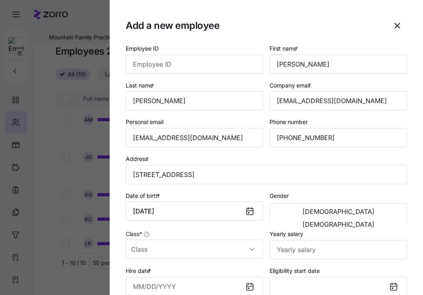
scroll to position [29, 0]
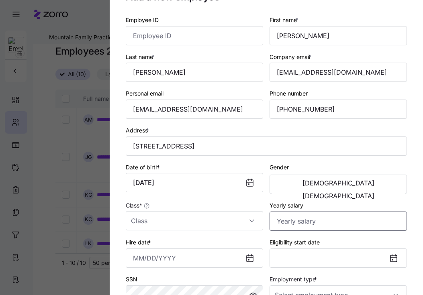
click at [312, 226] on input "Yearly salary" at bounding box center [338, 221] width 137 height 19
type input "$78,000"
click at [388, 190] on button "[DEMOGRAPHIC_DATA]" at bounding box center [338, 196] width 133 height 13
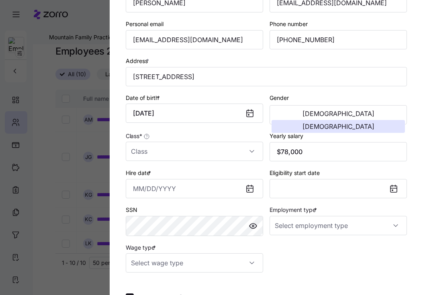
scroll to position [99, 0]
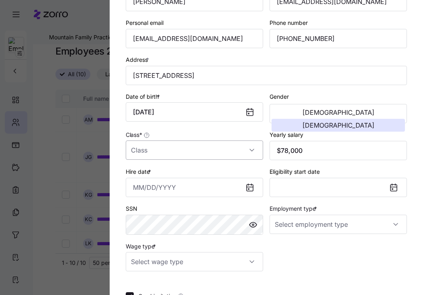
click at [191, 149] on input "Class *" at bounding box center [194, 150] width 137 height 19
click at [149, 151] on input "Class *" at bounding box center [194, 150] width 137 height 19
click at [152, 171] on div "All Employees" at bounding box center [194, 176] width 131 height 17
type input "All Employees"
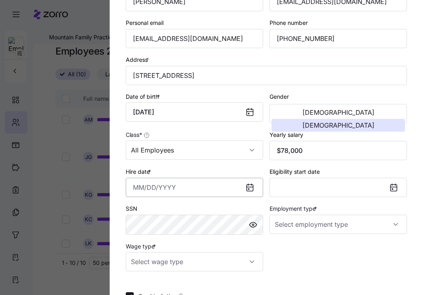
click at [155, 185] on input "Hire date *" at bounding box center [194, 187] width 137 height 19
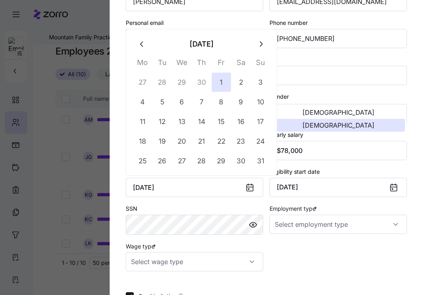
type input "[DATE]"
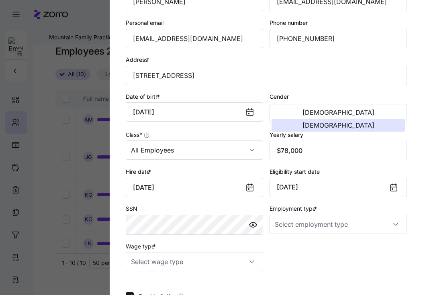
click at [187, 238] on div "SSN" at bounding box center [195, 220] width 144 height 38
click at [286, 230] on input "Employment type *" at bounding box center [338, 224] width 137 height 19
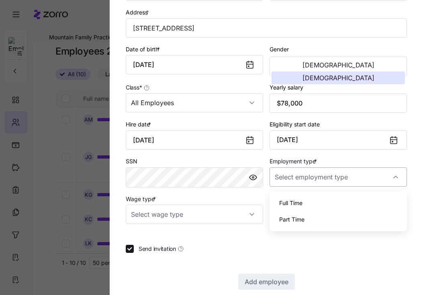
scroll to position [148, 0]
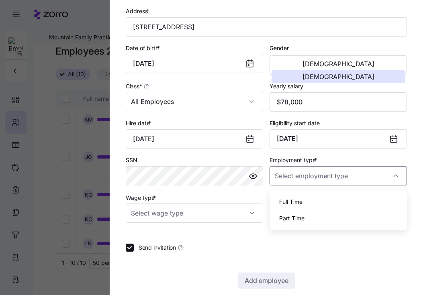
click at [286, 199] on span "Full Time" at bounding box center [290, 202] width 23 height 9
type input "Full Time"
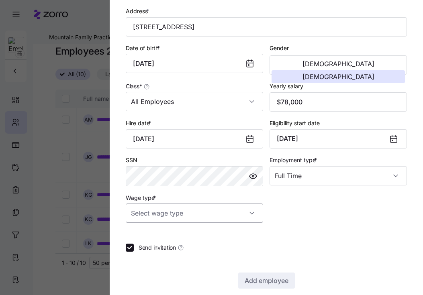
click at [198, 221] on input "Wage type *" at bounding box center [194, 213] width 137 height 19
click at [156, 251] on div "Hourly" at bounding box center [194, 256] width 131 height 17
type input "Hourly"
click at [135, 252] on label "Send invitation" at bounding box center [159, 248] width 50 height 8
click at [134, 252] on input "Send invitation" at bounding box center [130, 248] width 8 height 8
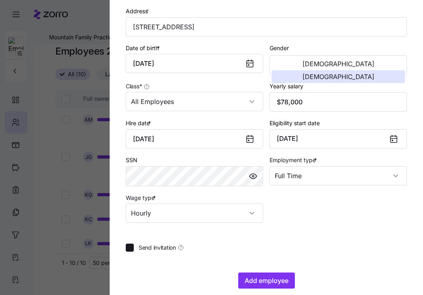
checkbox input "false"
click at [275, 275] on button "Add employee" at bounding box center [266, 281] width 57 height 16
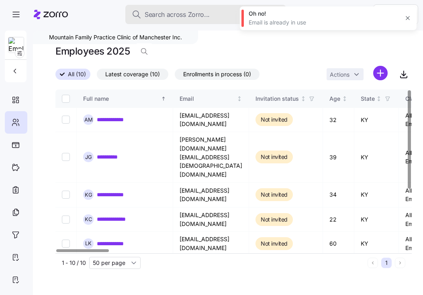
click at [153, 14] on span "Search across Zorro..." at bounding box center [177, 15] width 65 height 10
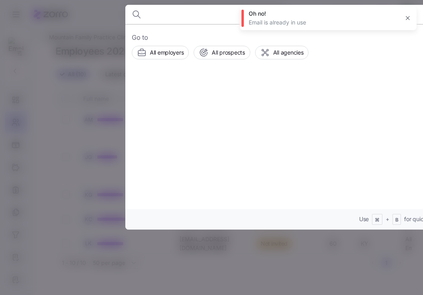
click at [153, 14] on body "**********" at bounding box center [211, 145] width 423 height 291
type input "[EMAIL_ADDRESS][DOMAIN_NAME]"
click at [407, 16] on icon "button" at bounding box center [408, 18] width 6 height 6
click at [59, 103] on div at bounding box center [211, 147] width 423 height 295
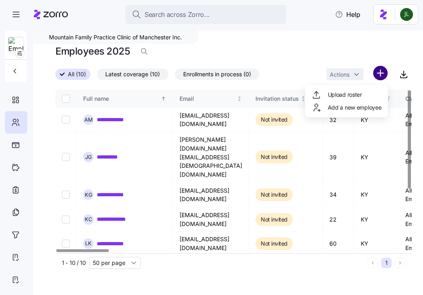
click at [379, 76] on html "**********" at bounding box center [211, 145] width 423 height 291
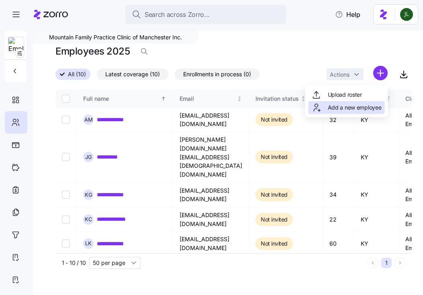
click at [366, 105] on span "Add a new employee" at bounding box center [355, 108] width 54 height 8
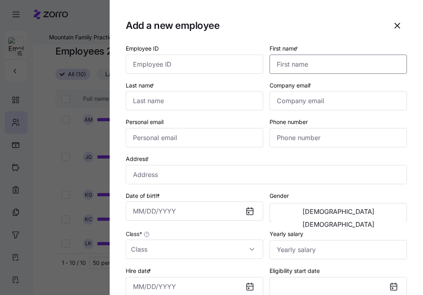
click at [290, 55] on input "First name *" at bounding box center [338, 64] width 137 height 19
type input "[PERSON_NAME]"
click at [152, 105] on input "Last name *" at bounding box center [194, 100] width 137 height 19
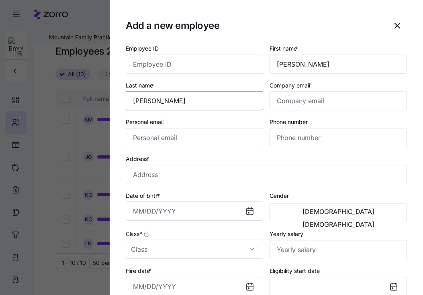
click at [151, 100] on input "[PERSON_NAME]" at bounding box center [194, 100] width 137 height 19
click at [150, 101] on input "[PERSON_NAME]" at bounding box center [194, 100] width 137 height 19
type input "[PERSON_NAME]"
click at [283, 103] on input "Company email *" at bounding box center [338, 100] width 137 height 19
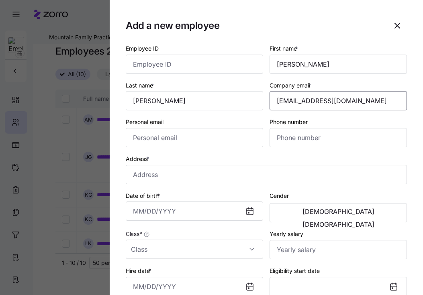
type input "[EMAIL_ADDRESS][DOMAIN_NAME]"
click at [162, 140] on input "Personal email" at bounding box center [194, 137] width 137 height 19
type input "[EMAIL_ADDRESS][DOMAIN_NAME]"
click at [297, 139] on input "Phone number" at bounding box center [338, 137] width 137 height 19
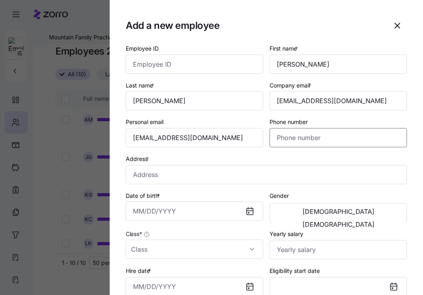
click at [297, 139] on input "Phone number" at bounding box center [338, 137] width 137 height 19
type input "[PHONE_NUMBER]"
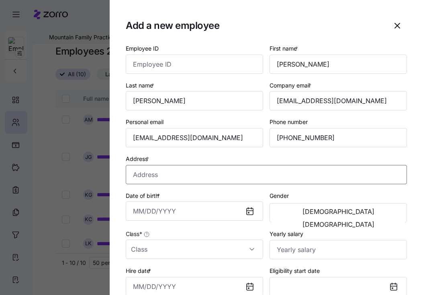
click at [227, 178] on input "Address *" at bounding box center [266, 174] width 281 height 19
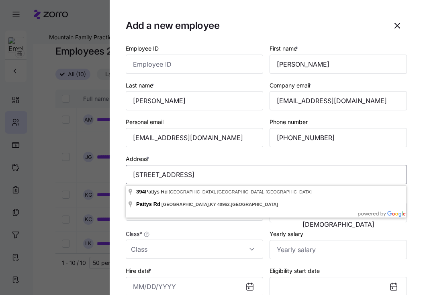
type input "[STREET_ADDRESS]"
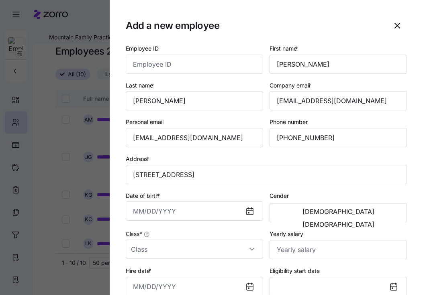
click at [183, 215] on body "**********" at bounding box center [211, 145] width 423 height 291
click at [183, 215] on input "Date of birth *" at bounding box center [194, 211] width 137 height 19
click at [360, 218] on button "[DEMOGRAPHIC_DATA]" at bounding box center [338, 224] width 133 height 13
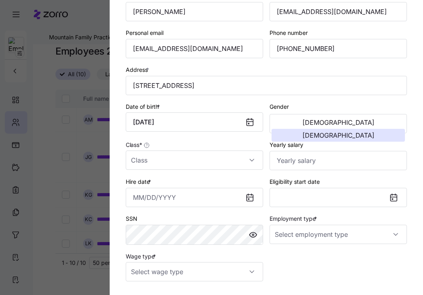
scroll to position [91, 0]
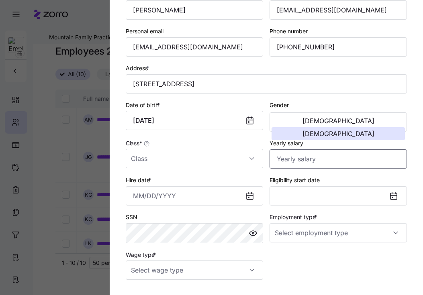
click at [297, 156] on input "Yearly salary" at bounding box center [338, 159] width 137 height 19
click at [190, 171] on div "Class *" at bounding box center [195, 153] width 144 height 37
click at [177, 164] on input "Class *" at bounding box center [194, 158] width 137 height 19
click at [168, 187] on span "All Employees" at bounding box center [153, 184] width 37 height 9
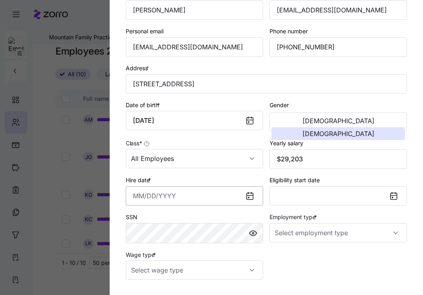
click at [167, 200] on input "Hire date *" at bounding box center [194, 196] width 137 height 19
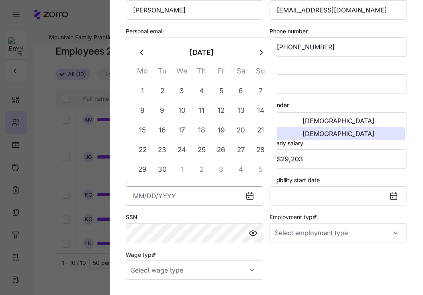
click at [167, 200] on input "Hire date *" at bounding box center [194, 196] width 137 height 19
click at [164, 118] on button "8" at bounding box center [162, 110] width 19 height 19
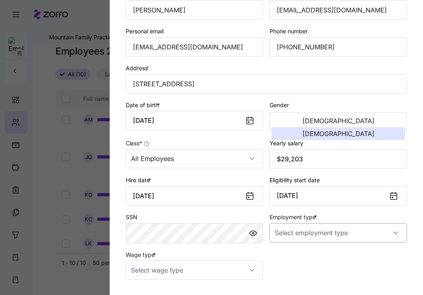
click at [306, 242] on input "Employment type *" at bounding box center [338, 233] width 137 height 19
click at [303, 263] on div "Full Time" at bounding box center [338, 259] width 131 height 17
click at [209, 270] on input "Wage type *" at bounding box center [194, 270] width 137 height 19
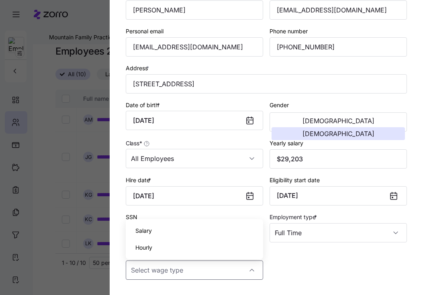
click at [187, 248] on div "Hourly" at bounding box center [194, 248] width 131 height 17
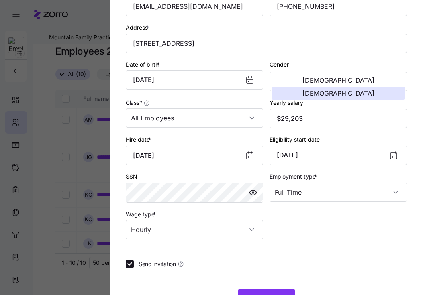
scroll to position [160, 0]
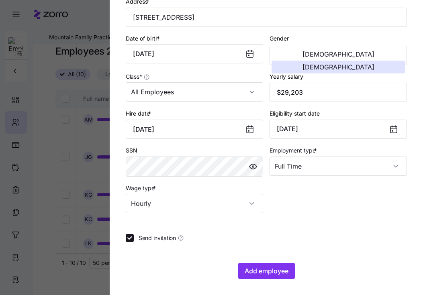
click at [127, 243] on div "Employee ID First name * [PERSON_NAME] Last name * [PERSON_NAME] Company email …" at bounding box center [266, 83] width 281 height 394
click at [127, 241] on input "Send invitation" at bounding box center [130, 238] width 8 height 8
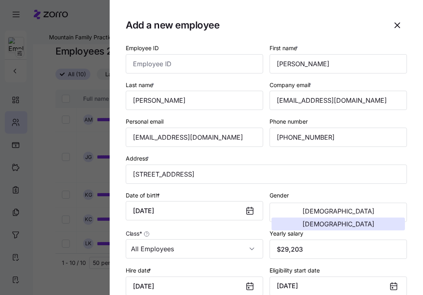
scroll to position [0, 0]
drag, startPoint x: 371, startPoint y: 104, endPoint x: 180, endPoint y: 104, distance: 191.7
click at [180, 104] on div "Employee ID First name * [PERSON_NAME] Last name * [PERSON_NAME] Company email …" at bounding box center [267, 207] width 288 height 334
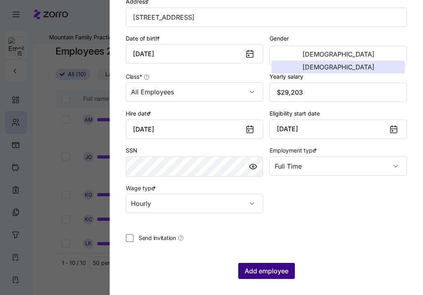
click at [263, 268] on span "Add employee" at bounding box center [267, 272] width 44 height 10
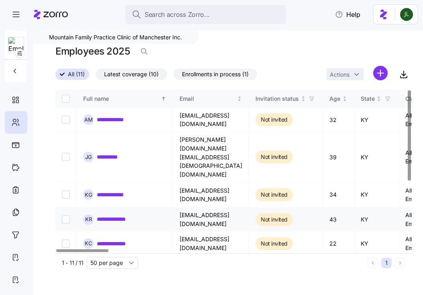
click at [117, 215] on link "**********" at bounding box center [116, 219] width 39 height 8
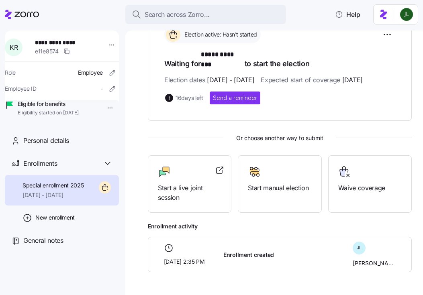
scroll to position [179, 0]
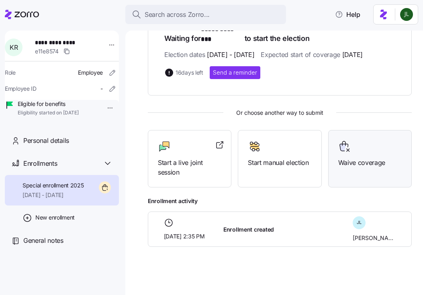
click at [362, 160] on span "Waive coverage" at bounding box center [370, 163] width 64 height 10
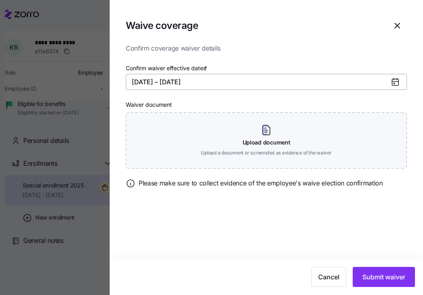
click at [152, 87] on button "[DATE] – [DATE]" at bounding box center [266, 82] width 281 height 16
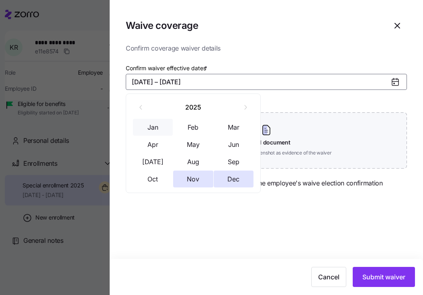
click at [157, 120] on button "Jan" at bounding box center [153, 127] width 40 height 17
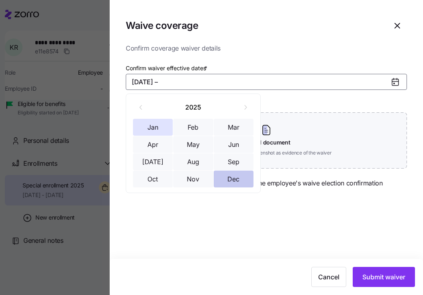
click at [233, 181] on button "Dec" at bounding box center [234, 179] width 40 height 17
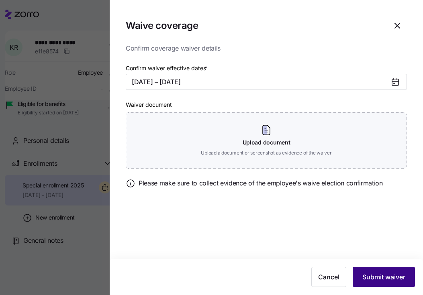
click at [379, 279] on span "Submit waiver" at bounding box center [384, 278] width 43 height 10
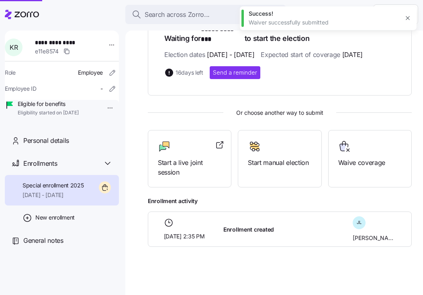
scroll to position [96, 0]
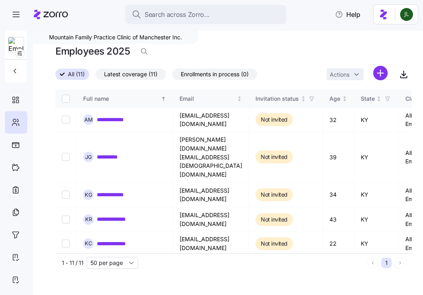
click at [378, 73] on html "**********" at bounding box center [211, 145] width 423 height 291
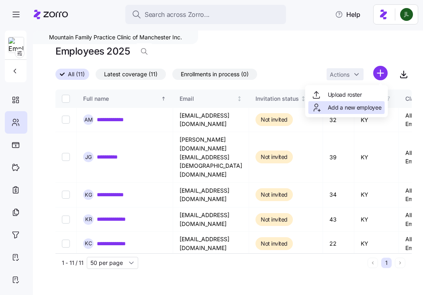
click at [360, 103] on div "Add a new employee" at bounding box center [347, 108] width 70 height 10
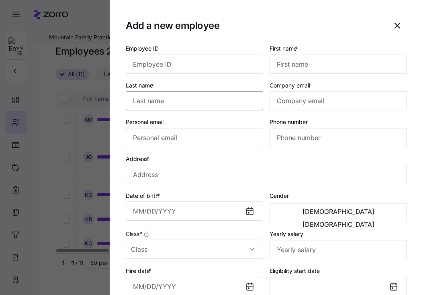
click at [197, 99] on input "Last name *" at bounding box center [194, 100] width 137 height 19
click at [309, 71] on input "First name *" at bounding box center [338, 64] width 137 height 19
click at [174, 103] on input "Last name *" at bounding box center [194, 100] width 137 height 19
click at [284, 107] on input "Company email *" at bounding box center [338, 100] width 137 height 19
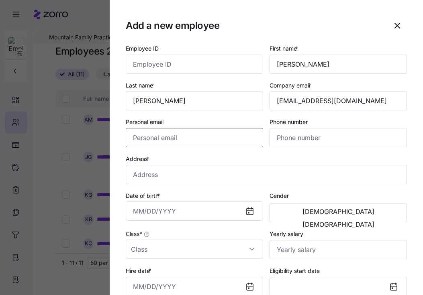
click at [208, 140] on input "Personal email" at bounding box center [194, 137] width 137 height 19
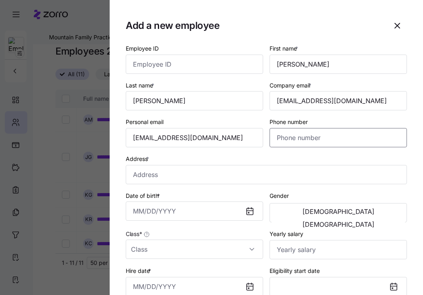
click at [309, 137] on input "Phone number" at bounding box center [338, 137] width 137 height 19
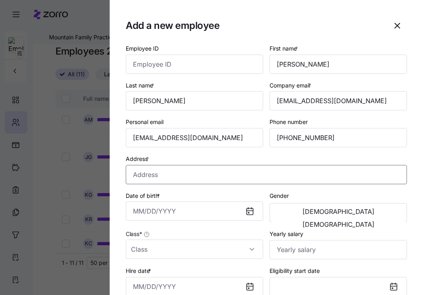
click at [191, 178] on input "Address *" at bounding box center [266, 174] width 281 height 19
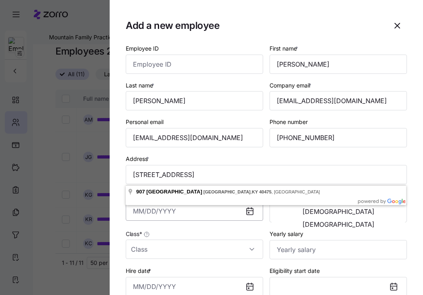
click at [199, 207] on input "Date of birth *" at bounding box center [194, 211] width 137 height 19
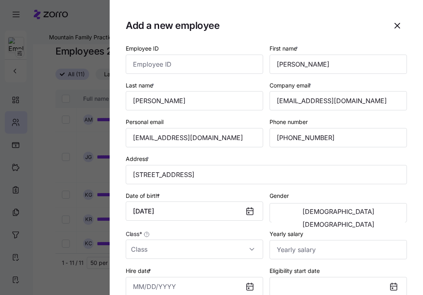
scroll to position [88, 0]
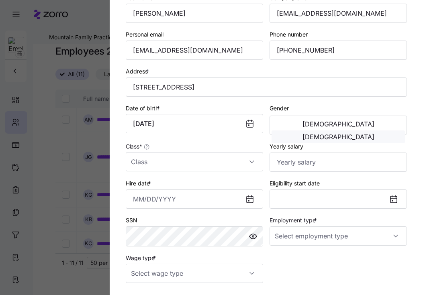
click at [369, 134] on span "[DEMOGRAPHIC_DATA]" at bounding box center [339, 137] width 72 height 6
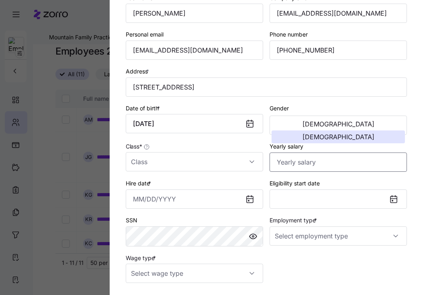
click at [320, 164] on input "Yearly salary" at bounding box center [338, 162] width 137 height 19
click at [189, 167] on input "Class *" at bounding box center [194, 161] width 137 height 19
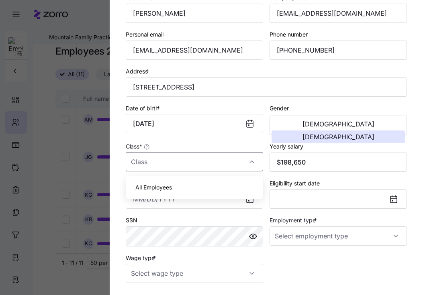
click at [171, 191] on span "All Employees" at bounding box center [153, 187] width 37 height 9
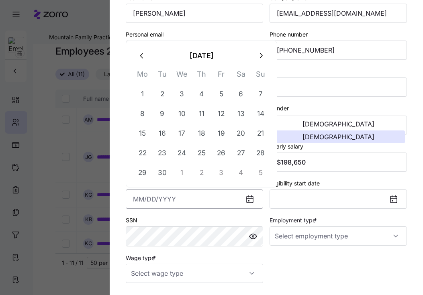
click at [195, 206] on input "Hire date *" at bounding box center [194, 199] width 137 height 19
click at [221, 97] on button "1" at bounding box center [221, 93] width 19 height 19
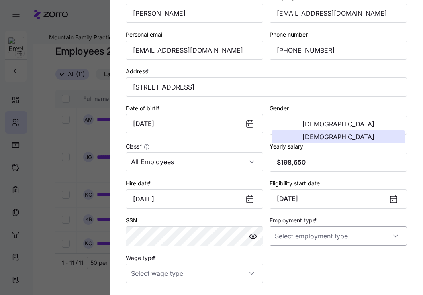
click at [308, 240] on input "Employment type *" at bounding box center [338, 236] width 137 height 19
click at [303, 259] on span "Full Time" at bounding box center [290, 262] width 23 height 9
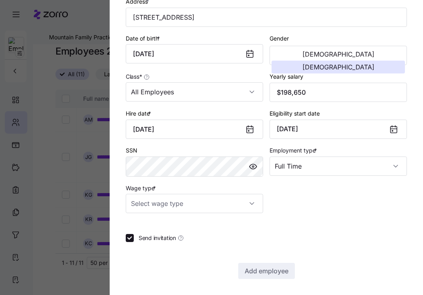
click at [195, 217] on div "Employee ID First name * [PERSON_NAME] Last name * [PERSON_NAME] Company email …" at bounding box center [266, 83] width 281 height 394
click at [191, 203] on input "Wage type *" at bounding box center [194, 203] width 137 height 19
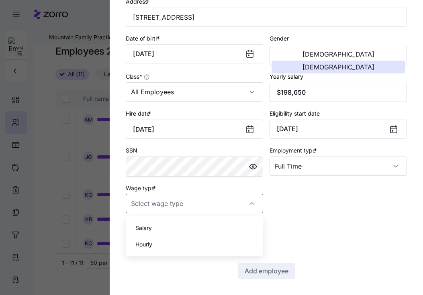
click at [169, 242] on div "Hourly" at bounding box center [194, 244] width 131 height 17
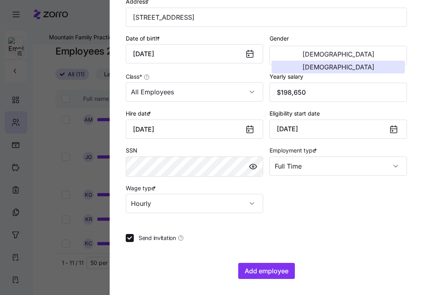
click at [134, 232] on div "Employee ID First name * [PERSON_NAME] Last name * [PERSON_NAME] Company email …" at bounding box center [266, 83] width 281 height 394
click at [133, 238] on input "Send invitation" at bounding box center [130, 238] width 8 height 8
click at [264, 270] on span "Add employee" at bounding box center [267, 272] width 44 height 10
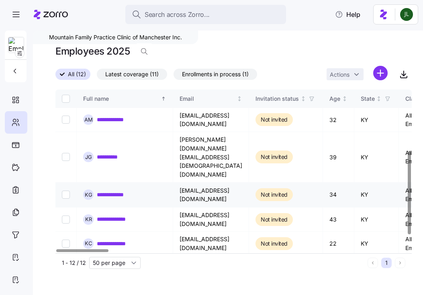
scroll to position [146, 0]
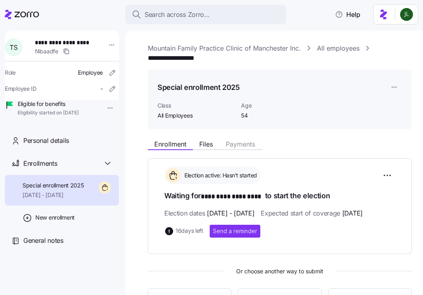
scroll to position [179, 0]
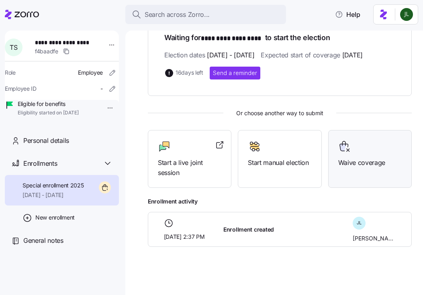
click at [351, 171] on div "Waive coverage" at bounding box center [370, 159] width 84 height 58
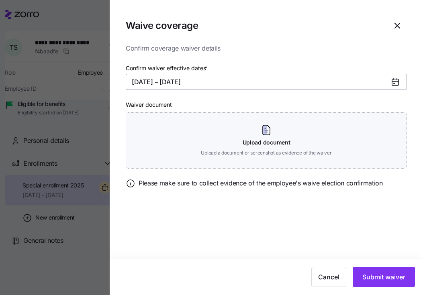
click at [137, 83] on button "[DATE] – [DATE]" at bounding box center [266, 82] width 281 height 16
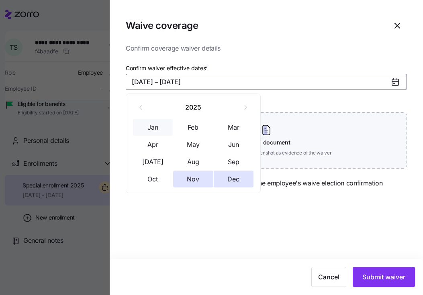
click at [151, 125] on button "Jan" at bounding box center [153, 127] width 40 height 17
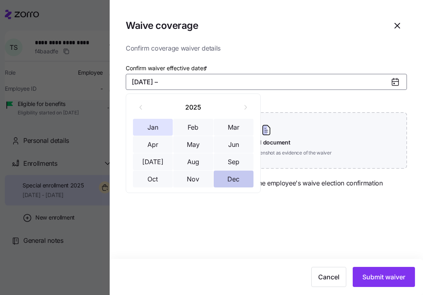
click at [238, 185] on button "Dec" at bounding box center [234, 179] width 40 height 17
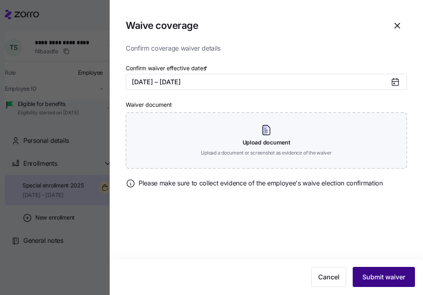
click at [382, 275] on span "Submit waiver" at bounding box center [384, 278] width 43 height 10
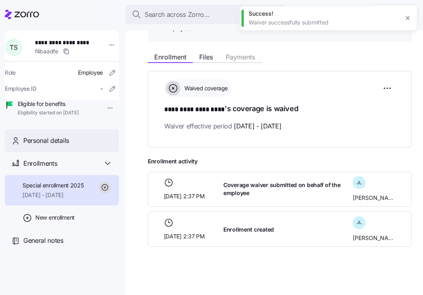
scroll to position [96, 0]
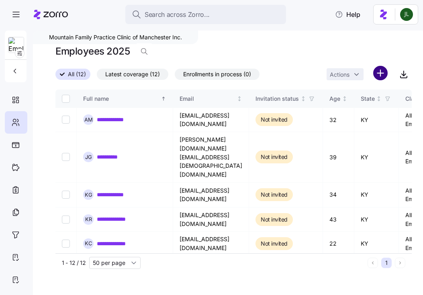
click at [381, 67] on html "**********" at bounding box center [211, 145] width 423 height 291
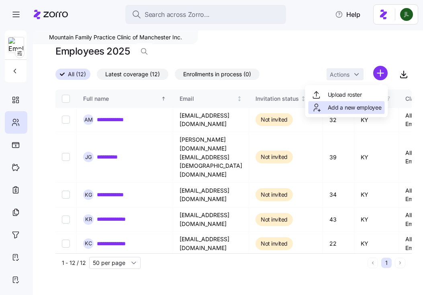
click at [361, 107] on span "Add a new employee" at bounding box center [355, 108] width 54 height 8
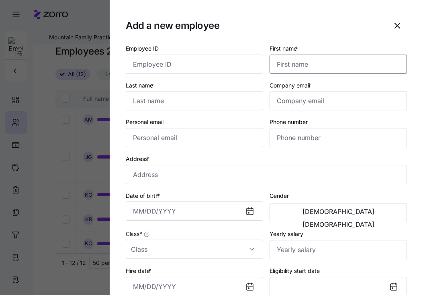
click at [297, 66] on input "First name *" at bounding box center [338, 64] width 137 height 19
click at [207, 102] on input "Last name *" at bounding box center [194, 100] width 137 height 19
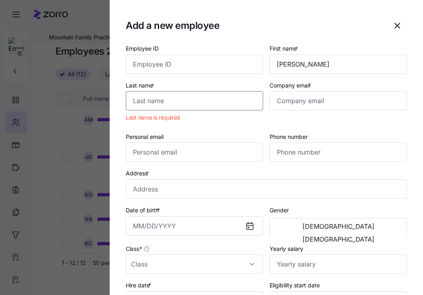
click at [184, 103] on input "Last name *" at bounding box center [194, 100] width 137 height 19
click at [154, 106] on input "Last name *" at bounding box center [194, 100] width 137 height 19
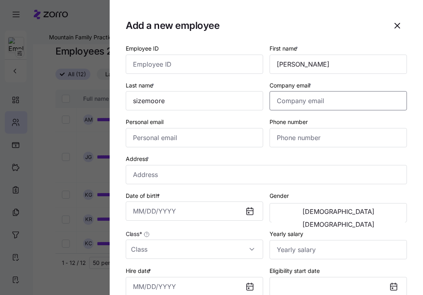
click at [288, 100] on input "Company email *" at bounding box center [338, 100] width 137 height 19
click at [237, 139] on input "Personal email" at bounding box center [194, 137] width 137 height 19
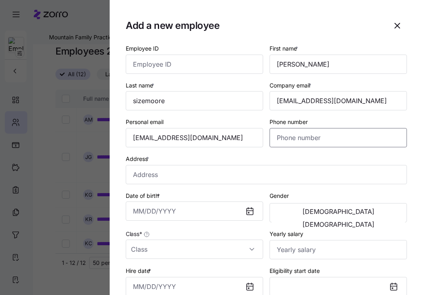
click at [307, 141] on input "Phone number" at bounding box center [338, 137] width 137 height 19
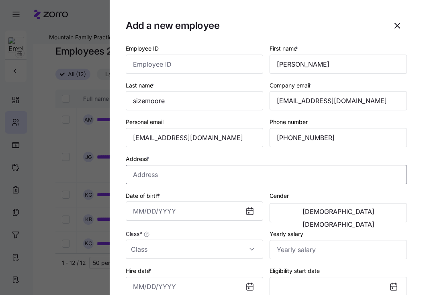
click at [172, 171] on input "Address *" at bounding box center [266, 174] width 281 height 19
click at [170, 209] on input "Date of birth *" at bounding box center [194, 211] width 137 height 19
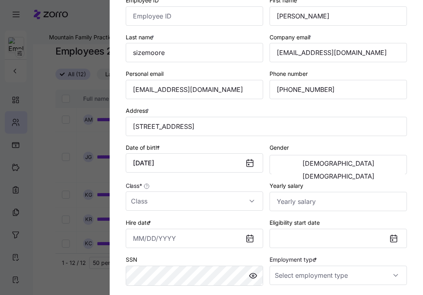
scroll to position [54, 0]
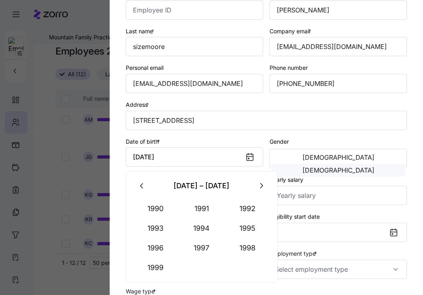
click at [367, 167] on span "[DEMOGRAPHIC_DATA]" at bounding box center [339, 170] width 72 height 6
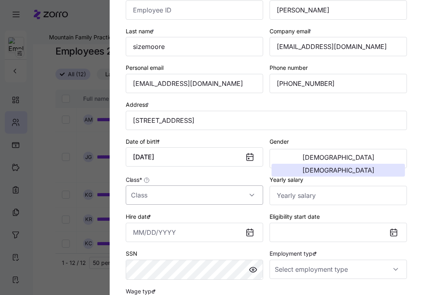
click at [196, 204] on input "Class *" at bounding box center [194, 195] width 137 height 19
click at [167, 226] on div "All Employees" at bounding box center [194, 221] width 131 height 17
click at [312, 207] on div "Yearly salary" at bounding box center [339, 190] width 144 height 37
click at [306, 201] on input "Yearly salary" at bounding box center [338, 195] width 137 height 19
click at [219, 237] on input "Hire date *" at bounding box center [194, 232] width 137 height 19
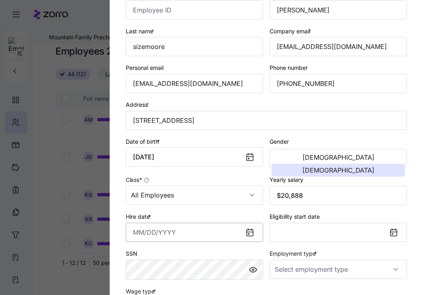
click at [179, 235] on input "Hire date *" at bounding box center [194, 232] width 137 height 19
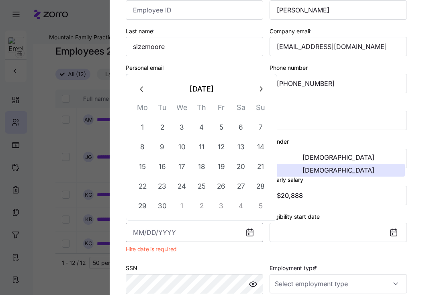
click at [179, 235] on input "Hire date *" at bounding box center [194, 232] width 137 height 19
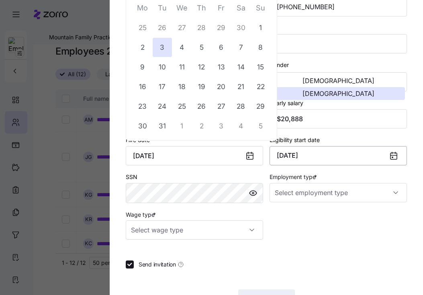
scroll to position [135, 0]
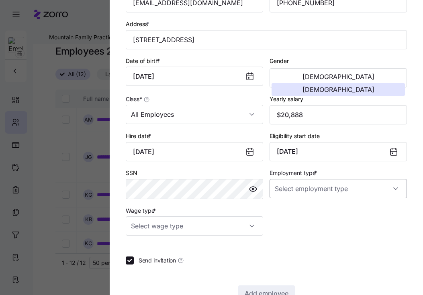
click at [304, 195] on input "Employment type *" at bounding box center [338, 188] width 137 height 19
click at [298, 215] on span "Full Time" at bounding box center [290, 215] width 23 height 9
click at [210, 231] on input "Wage type *" at bounding box center [194, 226] width 137 height 19
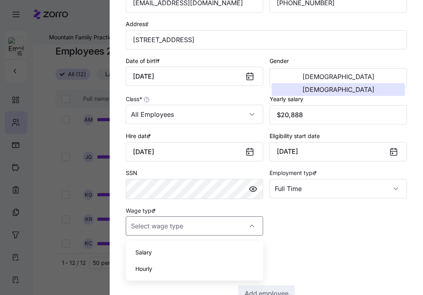
click at [158, 267] on div "Hourly" at bounding box center [194, 269] width 131 height 17
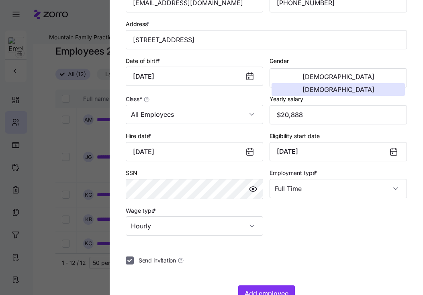
click at [129, 265] on input "Send invitation" at bounding box center [130, 261] width 8 height 8
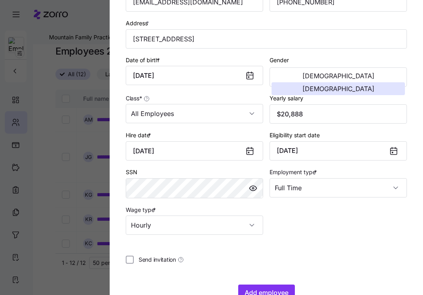
scroll to position [160, 0]
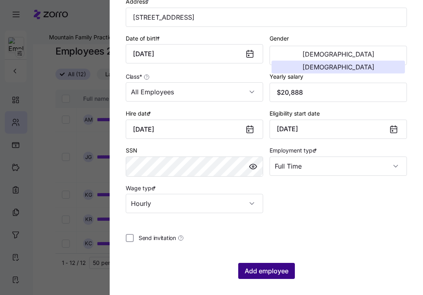
click at [284, 267] on span "Add employee" at bounding box center [267, 272] width 44 height 10
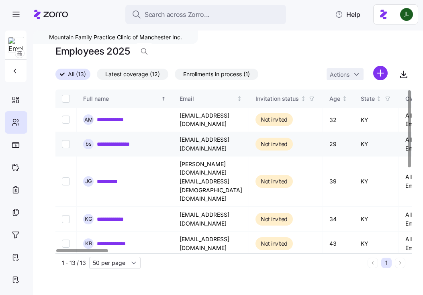
click at [111, 144] on link "**********" at bounding box center [120, 144] width 47 height 8
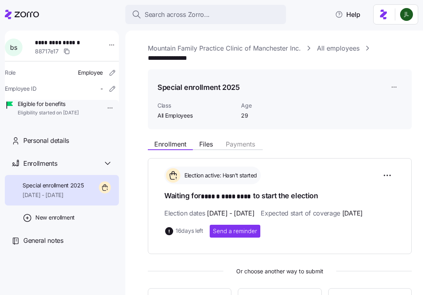
scroll to position [93, 0]
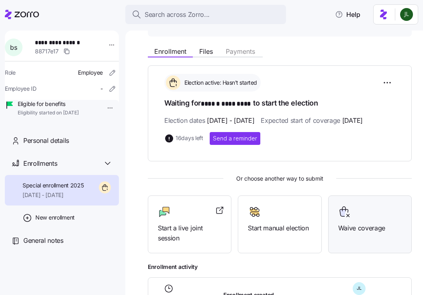
click at [365, 219] on div at bounding box center [370, 212] width 64 height 13
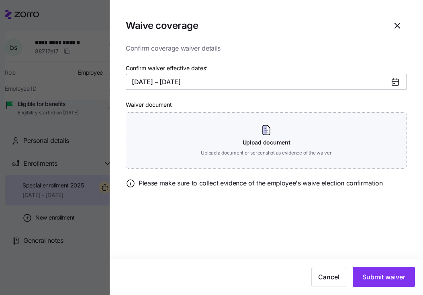
click at [136, 86] on button "[DATE] – [DATE]" at bounding box center [266, 82] width 281 height 16
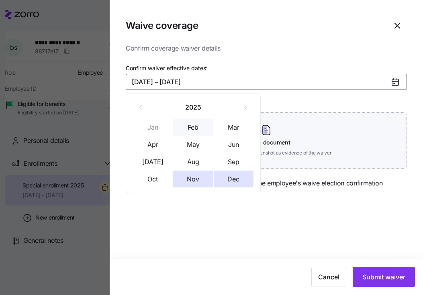
click at [187, 130] on button "Feb" at bounding box center [193, 127] width 40 height 17
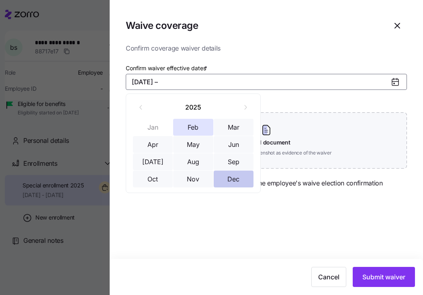
click at [232, 176] on button "Dec" at bounding box center [234, 179] width 40 height 17
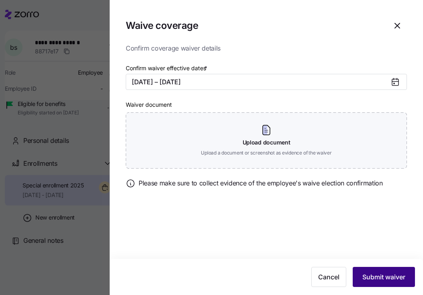
click at [386, 279] on span "Submit waiver" at bounding box center [384, 278] width 43 height 10
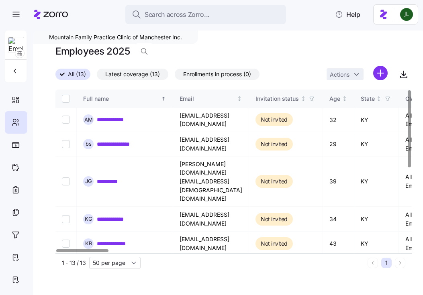
click at [262, 49] on div "Employees 2025" at bounding box center [233, 51] width 357 height 16
click at [378, 73] on html "**********" at bounding box center [211, 145] width 423 height 291
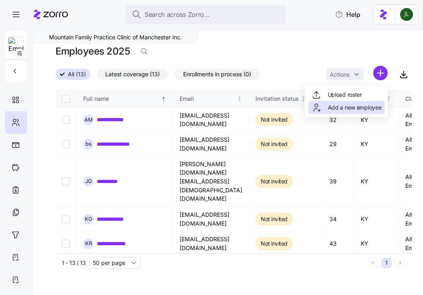
click at [351, 107] on span "Add a new employee" at bounding box center [355, 108] width 54 height 8
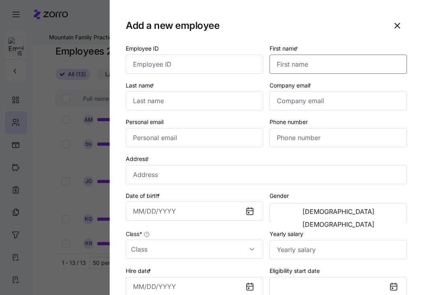
click at [308, 64] on input "First name *" at bounding box center [338, 64] width 137 height 19
click at [167, 107] on input "Last name *" at bounding box center [194, 100] width 137 height 19
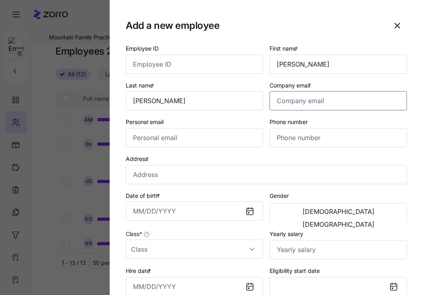
click at [297, 104] on input "Company email *" at bounding box center [338, 100] width 137 height 19
click at [210, 136] on input "Personal email" at bounding box center [194, 137] width 137 height 19
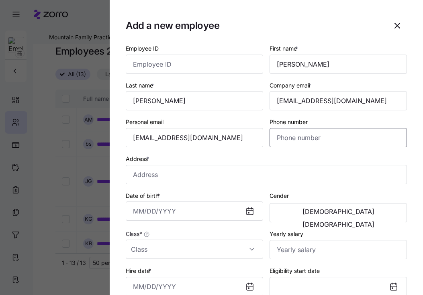
click at [332, 137] on input "Phone number" at bounding box center [338, 137] width 137 height 19
click at [332, 137] on input "[PHONE_NUMBER]" at bounding box center [338, 137] width 137 height 19
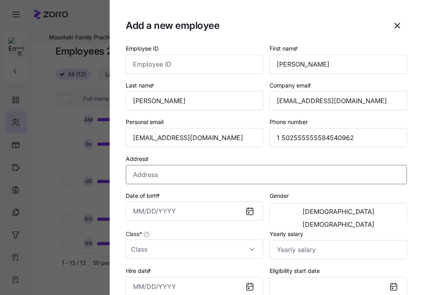
click at [235, 178] on div "Address *" at bounding box center [266, 169] width 281 height 31
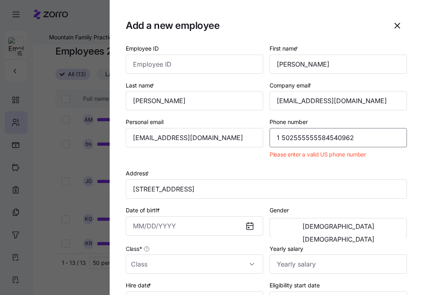
drag, startPoint x: 322, startPoint y: 138, endPoint x: 414, endPoint y: 139, distance: 92.9
click at [414, 139] on section "Add a new employee Employee ID First name * [PERSON_NAME] Last name * [PERSON_N…" at bounding box center [267, 147] width 314 height 295
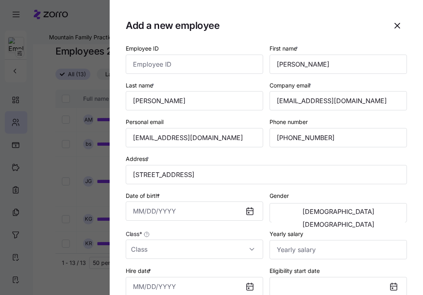
scroll to position [15, 0]
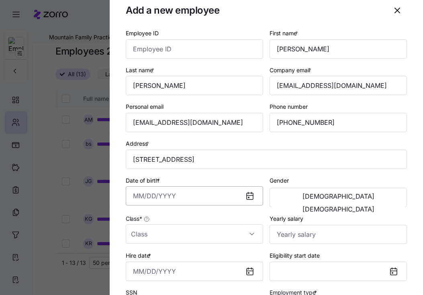
click at [154, 200] on input "Date of birth *" at bounding box center [194, 196] width 137 height 19
click at [372, 206] on span "[DEMOGRAPHIC_DATA]" at bounding box center [339, 209] width 72 height 6
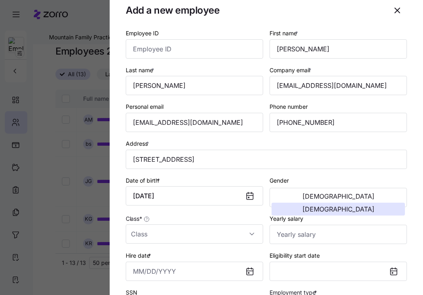
click at [190, 246] on div "Class *" at bounding box center [195, 229] width 144 height 37
click at [180, 236] on input "Class *" at bounding box center [194, 234] width 137 height 19
click at [176, 232] on input "Class *" at bounding box center [194, 234] width 137 height 19
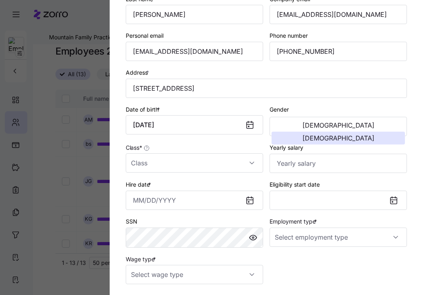
scroll to position [86, 0]
click at [206, 178] on div "Hire date *" at bounding box center [195, 195] width 144 height 37
click at [197, 164] on input "Class *" at bounding box center [194, 163] width 137 height 19
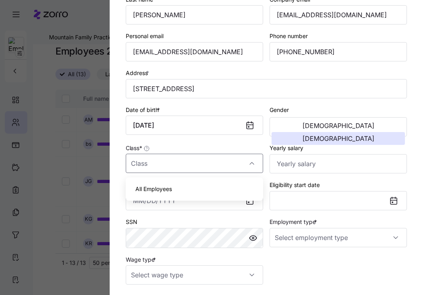
click at [175, 192] on div "All Employees" at bounding box center [194, 189] width 131 height 17
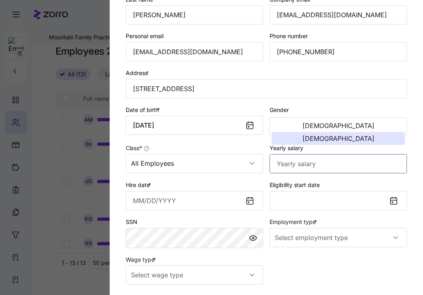
click at [284, 162] on input "Yearly salary" at bounding box center [338, 163] width 137 height 19
click at [184, 209] on input "Hire date *" at bounding box center [194, 200] width 137 height 19
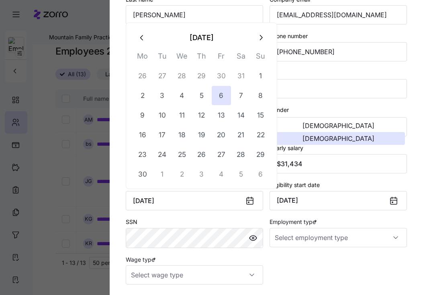
click at [203, 219] on div "SSN" at bounding box center [194, 232] width 137 height 31
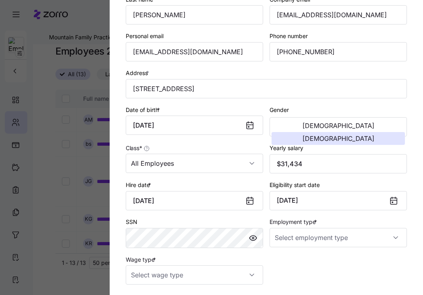
click at [323, 252] on div "Employment type *" at bounding box center [339, 233] width 144 height 38
click at [310, 239] on input "Employment type *" at bounding box center [338, 237] width 137 height 19
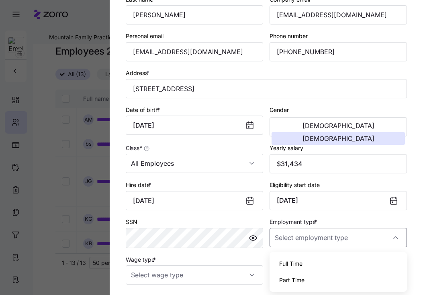
click at [303, 260] on div "Full Time" at bounding box center [338, 264] width 131 height 17
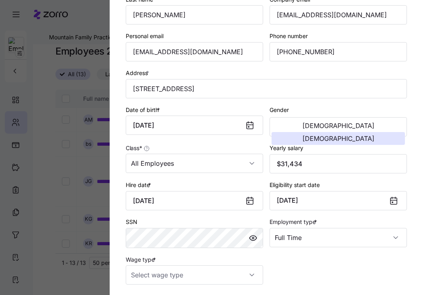
scroll to position [160, 0]
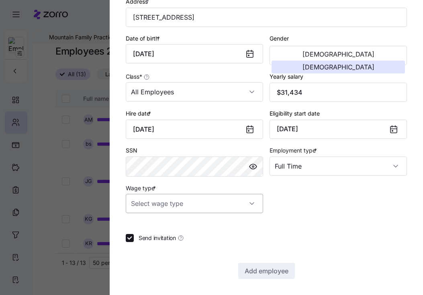
click at [187, 200] on input "Wage type *" at bounding box center [194, 203] width 137 height 19
click at [155, 243] on div "Hourly" at bounding box center [194, 244] width 131 height 17
click at [137, 237] on label "Send invitation" at bounding box center [159, 238] width 50 height 8
click at [134, 237] on input "Send invitation" at bounding box center [130, 238] width 8 height 8
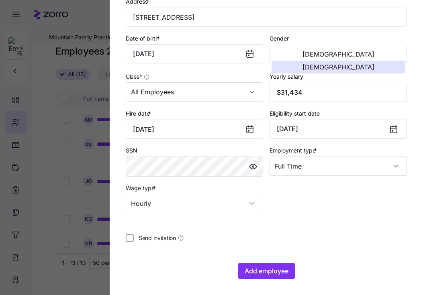
scroll to position [0, 0]
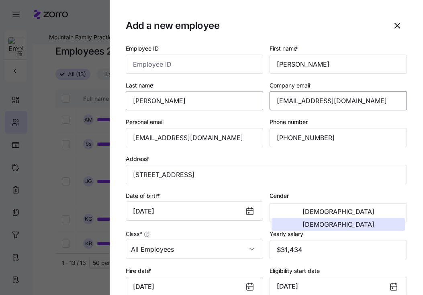
drag, startPoint x: 377, startPoint y: 103, endPoint x: 184, endPoint y: 100, distance: 193.4
click at [184, 100] on div "Employee ID First name * [PERSON_NAME] Last name * [PERSON_NAME] Company email …" at bounding box center [267, 207] width 288 height 334
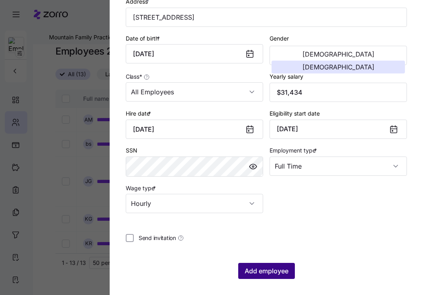
click at [249, 271] on span "Add employee" at bounding box center [267, 272] width 44 height 10
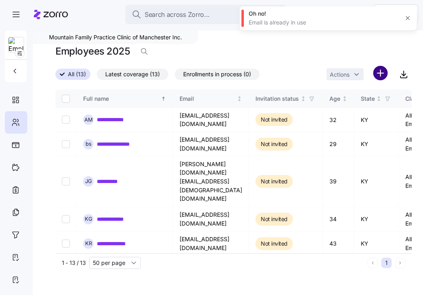
click at [382, 71] on html "**********" at bounding box center [211, 145] width 423 height 291
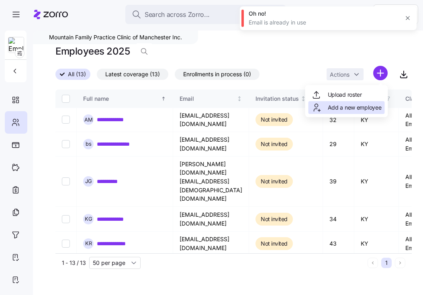
click at [348, 105] on span "Add a new employee" at bounding box center [355, 108] width 54 height 8
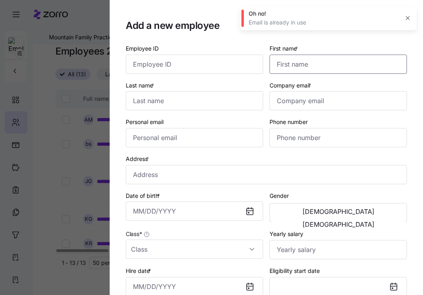
click at [298, 63] on input "First name *" at bounding box center [338, 64] width 137 height 19
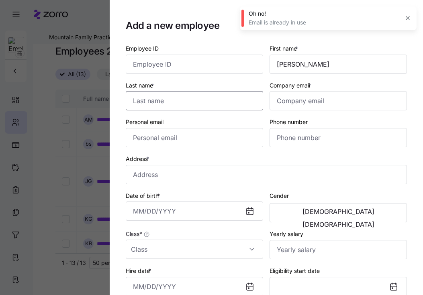
click at [207, 96] on input "Last name *" at bounding box center [194, 100] width 137 height 19
click at [294, 109] on input "Company email *" at bounding box center [338, 100] width 137 height 19
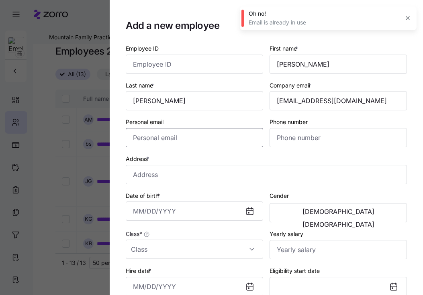
click at [219, 135] on input "Personal email" at bounding box center [194, 137] width 137 height 19
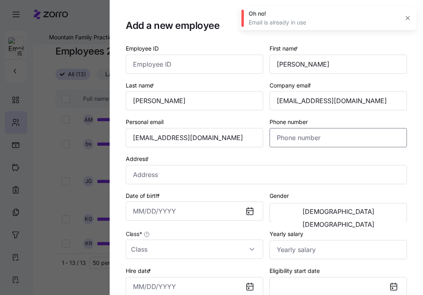
click at [307, 137] on input "Phone number" at bounding box center [338, 137] width 137 height 19
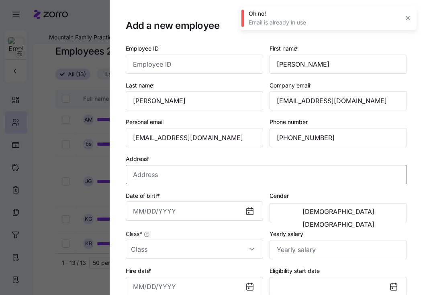
click at [168, 170] on input "Address *" at bounding box center [266, 174] width 281 height 19
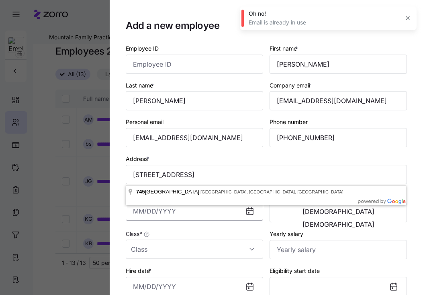
click at [192, 215] on input "Date of birth *" at bounding box center [194, 211] width 137 height 19
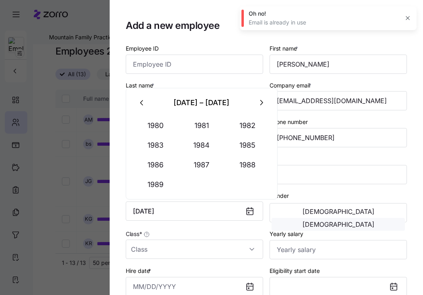
click at [369, 218] on button "[DEMOGRAPHIC_DATA]" at bounding box center [338, 224] width 133 height 13
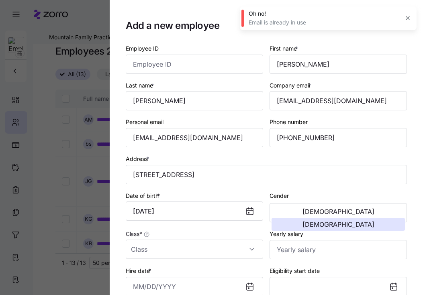
click at [174, 262] on div "Class *" at bounding box center [195, 244] width 144 height 37
click at [173, 255] on input "Class *" at bounding box center [194, 249] width 137 height 19
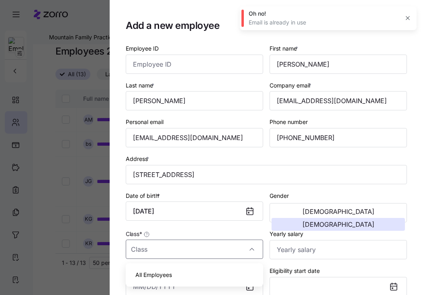
click at [170, 271] on span "All Employees" at bounding box center [153, 275] width 37 height 9
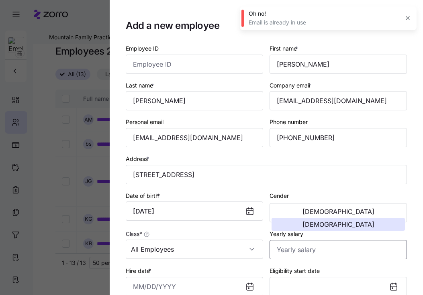
click at [303, 259] on input "Yearly salary" at bounding box center [338, 249] width 137 height 19
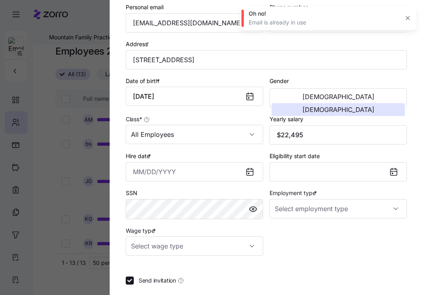
scroll to position [122, 0]
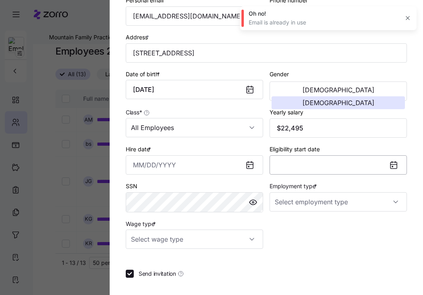
click at [310, 165] on button "Eligibility start date" at bounding box center [338, 165] width 137 height 19
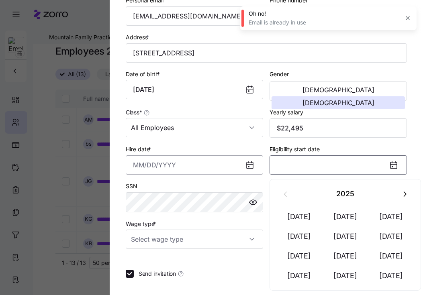
click at [172, 174] on input "Hire date *" at bounding box center [194, 165] width 137 height 19
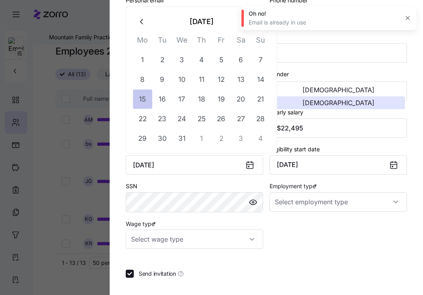
click at [142, 103] on button "15" at bounding box center [142, 99] width 19 height 19
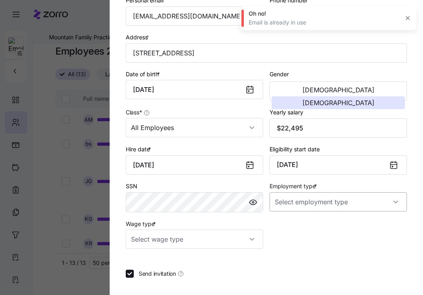
click at [305, 206] on input "Employment type *" at bounding box center [338, 202] width 137 height 19
click at [302, 232] on div "Full Time" at bounding box center [338, 228] width 131 height 17
click at [180, 237] on input "Wage type *" at bounding box center [194, 239] width 137 height 19
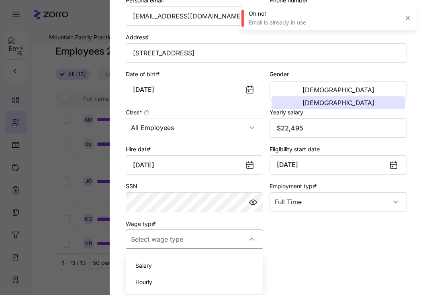
click at [158, 281] on div "Hourly" at bounding box center [194, 282] width 131 height 17
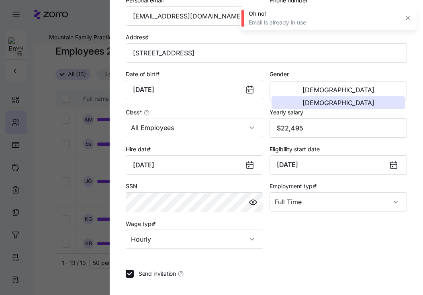
click at [133, 280] on div "Employee ID First name * [PERSON_NAME] Last name * [PERSON_NAME] Company email …" at bounding box center [266, 119] width 281 height 394
click at [130, 273] on input "Send invitation" at bounding box center [130, 274] width 8 height 8
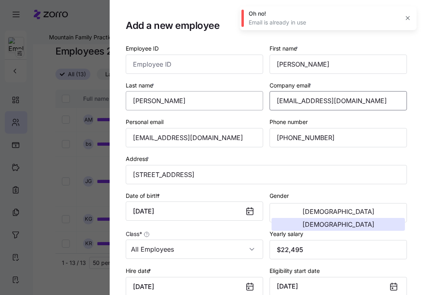
drag, startPoint x: 381, startPoint y: 103, endPoint x: 192, endPoint y: 102, distance: 188.5
click at [192, 102] on div "Employee ID First name * [PERSON_NAME] Last name * [PERSON_NAME] Company email …" at bounding box center [267, 207] width 288 height 334
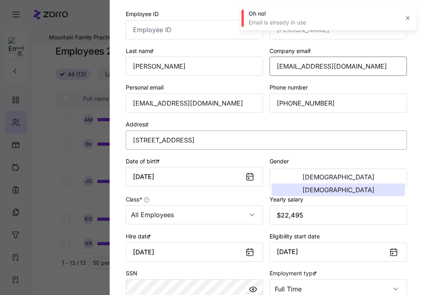
scroll to position [160, 0]
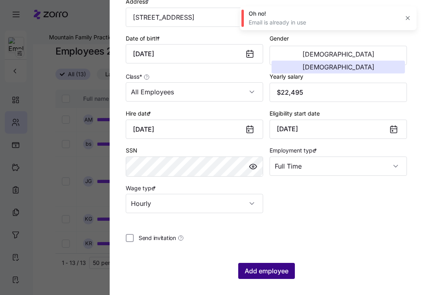
click at [260, 270] on span "Add employee" at bounding box center [267, 272] width 44 height 10
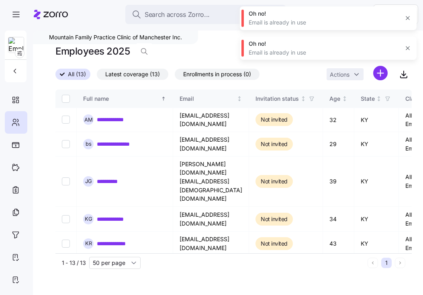
click at [380, 73] on html "**********" at bounding box center [211, 145] width 423 height 291
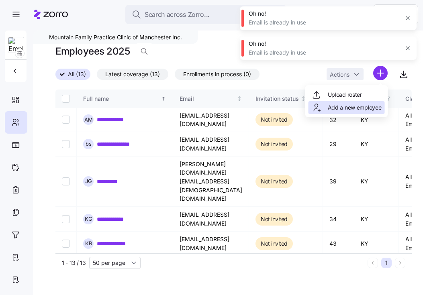
click at [357, 107] on span "Add a new employee" at bounding box center [355, 108] width 54 height 8
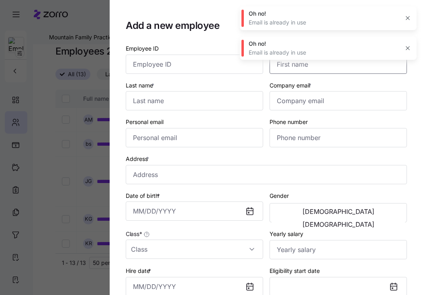
click at [317, 64] on input "First name *" at bounding box center [338, 64] width 137 height 19
click at [183, 103] on input "Last name *" at bounding box center [194, 100] width 137 height 19
click at [309, 103] on input "Company email *" at bounding box center [338, 100] width 137 height 19
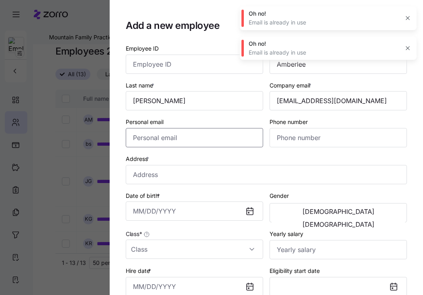
click at [224, 138] on input "Personal email" at bounding box center [194, 137] width 137 height 19
click at [5, 178] on div at bounding box center [211, 147] width 423 height 295
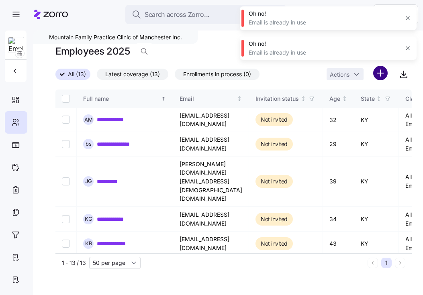
click at [385, 72] on html "**********" at bounding box center [211, 145] width 423 height 291
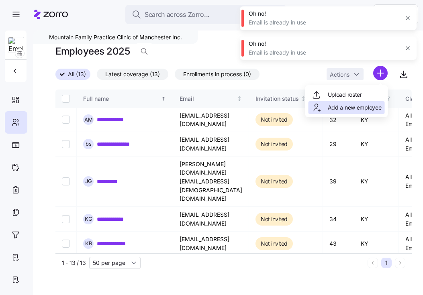
click at [359, 109] on span "Add a new employee" at bounding box center [355, 108] width 54 height 8
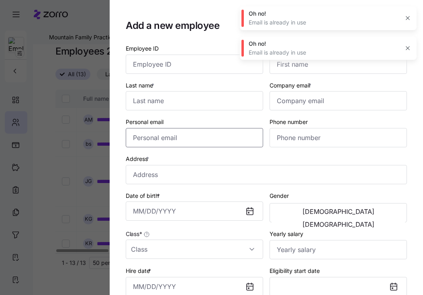
click at [221, 143] on input "Personal email" at bounding box center [194, 137] width 137 height 19
click at [280, 114] on div "Company email *" at bounding box center [339, 95] width 144 height 37
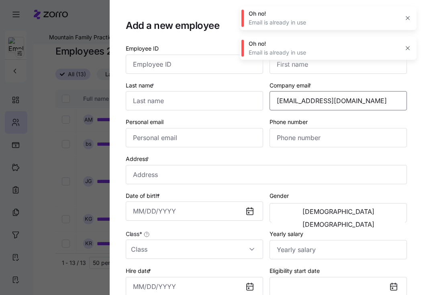
click at [286, 105] on input "[EMAIL_ADDRESS][DOMAIN_NAME]" at bounding box center [338, 100] width 137 height 19
click at [287, 70] on input "First name *" at bounding box center [338, 64] width 137 height 19
click at [207, 105] on input "Last name *" at bounding box center [194, 100] width 137 height 19
click at [285, 142] on input "Phone number" at bounding box center [338, 137] width 137 height 19
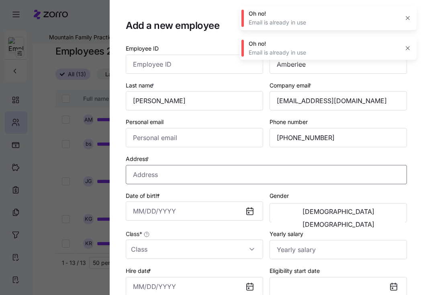
click at [161, 174] on input "Address *" at bounding box center [266, 174] width 281 height 19
click at [159, 160] on div "Address * [STREET_ADDRESS]" at bounding box center [266, 169] width 281 height 31
click at [164, 214] on input "Date of birth *" at bounding box center [194, 211] width 137 height 19
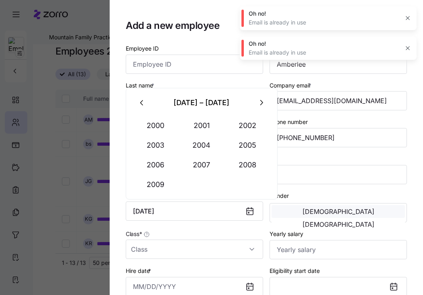
click at [305, 215] on span "[DEMOGRAPHIC_DATA]" at bounding box center [339, 212] width 72 height 6
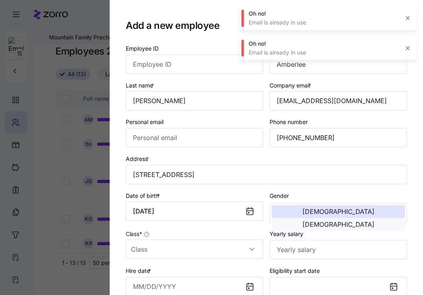
click at [378, 221] on button "[DEMOGRAPHIC_DATA]" at bounding box center [338, 224] width 133 height 13
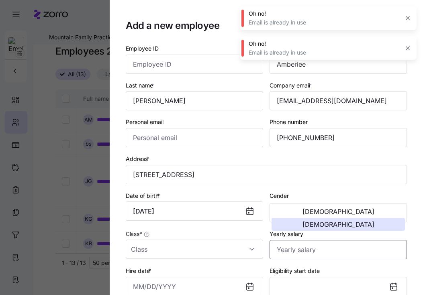
click at [321, 250] on input "Yearly salary" at bounding box center [338, 249] width 137 height 19
click at [212, 254] on input "Class *" at bounding box center [194, 249] width 137 height 19
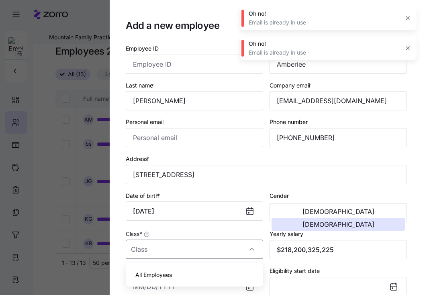
click at [201, 272] on div "All Employees" at bounding box center [194, 275] width 131 height 17
drag, startPoint x: 352, startPoint y: 251, endPoint x: 208, endPoint y: 250, distance: 144.3
click at [208, 250] on div "Employee ID First name * [PERSON_NAME] Last name * [PERSON_NAME] Company email …" at bounding box center [267, 207] width 288 height 334
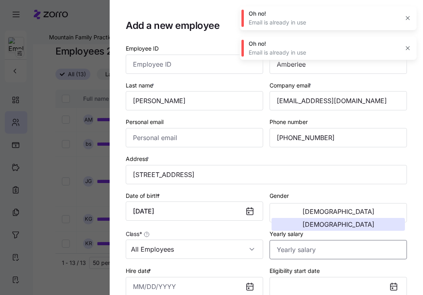
click at [298, 248] on input "Yearly salary" at bounding box center [338, 249] width 137 height 19
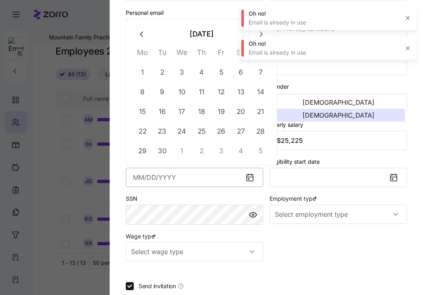
click at [203, 180] on input "Hire date *" at bounding box center [194, 177] width 137 height 19
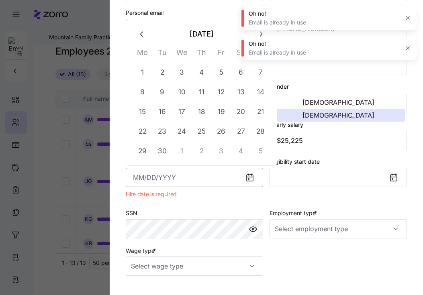
click at [192, 179] on input "Hire date *" at bounding box center [194, 177] width 137 height 19
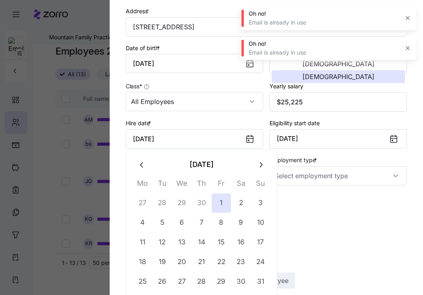
scroll to position [151, 0]
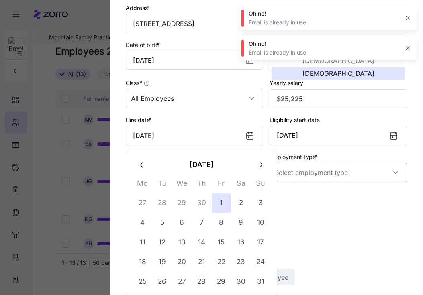
click at [306, 176] on input "Employment type *" at bounding box center [338, 172] width 137 height 19
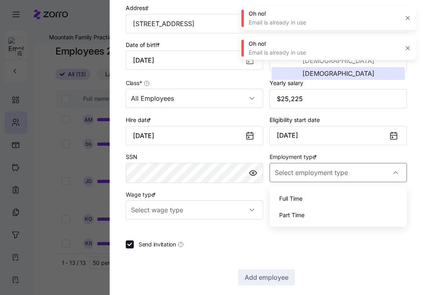
click at [301, 195] on span "Full Time" at bounding box center [290, 199] width 23 height 9
click at [213, 220] on input "Wage type *" at bounding box center [194, 210] width 137 height 19
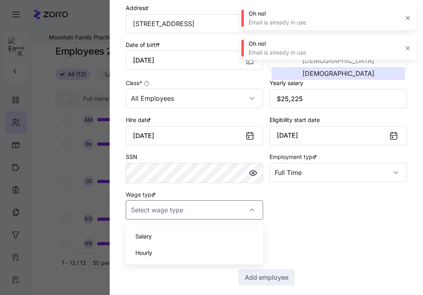
click at [156, 237] on div "Salary" at bounding box center [194, 236] width 131 height 17
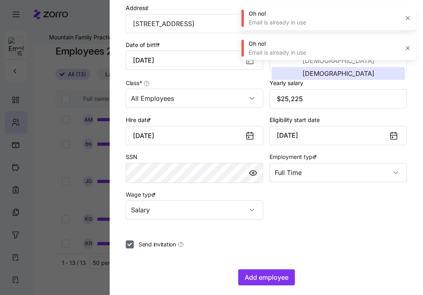
click at [131, 249] on input "Send invitation" at bounding box center [130, 245] width 8 height 8
click at [170, 216] on input "Salary" at bounding box center [194, 210] width 137 height 19
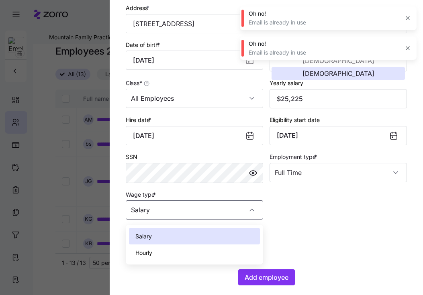
click at [170, 253] on div "Hourly" at bounding box center [194, 253] width 131 height 17
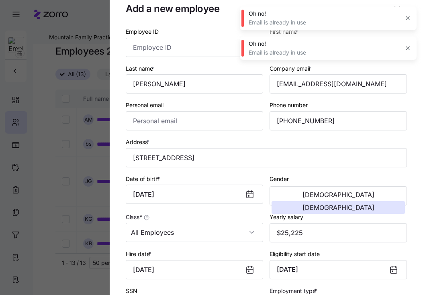
scroll to position [0, 0]
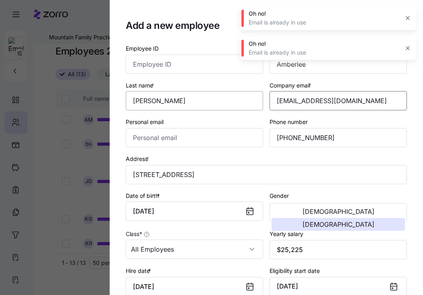
drag, startPoint x: 381, startPoint y: 108, endPoint x: 213, endPoint y: 100, distance: 167.8
click at [213, 100] on div "Employee ID First name * [PERSON_NAME] Last name * [PERSON_NAME] Company email …" at bounding box center [267, 207] width 288 height 334
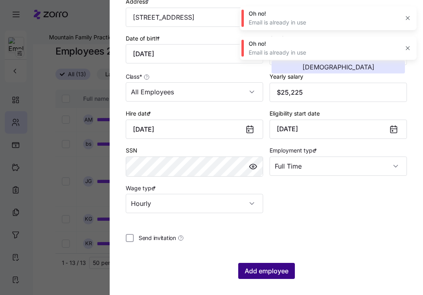
click at [257, 273] on span "Add employee" at bounding box center [267, 272] width 44 height 10
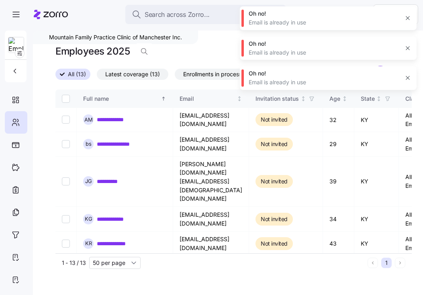
click at [406, 48] on icon "button" at bounding box center [408, 48] width 6 height 6
click at [407, 18] on icon "button" at bounding box center [408, 18] width 6 height 6
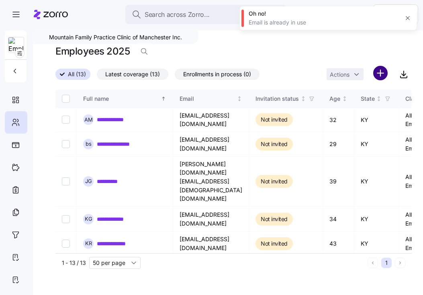
click at [377, 74] on html "**********" at bounding box center [211, 145] width 423 height 291
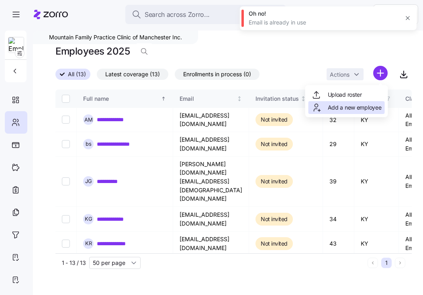
click at [340, 105] on span "Add a new employee" at bounding box center [355, 108] width 54 height 8
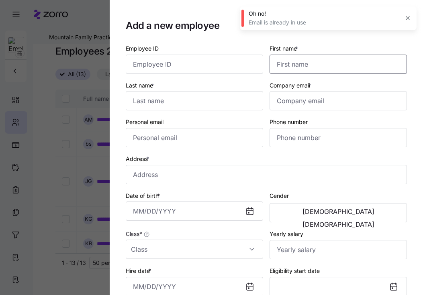
click at [316, 60] on input "First name *" at bounding box center [338, 64] width 137 height 19
click at [152, 98] on input "Last name *" at bounding box center [194, 100] width 137 height 19
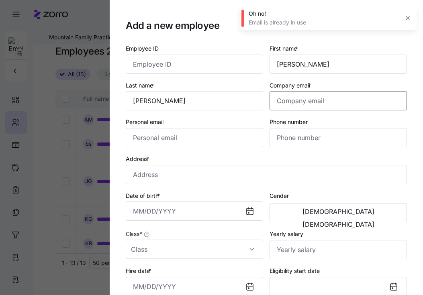
click at [285, 96] on input "Company email *" at bounding box center [338, 100] width 137 height 19
click at [292, 137] on input "Phone number" at bounding box center [338, 137] width 137 height 19
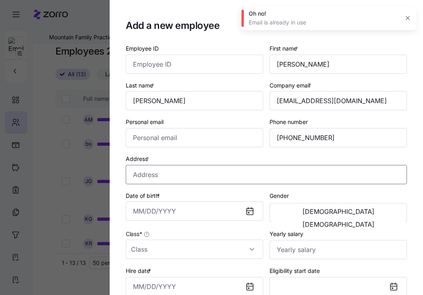
click at [148, 176] on input "Address *" at bounding box center [266, 174] width 281 height 19
click at [183, 215] on input "Date of birth *" at bounding box center [194, 211] width 137 height 19
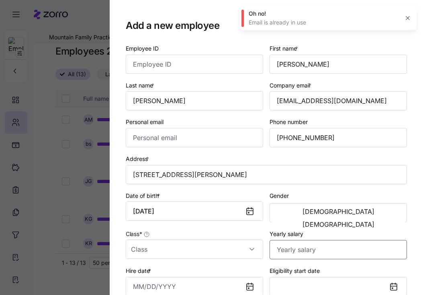
click at [317, 250] on input "Yearly salary" at bounding box center [338, 249] width 137 height 19
click at [394, 218] on button "[DEMOGRAPHIC_DATA]" at bounding box center [338, 224] width 133 height 13
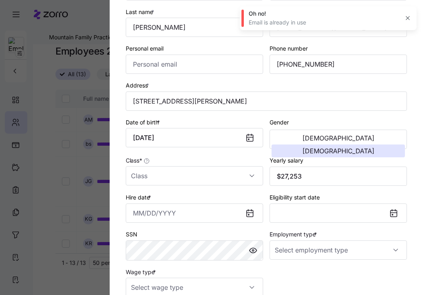
scroll to position [73, 0]
click at [171, 213] on input "Hire date *" at bounding box center [194, 213] width 137 height 19
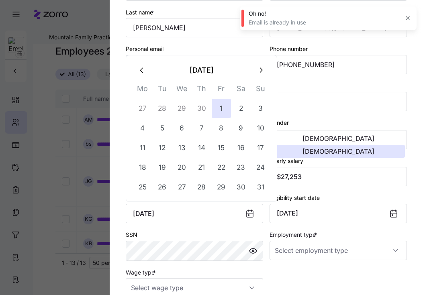
click at [201, 236] on div "SSN" at bounding box center [194, 245] width 137 height 31
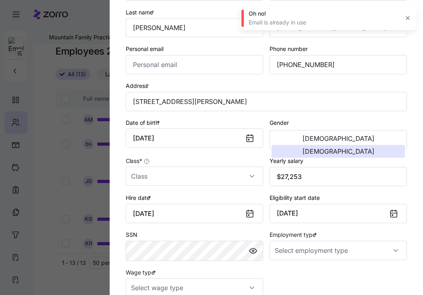
scroll to position [160, 0]
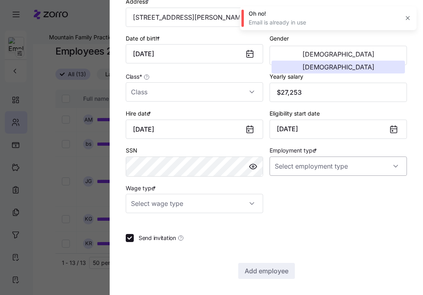
click at [288, 172] on input "Employment type *" at bounding box center [338, 166] width 137 height 19
click at [287, 195] on div "Full Time" at bounding box center [338, 190] width 131 height 17
click at [203, 199] on input "Wage type *" at bounding box center [194, 203] width 137 height 19
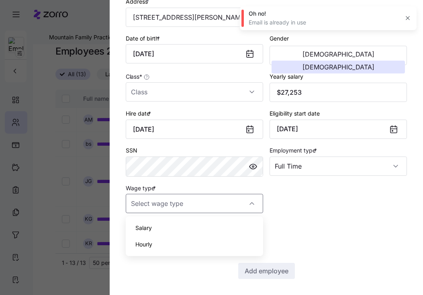
click at [167, 243] on div "Hourly" at bounding box center [194, 244] width 131 height 17
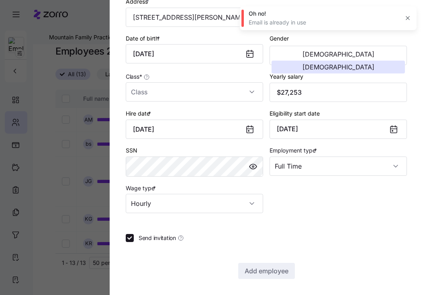
click at [193, 102] on div "Class *" at bounding box center [195, 86] width 144 height 37
click at [186, 94] on input "Class *" at bounding box center [194, 91] width 137 height 19
click at [173, 122] on div "All Employees" at bounding box center [194, 115] width 131 height 17
click at [125, 237] on section "Add a new employee Employee ID First name * [PERSON_NAME] Last name * [PERSON_N…" at bounding box center [267, 147] width 314 height 295
click at [134, 238] on label "Send invitation" at bounding box center [159, 238] width 50 height 8
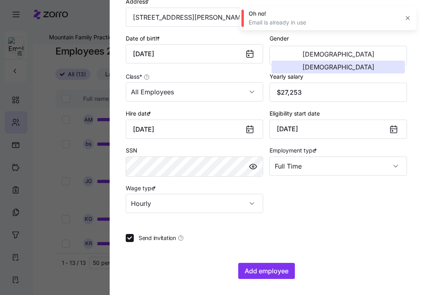
click at [134, 238] on input "Send invitation" at bounding box center [130, 238] width 8 height 8
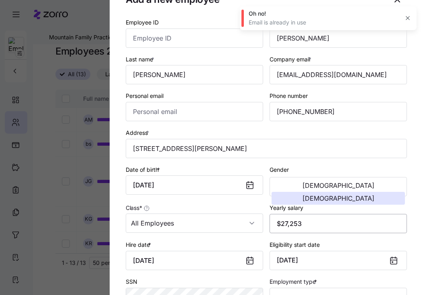
scroll to position [0, 0]
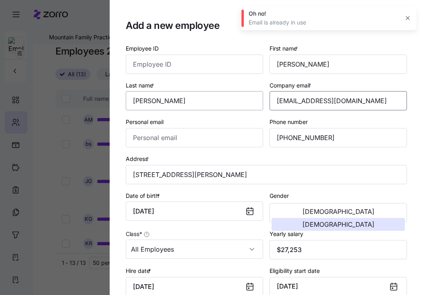
drag, startPoint x: 376, startPoint y: 101, endPoint x: 211, endPoint y: 102, distance: 165.2
click at [211, 102] on div "Employee ID First name * [PERSON_NAME] Last name * [PERSON_NAME] Company email …" at bounding box center [267, 207] width 288 height 334
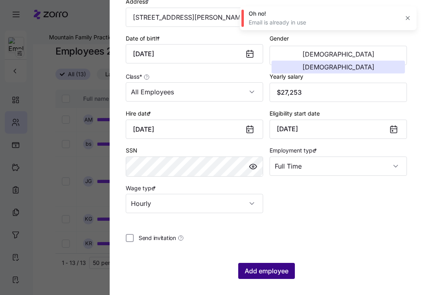
click at [287, 266] on button "Add employee" at bounding box center [266, 271] width 57 height 16
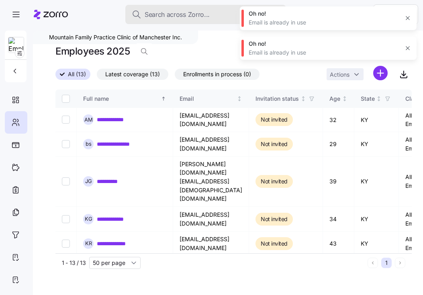
click at [187, 13] on span "Search across Zorro..." at bounding box center [177, 15] width 65 height 10
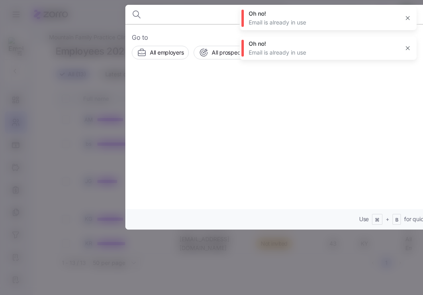
click at [187, 13] on body "**********" at bounding box center [211, 145] width 423 height 291
click at [88, 51] on div at bounding box center [211, 147] width 423 height 295
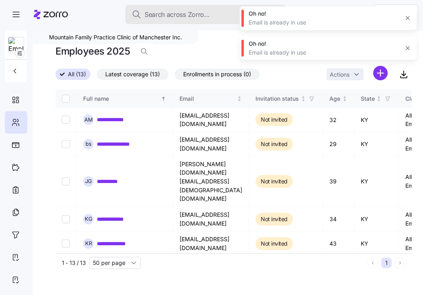
click at [164, 16] on span "Search across Zorro..." at bounding box center [177, 15] width 65 height 10
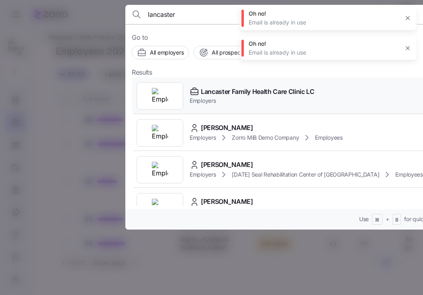
click at [219, 86] on div "Lancaster Family Health Care Clinic LC Employers" at bounding box center [290, 96] width 317 height 37
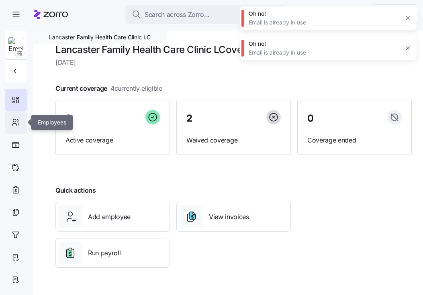
click at [14, 125] on icon at bounding box center [15, 123] width 9 height 10
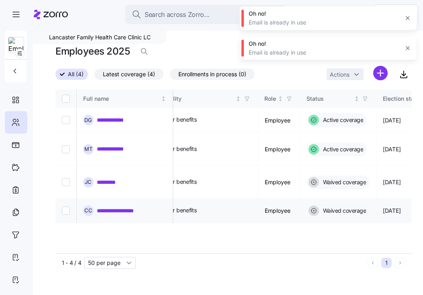
scroll to position [0, 301]
click at [379, 74] on html "**********" at bounding box center [211, 145] width 423 height 291
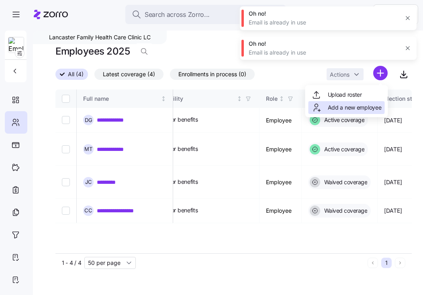
click at [354, 109] on span "Add a new employee" at bounding box center [355, 108] width 54 height 8
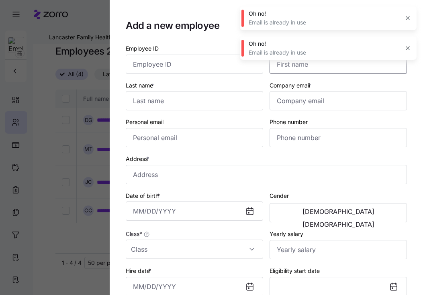
click at [300, 68] on input "First name *" at bounding box center [338, 64] width 137 height 19
click at [183, 100] on input "Last name *" at bounding box center [194, 100] width 137 height 19
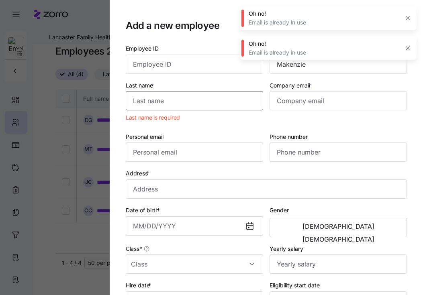
click at [167, 100] on input "Last name *" at bounding box center [194, 100] width 137 height 19
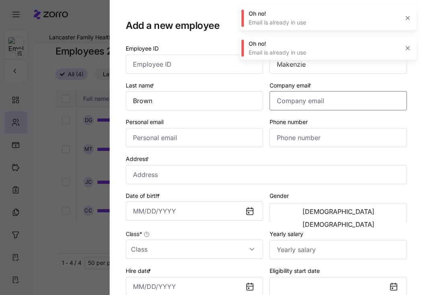
click at [312, 98] on input "Company email *" at bounding box center [338, 100] width 137 height 19
click at [290, 141] on input "Phone number" at bounding box center [338, 137] width 137 height 19
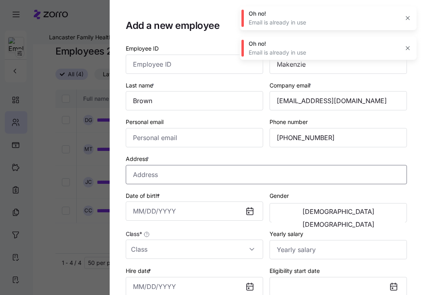
click at [224, 172] on input "Address *" at bounding box center [266, 174] width 281 height 19
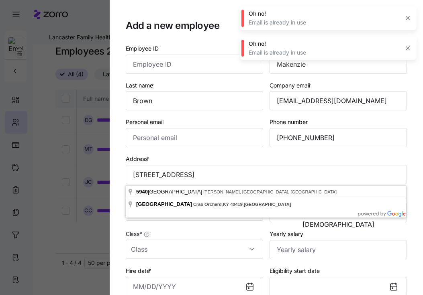
click at [167, 214] on body "**********" at bounding box center [211, 145] width 423 height 291
click at [167, 214] on input "Date of birth *" at bounding box center [194, 211] width 137 height 19
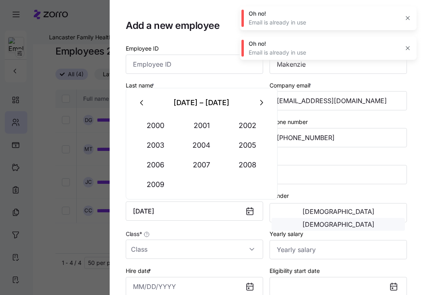
click at [369, 221] on span "[DEMOGRAPHIC_DATA]" at bounding box center [339, 224] width 72 height 6
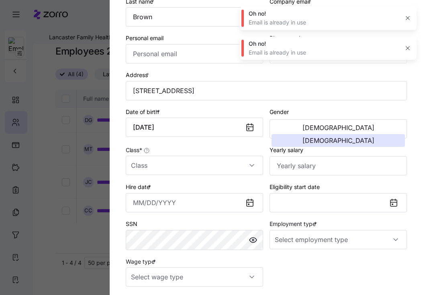
scroll to position [91, 0]
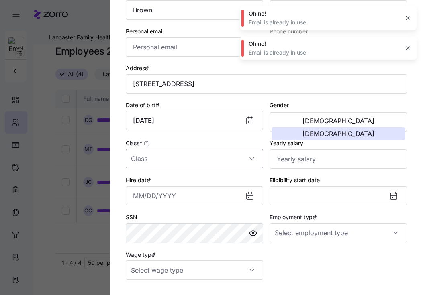
click at [177, 160] on input "Class *" at bounding box center [194, 158] width 137 height 19
click at [168, 183] on span "All Employees" at bounding box center [153, 184] width 37 height 9
click at [298, 152] on input "Yearly salary" at bounding box center [338, 159] width 137 height 19
click at [200, 195] on input "Hire date *" at bounding box center [194, 196] width 137 height 19
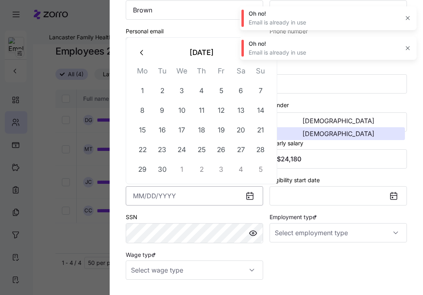
click at [200, 195] on input "Hire date *" at bounding box center [194, 196] width 137 height 19
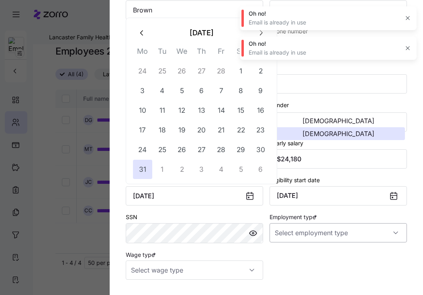
click at [319, 240] on input "Employment type *" at bounding box center [338, 233] width 137 height 19
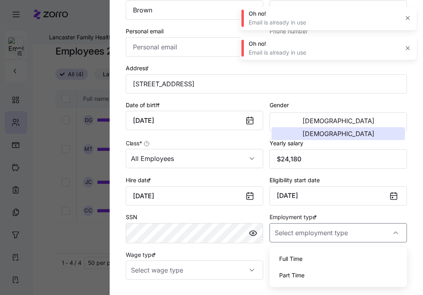
click at [311, 254] on div "Full Time" at bounding box center [338, 259] width 131 height 17
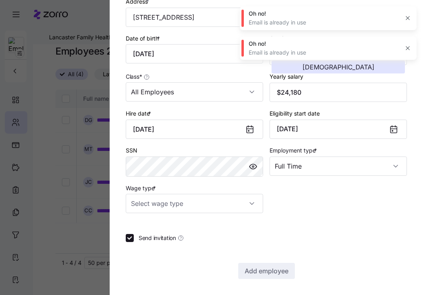
scroll to position [159, 0]
click at [187, 203] on input "Wage type *" at bounding box center [194, 203] width 137 height 19
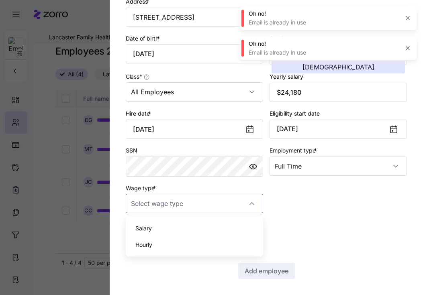
click at [159, 244] on div "Hourly" at bounding box center [194, 245] width 131 height 17
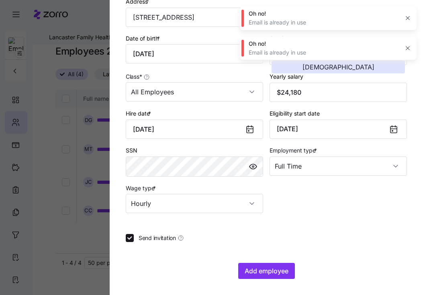
click at [134, 238] on label "Send invitation" at bounding box center [159, 238] width 50 height 8
click at [134, 238] on input "Send invitation" at bounding box center [130, 238] width 8 height 8
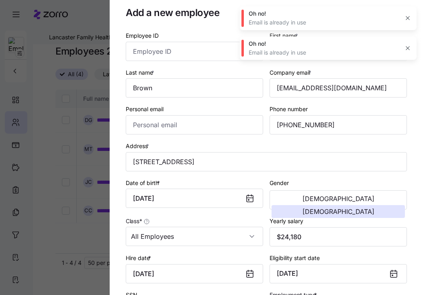
scroll to position [0, 0]
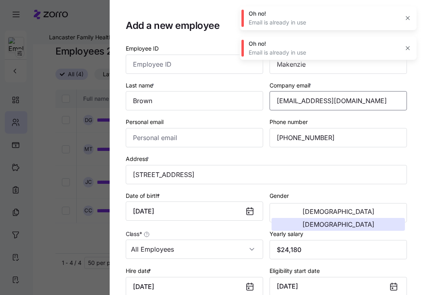
click at [369, 96] on input "[EMAIL_ADDRESS][DOMAIN_NAME]" at bounding box center [338, 100] width 137 height 19
drag, startPoint x: 394, startPoint y: 103, endPoint x: 212, endPoint y: 103, distance: 181.7
click at [212, 101] on div "Employee ID First name * Makenzie Last name * Brown Company email * [EMAIL_ADDR…" at bounding box center [267, 207] width 288 height 334
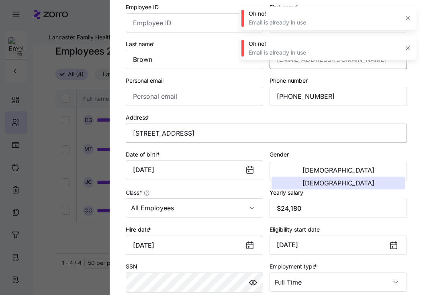
scroll to position [160, 0]
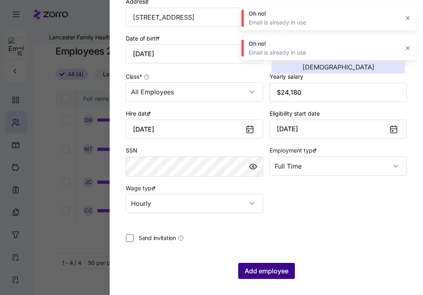
click at [283, 271] on span "Add employee" at bounding box center [267, 272] width 44 height 10
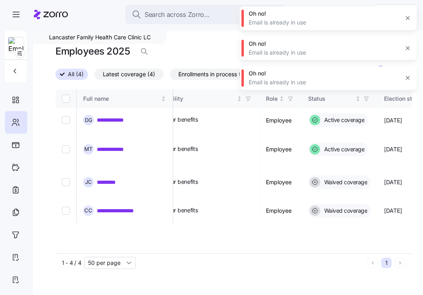
click at [408, 49] on icon "button" at bounding box center [408, 48] width 6 height 6
click at [408, 19] on icon "button" at bounding box center [408, 18] width 6 height 6
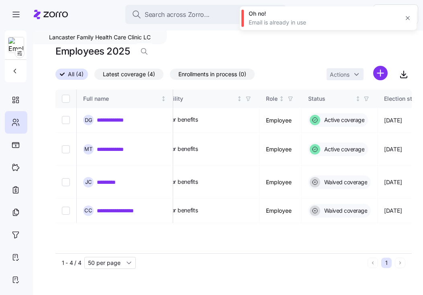
click at [406, 17] on icon "button" at bounding box center [408, 18] width 6 height 6
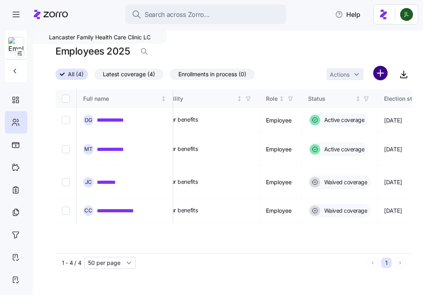
click at [382, 71] on html "**********" at bounding box center [211, 145] width 423 height 291
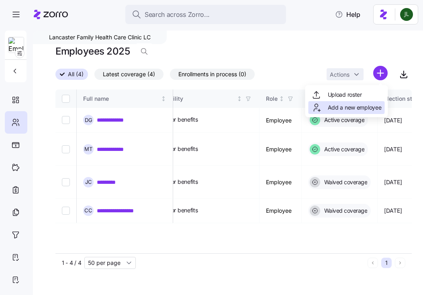
click at [361, 111] on span "Add a new employee" at bounding box center [355, 108] width 54 height 8
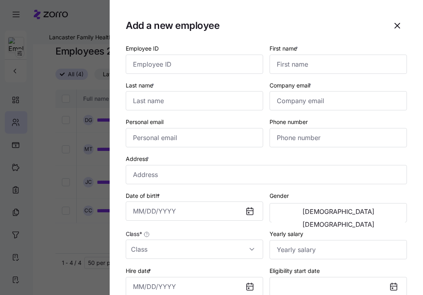
click at [297, 75] on div "First name *" at bounding box center [339, 58] width 144 height 37
click at [297, 71] on input "First name *" at bounding box center [338, 64] width 137 height 19
click at [173, 100] on input "Last name *" at bounding box center [194, 100] width 137 height 19
click at [147, 99] on input "Brown" at bounding box center [194, 100] width 137 height 19
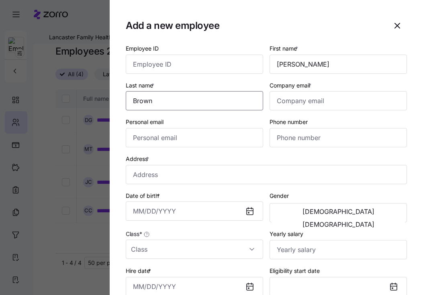
click at [147, 99] on input "Brown" at bounding box center [194, 100] width 137 height 19
click at [150, 100] on input "Brown" at bounding box center [194, 100] width 137 height 19
click at [295, 103] on input "Company email *" at bounding box center [338, 100] width 137 height 19
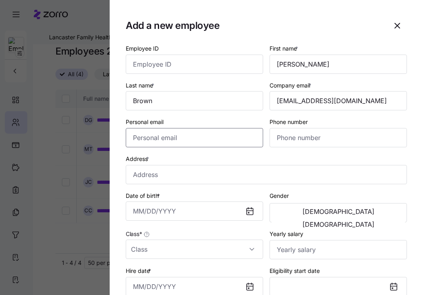
click at [211, 141] on input "Personal email" at bounding box center [194, 137] width 137 height 19
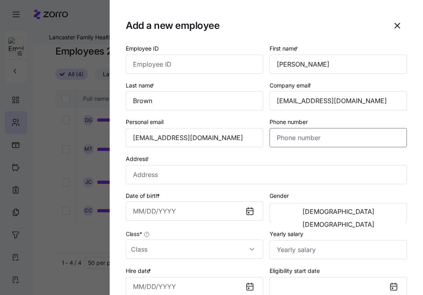
click at [290, 138] on input "Phone number" at bounding box center [338, 137] width 137 height 19
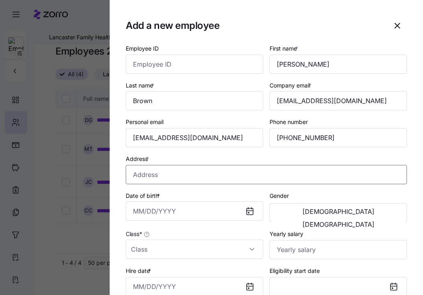
click at [201, 178] on input "Address *" at bounding box center [266, 174] width 281 height 19
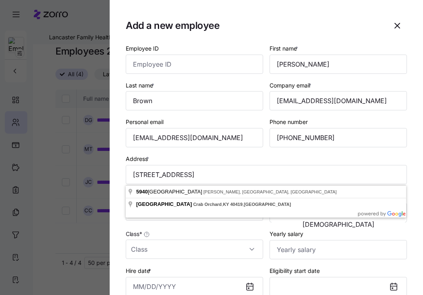
click at [193, 213] on body "**********" at bounding box center [211, 145] width 423 height 291
click at [193, 213] on input "Date of birth *" at bounding box center [194, 211] width 137 height 19
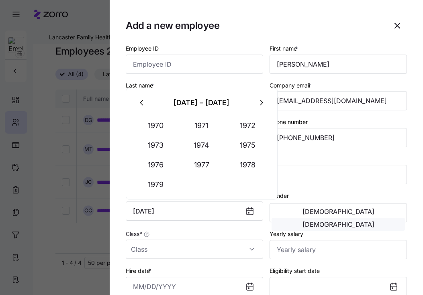
click at [373, 221] on span "[DEMOGRAPHIC_DATA]" at bounding box center [339, 224] width 72 height 6
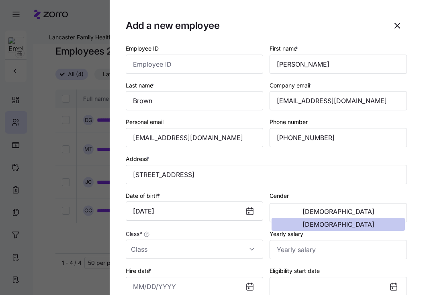
click at [373, 221] on span "[DEMOGRAPHIC_DATA]" at bounding box center [339, 224] width 72 height 6
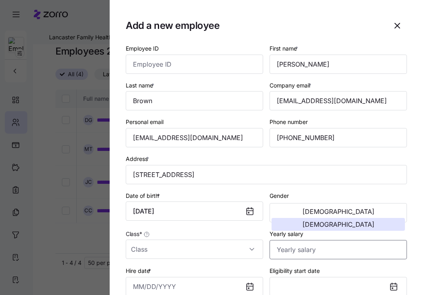
click at [314, 249] on input "Yearly salary" at bounding box center [338, 249] width 137 height 19
click at [172, 247] on input "Class *" at bounding box center [194, 249] width 137 height 19
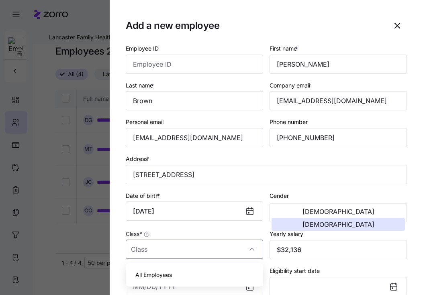
click at [169, 272] on span "All Employees" at bounding box center [153, 275] width 37 height 9
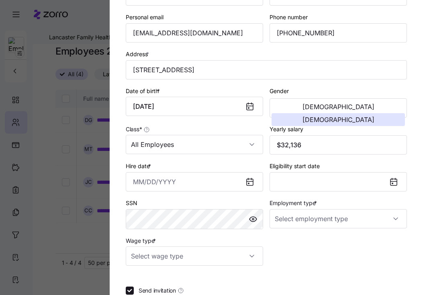
scroll to position [108, 0]
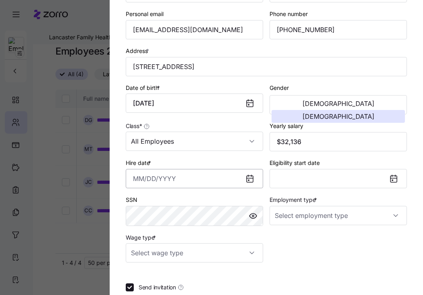
click at [178, 182] on input "Hire date *" at bounding box center [194, 178] width 137 height 19
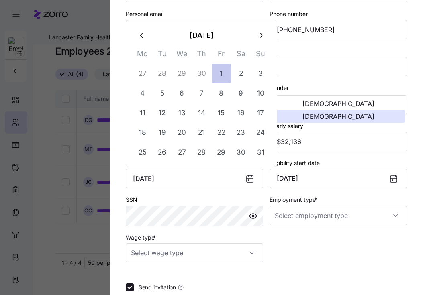
click at [225, 73] on button "1" at bounding box center [221, 73] width 19 height 19
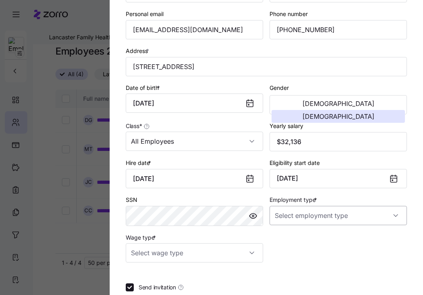
click at [326, 216] on input "Employment type *" at bounding box center [338, 215] width 137 height 19
click at [311, 243] on div "Full Time" at bounding box center [338, 242] width 131 height 17
click at [227, 253] on input "Wage type *" at bounding box center [194, 253] width 137 height 19
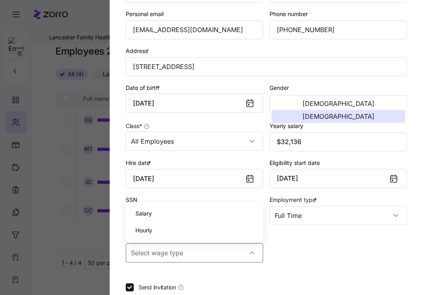
click at [177, 231] on div "Hourly" at bounding box center [194, 230] width 131 height 17
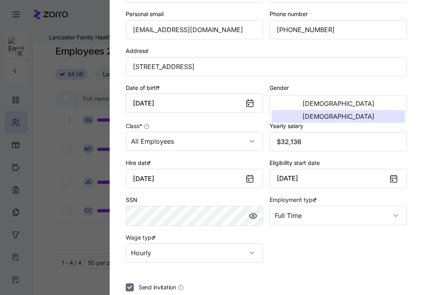
click at [129, 288] on input "Send invitation" at bounding box center [130, 288] width 8 height 8
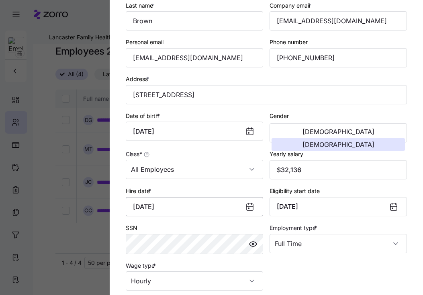
scroll to position [79, 0]
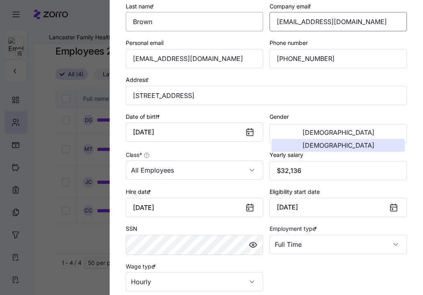
drag, startPoint x: 377, startPoint y: 24, endPoint x: 243, endPoint y: 14, distance: 133.8
click at [243, 14] on div "Employee ID First name * [PERSON_NAME] Last name * Brown Company email * [EMAIL…" at bounding box center [267, 128] width 288 height 334
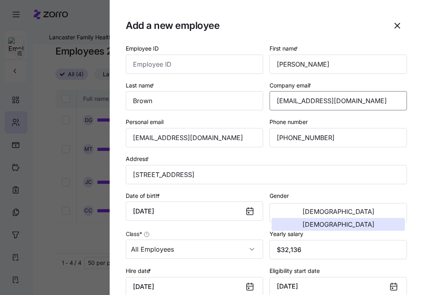
scroll to position [160, 0]
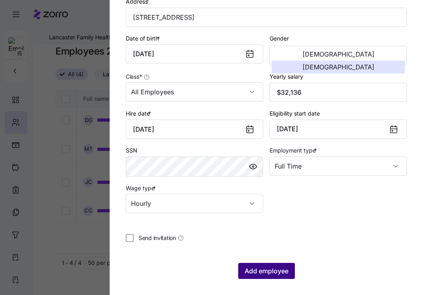
click at [256, 275] on span "Add employee" at bounding box center [267, 272] width 44 height 10
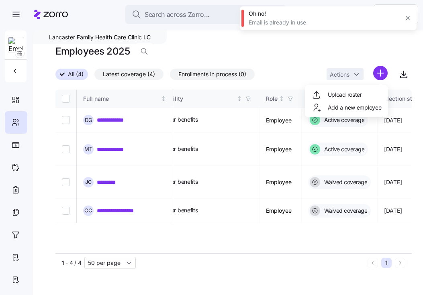
click at [381, 72] on html "**********" at bounding box center [211, 145] width 423 height 291
click at [350, 104] on span "Add a new employee" at bounding box center [355, 108] width 54 height 8
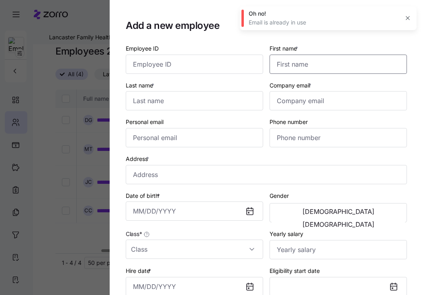
click at [310, 65] on input "First name *" at bounding box center [338, 64] width 137 height 19
click at [224, 107] on input "Last name *" at bounding box center [194, 100] width 137 height 19
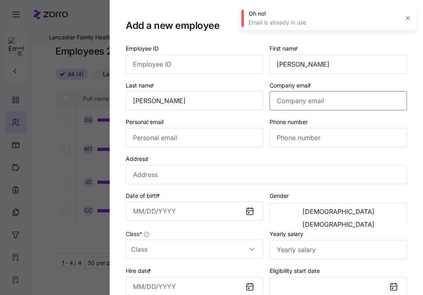
click at [280, 100] on input "Company email *" at bounding box center [338, 100] width 137 height 19
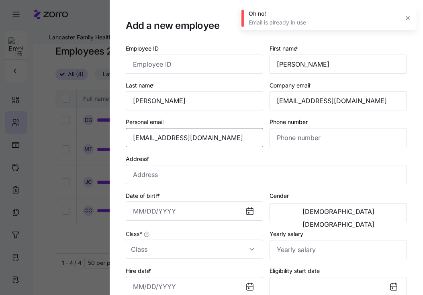
click at [159, 139] on input "[EMAIL_ADDRESS][DOMAIN_NAME]" at bounding box center [194, 137] width 137 height 19
click at [331, 139] on input "Phone number" at bounding box center [338, 137] width 137 height 19
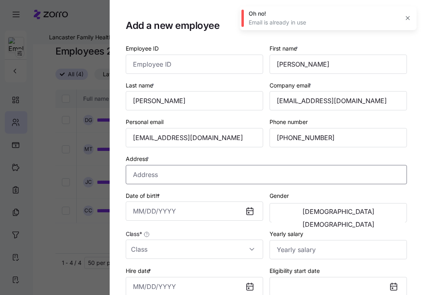
click at [189, 181] on input "Address *" at bounding box center [266, 174] width 281 height 19
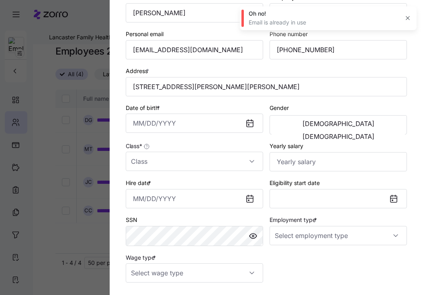
scroll to position [92, 0]
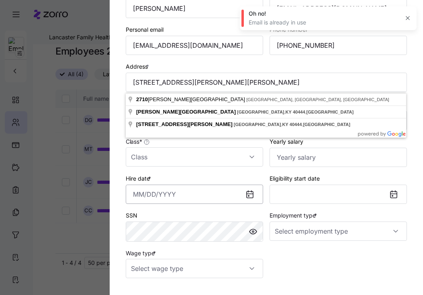
click at [162, 195] on input "Hire date *" at bounding box center [194, 194] width 137 height 19
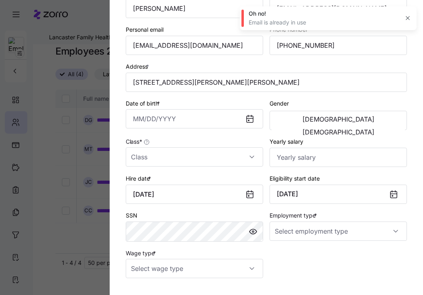
click at [179, 219] on div "SSN" at bounding box center [194, 226] width 137 height 31
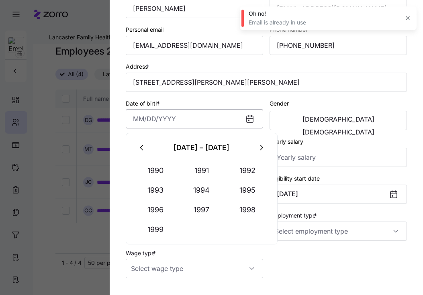
click at [164, 123] on input "Date of birth *" at bounding box center [194, 118] width 137 height 19
click at [316, 157] on input "Yearly salary" at bounding box center [338, 157] width 137 height 19
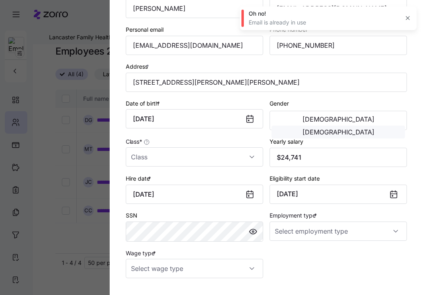
click at [384, 126] on button "[DEMOGRAPHIC_DATA]" at bounding box center [338, 132] width 133 height 13
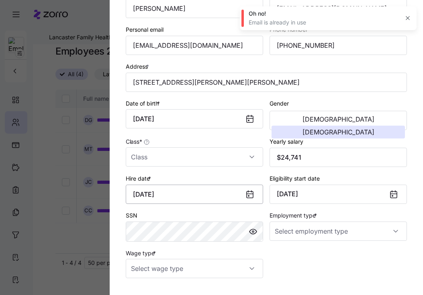
click at [178, 191] on input "[DATE]" at bounding box center [194, 194] width 137 height 19
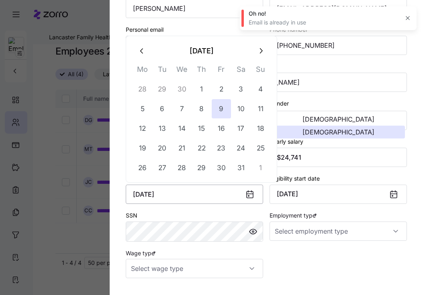
click at [178, 191] on input "[DATE]" at bounding box center [194, 194] width 137 height 19
click at [180, 194] on input "[DATE]" at bounding box center [194, 194] width 137 height 19
drag, startPoint x: 180, startPoint y: 194, endPoint x: 98, endPoint y: 194, distance: 82.0
click at [98, 291] on div "Add a new employee Employee ID First name * [PERSON_NAME] Last name * [PERSON_N…" at bounding box center [211, 291] width 423 height 0
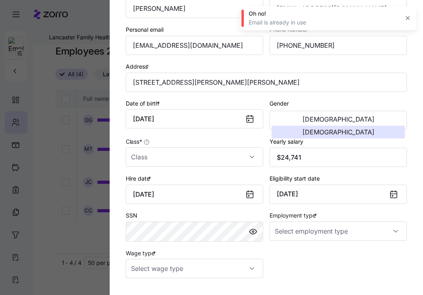
click at [196, 219] on div "SSN" at bounding box center [194, 226] width 137 height 31
click at [183, 156] on input "Class *" at bounding box center [194, 157] width 137 height 19
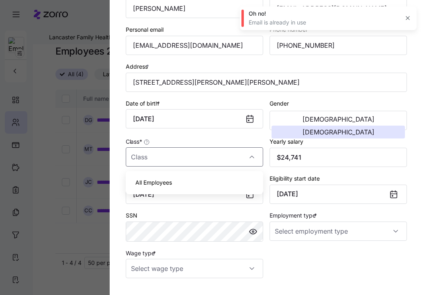
click at [163, 183] on span "All Employees" at bounding box center [153, 182] width 37 height 9
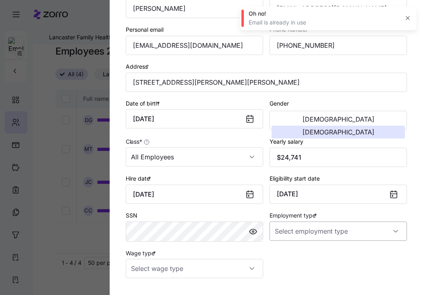
click at [292, 236] on input "Employment type *" at bounding box center [338, 231] width 137 height 19
click at [299, 257] on span "Full Time" at bounding box center [290, 257] width 23 height 9
click at [197, 273] on input "Wage type *" at bounding box center [194, 268] width 137 height 19
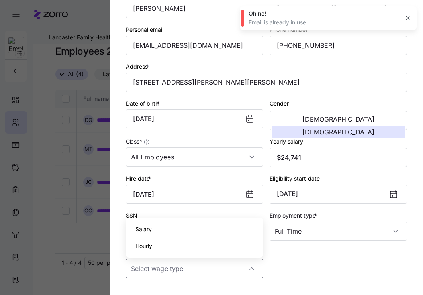
click at [187, 252] on div "Hourly" at bounding box center [194, 246] width 131 height 17
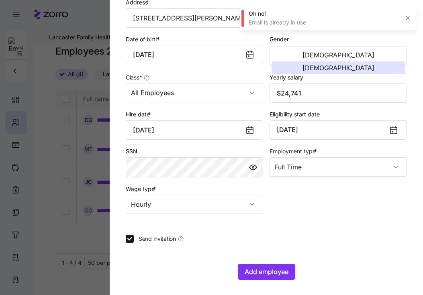
scroll to position [156, 0]
click at [128, 241] on input "Send invitation" at bounding box center [130, 240] width 8 height 8
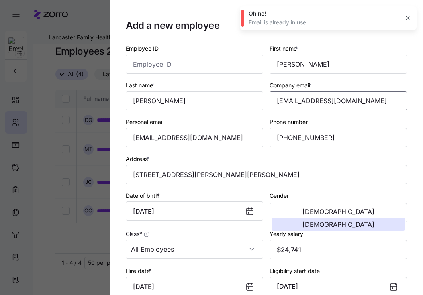
click at [365, 107] on input "[EMAIL_ADDRESS][DOMAIN_NAME]" at bounding box center [338, 100] width 137 height 19
drag, startPoint x: 365, startPoint y: 107, endPoint x: 222, endPoint y: 95, distance: 143.6
click at [222, 95] on div "Employee ID First name * [PERSON_NAME] Last name * [PERSON_NAME] Company email …" at bounding box center [267, 207] width 288 height 334
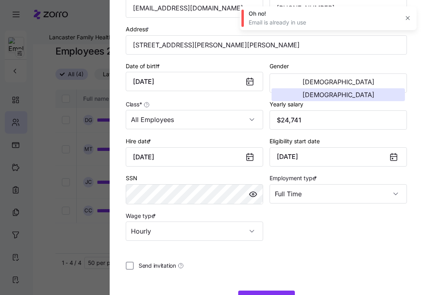
scroll to position [160, 0]
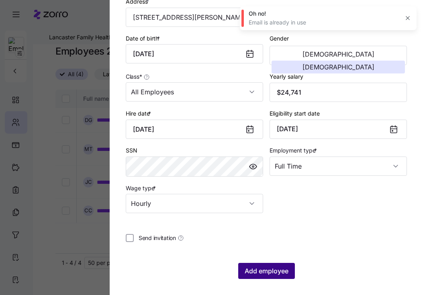
click at [260, 277] on button "Add employee" at bounding box center [266, 271] width 57 height 16
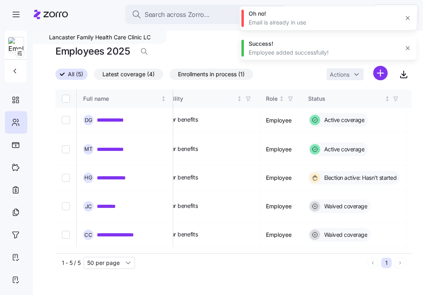
click at [409, 21] on icon "button" at bounding box center [408, 18] width 6 height 6
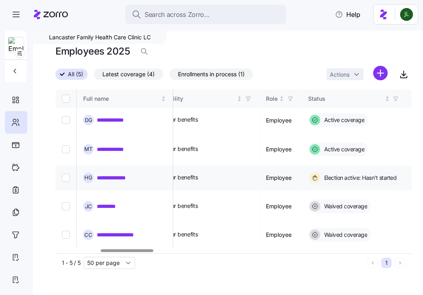
click at [126, 174] on link "**********" at bounding box center [117, 178] width 40 height 8
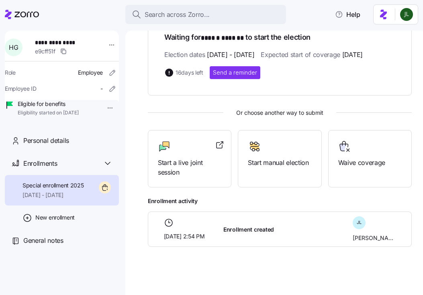
scroll to position [169, 0]
click at [348, 158] on span "Waive coverage" at bounding box center [370, 163] width 64 height 10
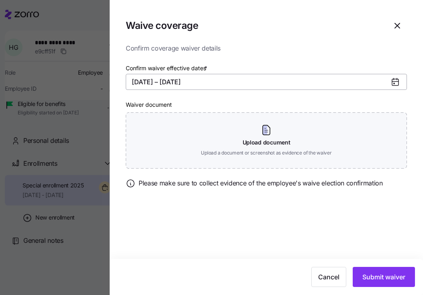
click at [169, 82] on button "[DATE] – [DATE]" at bounding box center [266, 82] width 281 height 16
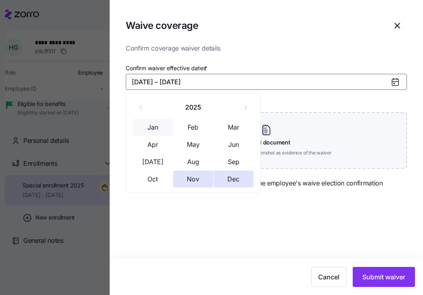
click at [152, 122] on button "Jan" at bounding box center [153, 127] width 40 height 17
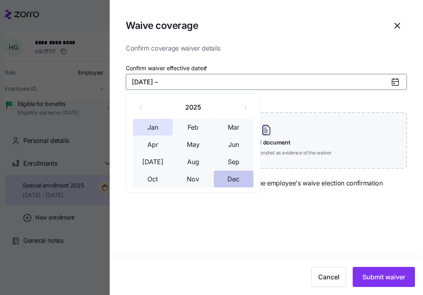
click at [236, 183] on button "Dec" at bounding box center [234, 179] width 40 height 17
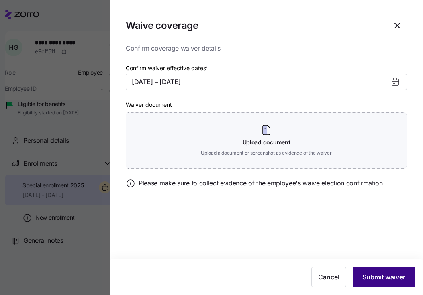
click at [390, 268] on button "Submit waiver" at bounding box center [384, 277] width 62 height 20
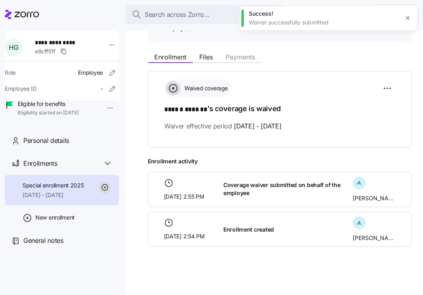
scroll to position [86, 0]
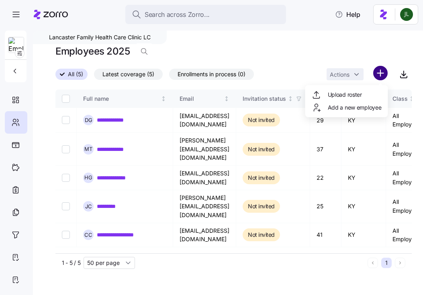
click at [383, 67] on html "**********" at bounding box center [211, 145] width 423 height 291
click at [361, 106] on span "Add a new employee" at bounding box center [355, 108] width 54 height 8
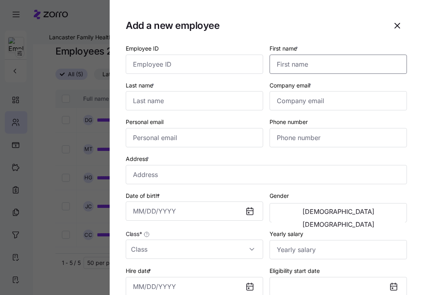
click at [318, 63] on input "First name *" at bounding box center [338, 64] width 137 height 19
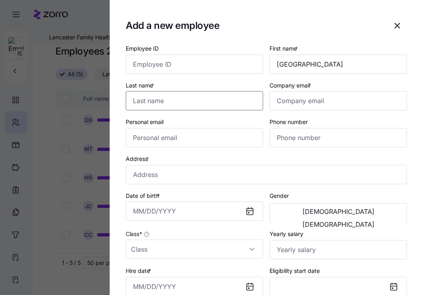
click at [181, 107] on input "Last name *" at bounding box center [194, 100] width 137 height 19
click at [291, 104] on input "Company email *" at bounding box center [338, 100] width 137 height 19
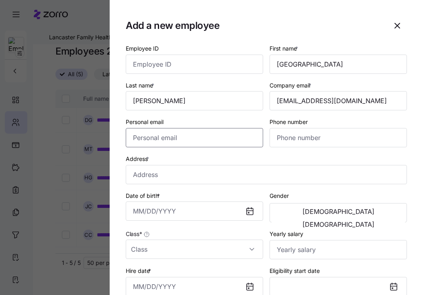
click at [205, 137] on input "Personal email" at bounding box center [194, 137] width 137 height 19
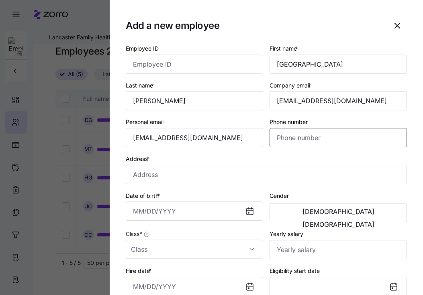
click at [320, 138] on input "Phone number" at bounding box center [338, 137] width 137 height 19
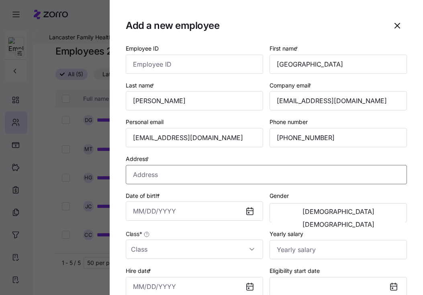
click at [151, 176] on input "Address *" at bounding box center [266, 174] width 281 height 19
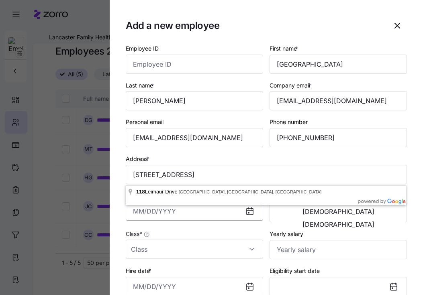
click at [170, 215] on input "Date of birth *" at bounding box center [194, 211] width 137 height 19
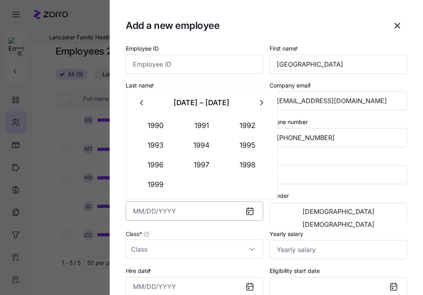
click at [170, 215] on input "Date of birth *" at bounding box center [194, 211] width 137 height 19
click at [363, 221] on span "[DEMOGRAPHIC_DATA]" at bounding box center [339, 224] width 72 height 6
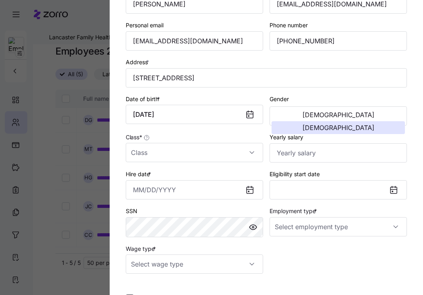
scroll to position [111, 0]
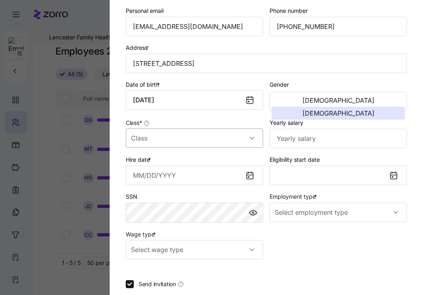
click at [202, 139] on input "Class *" at bounding box center [194, 138] width 137 height 19
click at [143, 135] on input "Class *" at bounding box center [194, 138] width 137 height 19
click at [147, 163] on span "All Employees" at bounding box center [153, 164] width 37 height 9
click at [311, 139] on input "Yearly salary" at bounding box center [338, 138] width 137 height 19
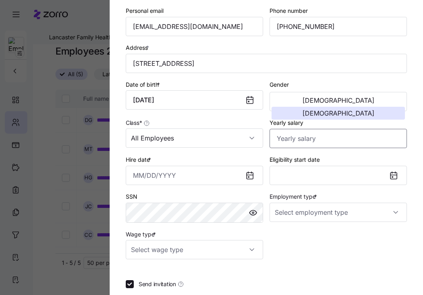
click at [293, 145] on input "Yearly salary" at bounding box center [338, 138] width 137 height 19
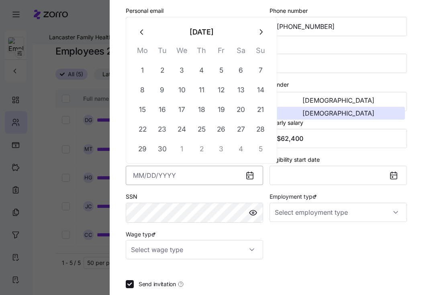
click at [209, 175] on input "Hire date *" at bounding box center [194, 175] width 137 height 19
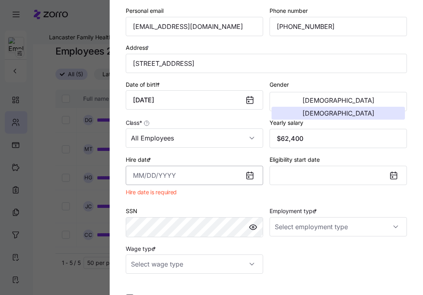
click at [198, 175] on input "Hire date *" at bounding box center [194, 175] width 137 height 19
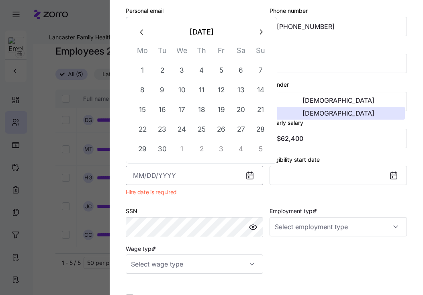
click at [198, 175] on input "Hire date *" at bounding box center [194, 175] width 137 height 19
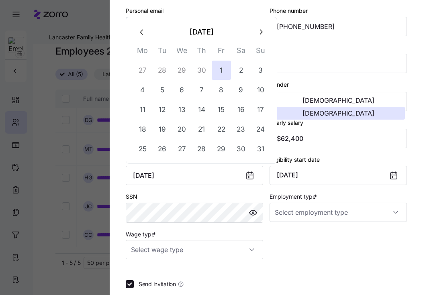
click at [298, 191] on div "Employment type *" at bounding box center [339, 208] width 144 height 38
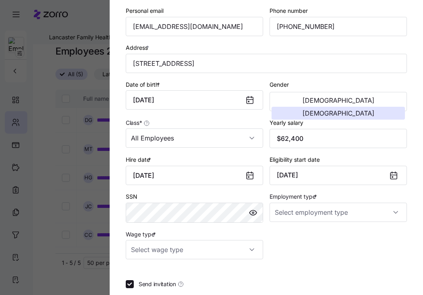
scroll to position [160, 0]
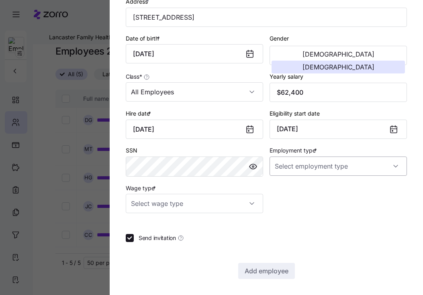
click at [301, 172] on input "Employment type *" at bounding box center [338, 166] width 137 height 19
click at [297, 193] on span "Full Time" at bounding box center [290, 190] width 23 height 9
click at [229, 204] on input "Wage type *" at bounding box center [194, 203] width 137 height 19
click at [299, 221] on div at bounding box center [266, 224] width 281 height 8
click at [134, 240] on label "Send invitation" at bounding box center [159, 238] width 50 height 8
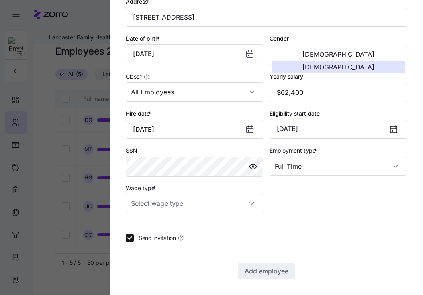
click at [134, 240] on input "Send invitation" at bounding box center [130, 238] width 8 height 8
click at [176, 207] on input "Wage type *" at bounding box center [194, 203] width 137 height 19
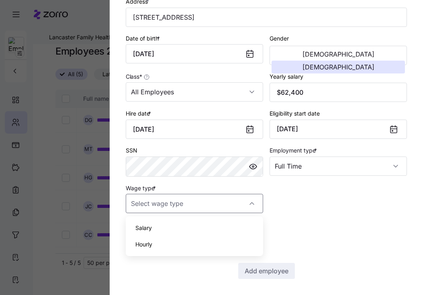
click at [168, 242] on div "Hourly" at bounding box center [194, 244] width 131 height 17
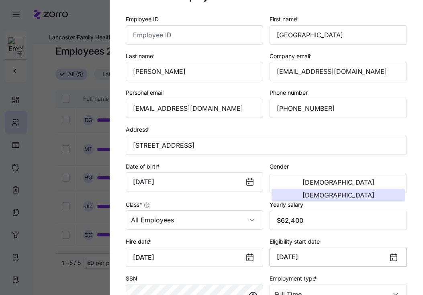
scroll to position [0, 0]
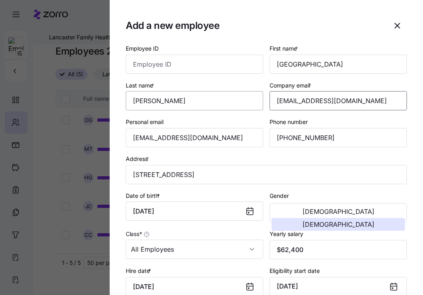
drag, startPoint x: 359, startPoint y: 104, endPoint x: 195, endPoint y: 94, distance: 164.7
click at [195, 94] on div "Employee ID First name * [PERSON_NAME] Last name * [PERSON_NAME] Company email …" at bounding box center [267, 207] width 288 height 334
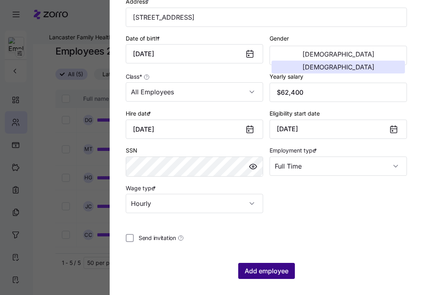
click at [264, 271] on span "Add employee" at bounding box center [267, 272] width 44 height 10
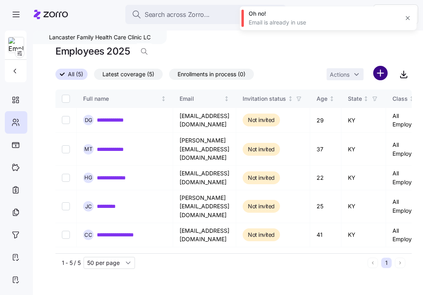
click at [383, 72] on html "**********" at bounding box center [211, 145] width 423 height 291
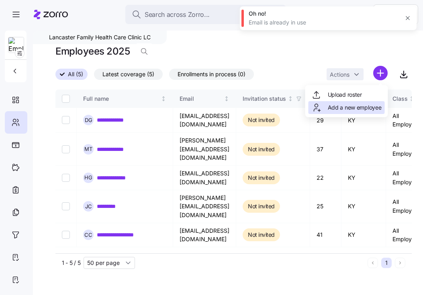
click at [352, 104] on span "Add a new employee" at bounding box center [355, 108] width 54 height 8
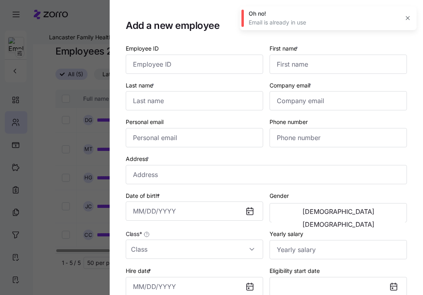
click at [284, 79] on div "Company email *" at bounding box center [339, 95] width 144 height 37
click at [286, 69] on input "First name *" at bounding box center [338, 64] width 137 height 19
click at [199, 105] on input "Last name *" at bounding box center [194, 100] width 137 height 19
click at [323, 101] on input "Company email *" at bounding box center [338, 100] width 137 height 19
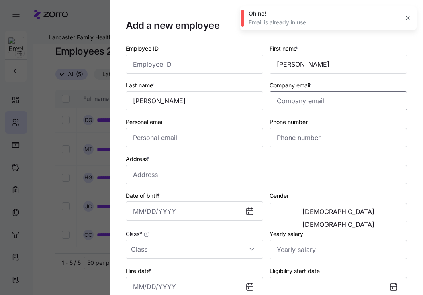
click at [323, 101] on input "Company email *" at bounding box center [338, 100] width 137 height 19
click at [220, 141] on input "Personal email" at bounding box center [194, 137] width 137 height 19
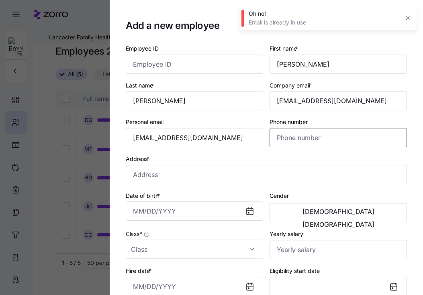
click at [287, 138] on input "Phone number" at bounding box center [338, 137] width 137 height 19
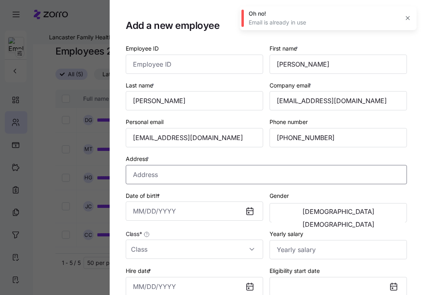
click at [146, 174] on input "Address *" at bounding box center [266, 174] width 281 height 19
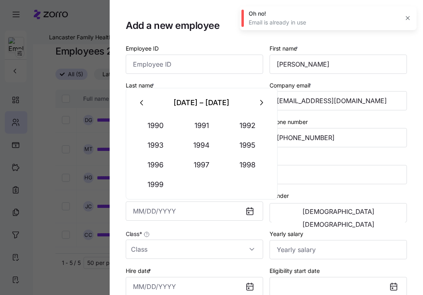
click at [172, 208] on input "Date of birth *" at bounding box center [194, 211] width 137 height 19
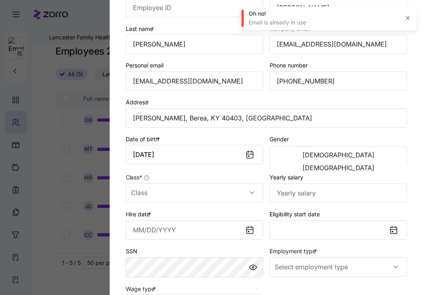
scroll to position [61, 0]
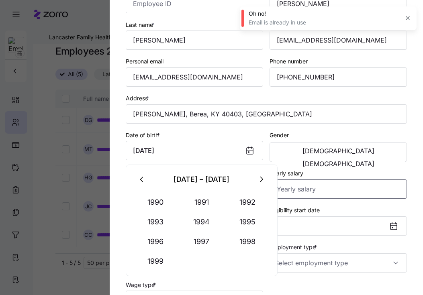
click at [312, 189] on input "Yearly salary" at bounding box center [338, 189] width 137 height 19
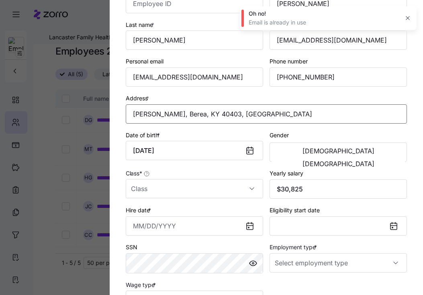
click at [267, 115] on input "[PERSON_NAME], Berea, KY 40403, [GEOGRAPHIC_DATA]" at bounding box center [266, 114] width 281 height 19
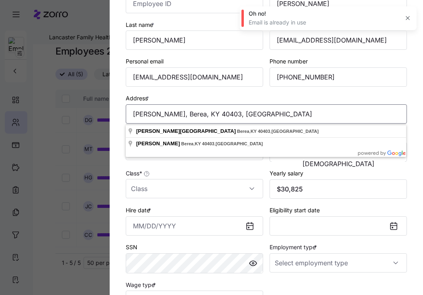
drag, startPoint x: 267, startPoint y: 115, endPoint x: 121, endPoint y: 114, distance: 146.3
click at [121, 114] on section "Add a new employee Employee ID First name * [PERSON_NAME] Last name * [PERSON_N…" at bounding box center [267, 147] width 314 height 295
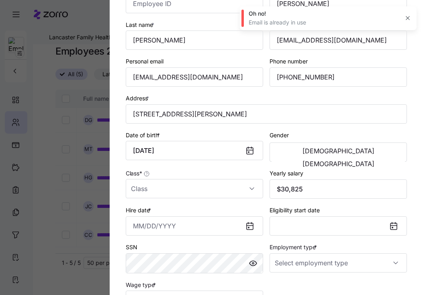
click at [118, 119] on section "Add a new employee Employee ID First name * [PERSON_NAME] Last name * [PERSON_N…" at bounding box center [267, 147] width 314 height 295
click at [174, 184] on input "Class *" at bounding box center [194, 188] width 137 height 19
click at [168, 208] on div "All Employees" at bounding box center [194, 214] width 131 height 17
click at [177, 226] on input "Hire date *" at bounding box center [194, 226] width 137 height 19
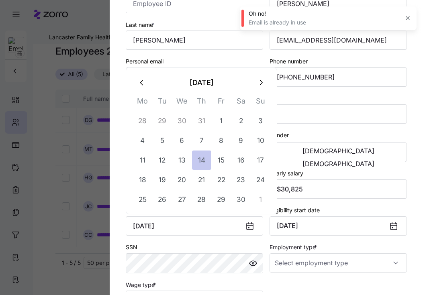
click at [205, 158] on button "14" at bounding box center [201, 160] width 19 height 19
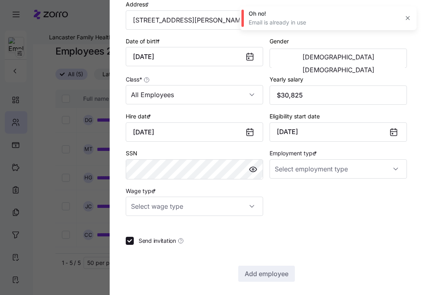
scroll to position [156, 0]
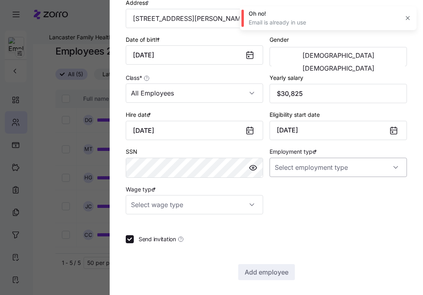
click at [314, 170] on input "Employment type *" at bounding box center [338, 167] width 137 height 19
click at [303, 188] on div "Full Time" at bounding box center [338, 193] width 131 height 17
click at [226, 206] on input "Wage type *" at bounding box center [194, 204] width 137 height 19
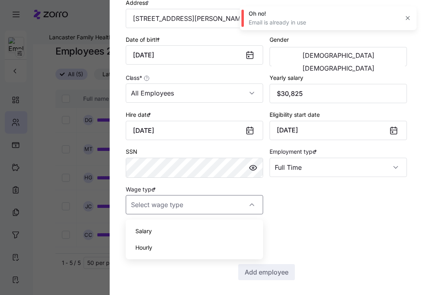
click at [186, 246] on div "Hourly" at bounding box center [194, 248] width 131 height 17
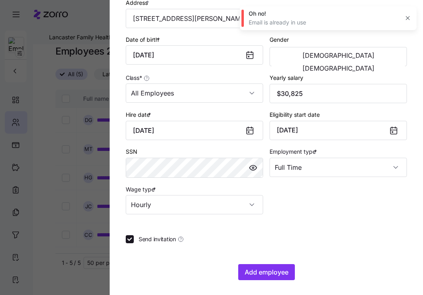
click at [123, 241] on section "Add a new employee Employee ID First name * [PERSON_NAME] Last name * [PERSON_N…" at bounding box center [267, 147] width 314 height 295
click at [130, 242] on input "Send invitation" at bounding box center [130, 240] width 8 height 8
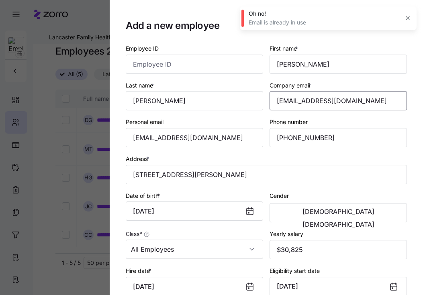
drag, startPoint x: 362, startPoint y: 102, endPoint x: 207, endPoint y: 90, distance: 156.0
click at [207, 90] on div "Employee ID First name * [PERSON_NAME] Last name * [PERSON_NAME] Company email …" at bounding box center [267, 207] width 288 height 334
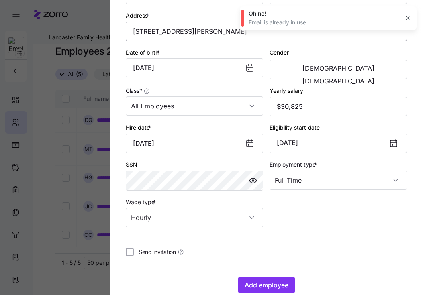
scroll to position [160, 0]
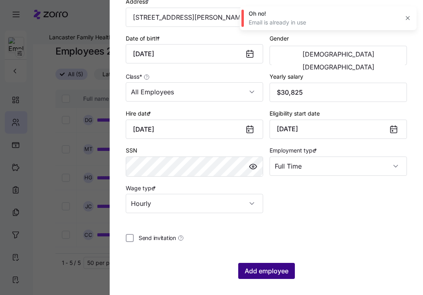
click at [266, 275] on span "Add employee" at bounding box center [267, 272] width 44 height 10
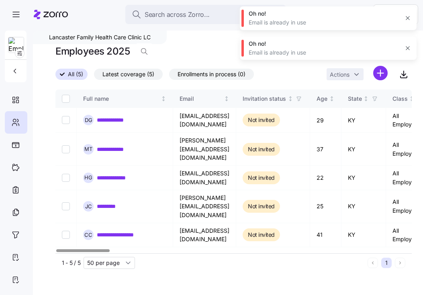
click at [406, 48] on icon "button" at bounding box center [408, 48] width 6 height 6
click at [406, 21] on icon "button" at bounding box center [408, 18] width 6 height 6
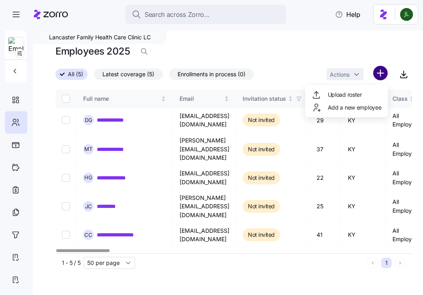
click at [380, 78] on html "**********" at bounding box center [211, 145] width 423 height 291
click at [368, 113] on div "Add a new employee" at bounding box center [347, 107] width 76 height 13
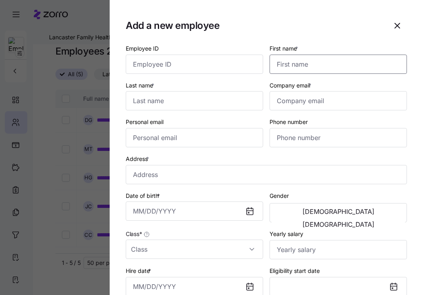
click at [283, 62] on input "First name *" at bounding box center [338, 64] width 137 height 19
click at [156, 99] on input "Last name *" at bounding box center [194, 100] width 137 height 19
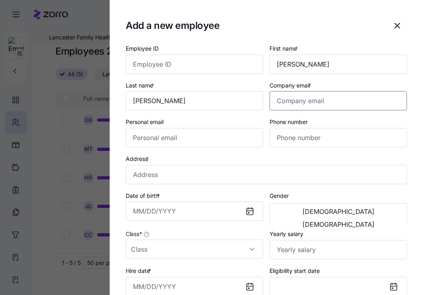
click at [287, 98] on input "Company email *" at bounding box center [338, 100] width 137 height 19
click at [214, 134] on input "Personal email" at bounding box center [194, 137] width 137 height 19
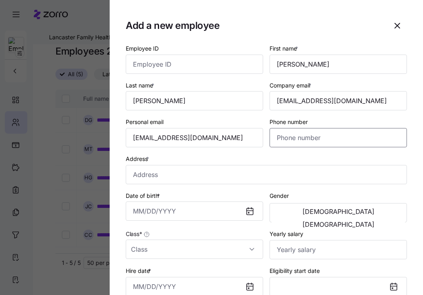
click at [285, 134] on input "Phone number" at bounding box center [338, 137] width 137 height 19
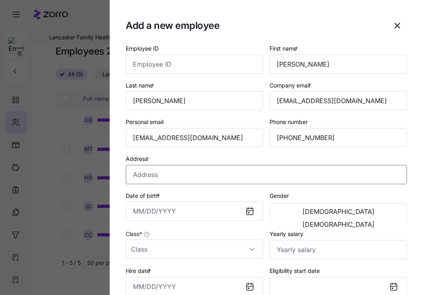
click at [183, 171] on input "Address *" at bounding box center [266, 174] width 281 height 19
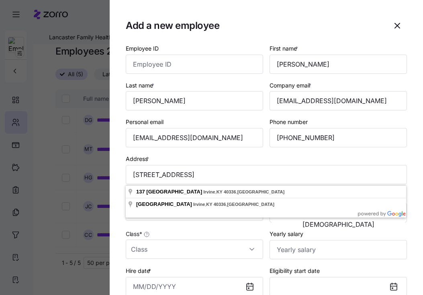
click at [197, 215] on body "**********" at bounding box center [211, 145] width 423 height 291
click at [197, 215] on input "Date of birth *" at bounding box center [194, 211] width 137 height 19
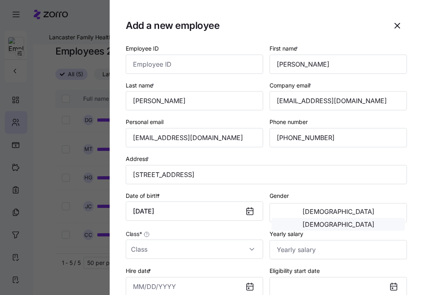
click at [368, 221] on span "[DEMOGRAPHIC_DATA]" at bounding box center [339, 224] width 72 height 6
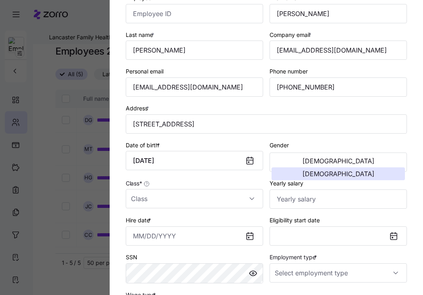
scroll to position [52, 0]
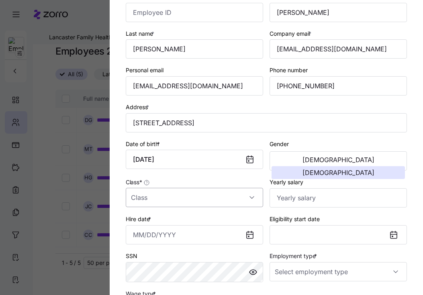
click at [166, 204] on input "Class *" at bounding box center [194, 197] width 137 height 19
click at [154, 204] on input "Class *" at bounding box center [194, 197] width 137 height 19
click at [154, 221] on span "All Employees" at bounding box center [153, 223] width 37 height 9
click at [333, 201] on input "Yearly salary" at bounding box center [338, 198] width 137 height 19
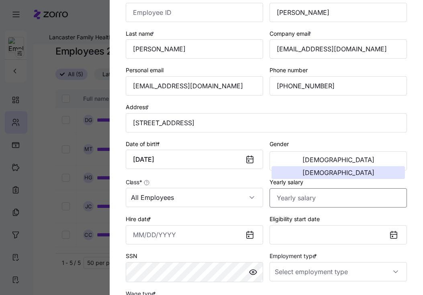
click at [333, 201] on input "Yearly salary" at bounding box center [338, 198] width 137 height 19
click at [314, 233] on button "Eligibility start date" at bounding box center [338, 235] width 137 height 19
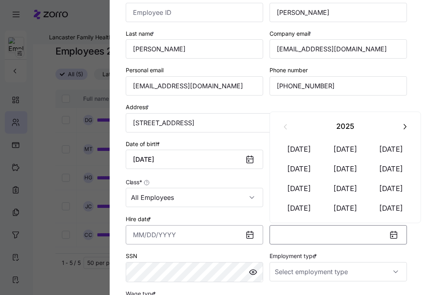
click at [194, 241] on input "Hire date *" at bounding box center [194, 235] width 137 height 19
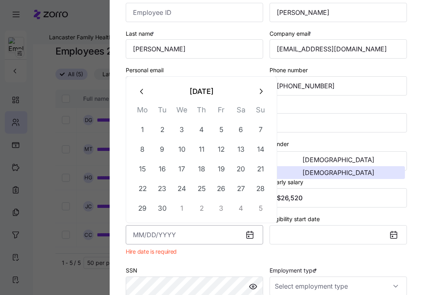
click at [159, 238] on input "Hire date *" at bounding box center [194, 235] width 137 height 19
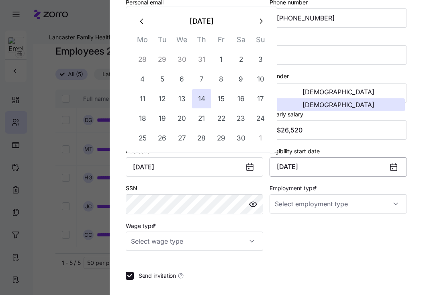
scroll to position [122, 0]
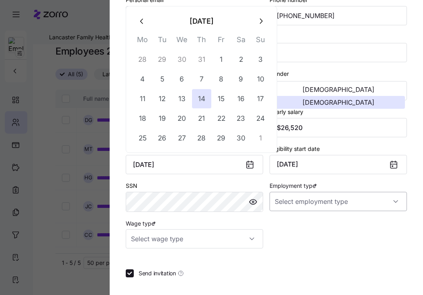
click at [315, 209] on input "Employment type *" at bounding box center [338, 201] width 137 height 19
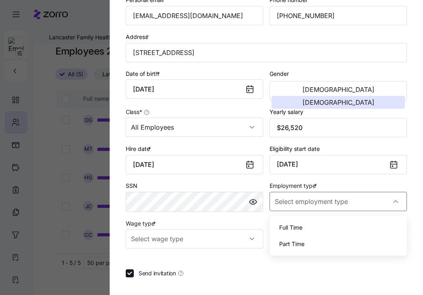
click at [303, 225] on div "Full Time" at bounding box center [338, 227] width 131 height 17
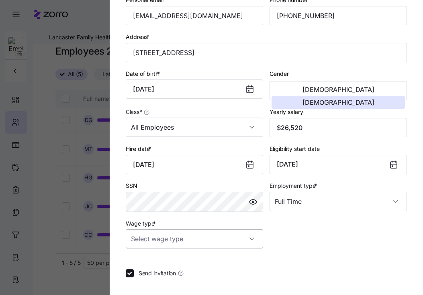
click at [215, 242] on input "Wage type *" at bounding box center [194, 239] width 137 height 19
click at [150, 283] on span "Hourly" at bounding box center [143, 282] width 17 height 9
click at [131, 280] on div "Employee ID First name * [PERSON_NAME] Last name * [PERSON_NAME] Company email …" at bounding box center [266, 118] width 281 height 394
click at [131, 278] on input "Send invitation" at bounding box center [130, 274] width 8 height 8
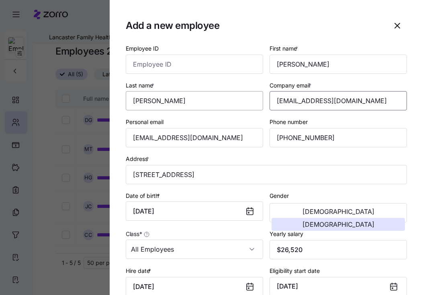
drag, startPoint x: 373, startPoint y: 102, endPoint x: 229, endPoint y: 96, distance: 144.0
click at [229, 96] on div "Employee ID First name * [PERSON_NAME] Last name * [PERSON_NAME] Company email …" at bounding box center [267, 207] width 288 height 334
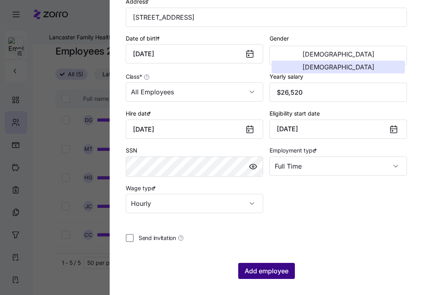
click at [284, 272] on span "Add employee" at bounding box center [267, 272] width 44 height 10
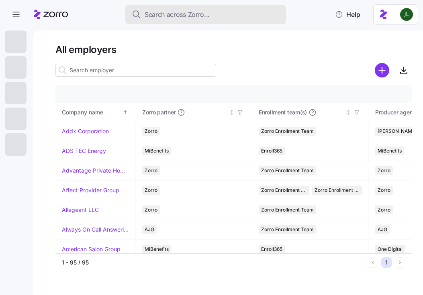
click at [199, 10] on span "Search across Zorro..." at bounding box center [177, 15] width 65 height 10
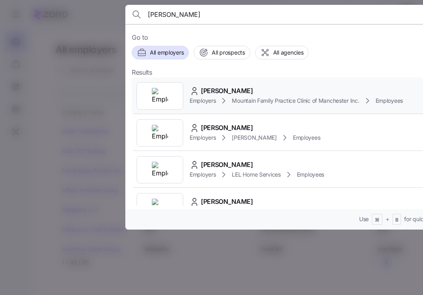
type input "sherry burns"
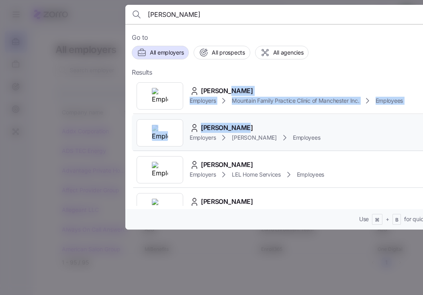
drag, startPoint x: 228, startPoint y: 87, endPoint x: 278, endPoint y: 133, distance: 68.3
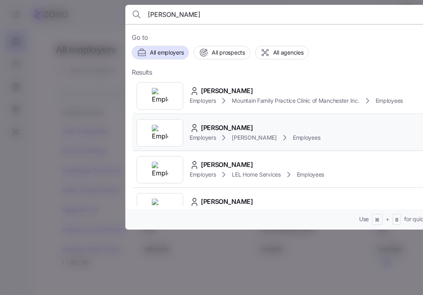
click at [345, 134] on div "Sherry Burns Employers Kim Cox Employees" at bounding box center [290, 133] width 317 height 37
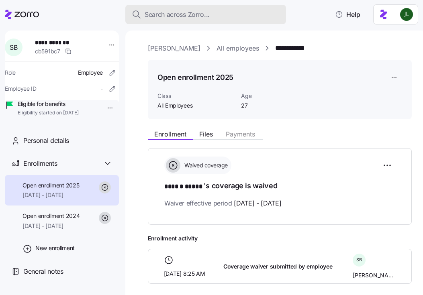
click at [183, 18] on span "Search across Zorro..." at bounding box center [177, 15] width 65 height 10
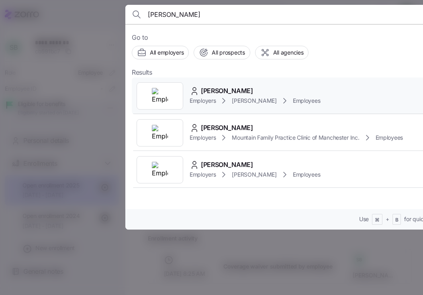
type input "loryn cheek"
click at [242, 97] on span "[PERSON_NAME]" at bounding box center [254, 101] width 45 height 8
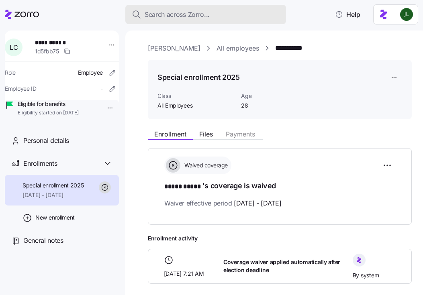
click at [193, 17] on span "Search across Zorro..." at bounding box center [177, 15] width 65 height 10
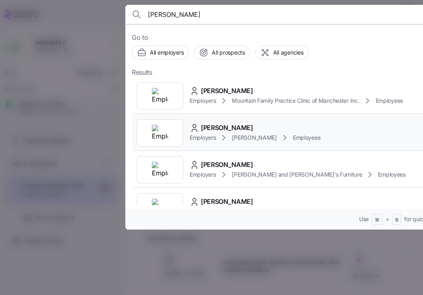
type input "kelsey collett"
click at [260, 127] on div "Kelsey Collett" at bounding box center [255, 128] width 131 height 10
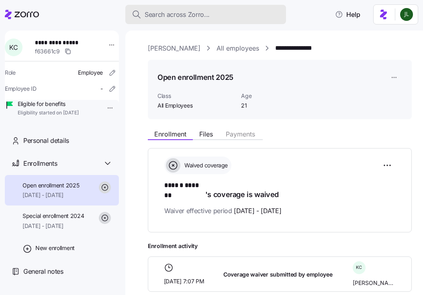
click at [255, 12] on div "Search across Zorro..." at bounding box center [206, 15] width 148 height 10
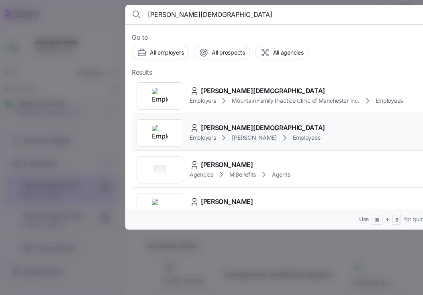
type input "johanna gay"
click at [289, 131] on div "Johnna Gay" at bounding box center [257, 128] width 135 height 10
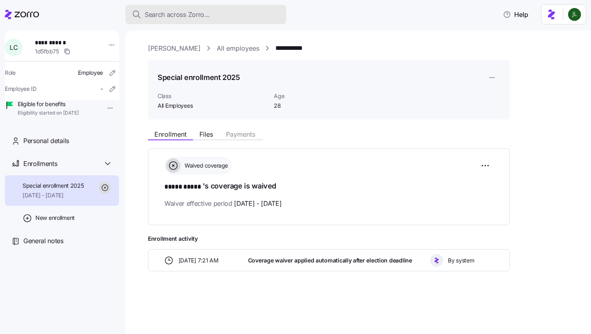
click at [258, 13] on div "Search across Zorro..." at bounding box center [206, 15] width 148 height 10
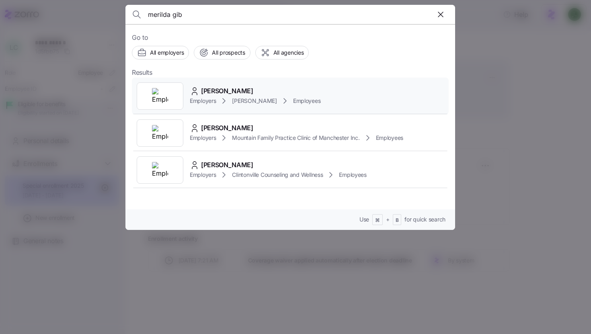
type input "merilda gib"
click at [267, 98] on div "Employers Kim Cox Employees" at bounding box center [255, 101] width 131 height 10
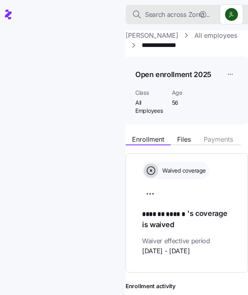
click at [180, 12] on span "Search across Zorro..." at bounding box center [177, 15] width 65 height 10
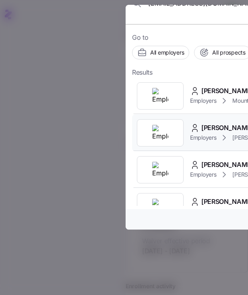
type input "[EMAIL_ADDRESS][DOMAIN_NAME]"
click at [213, 129] on span "Lori Koretski" at bounding box center [227, 128] width 52 height 10
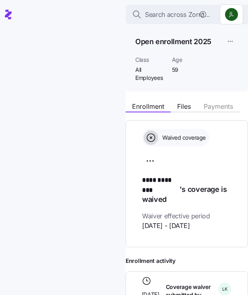
scroll to position [57, 0]
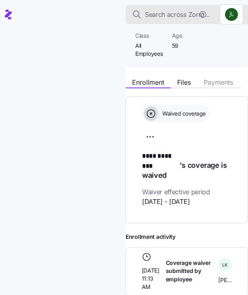
click at [190, 13] on span "Search across Zorro..." at bounding box center [177, 15] width 65 height 10
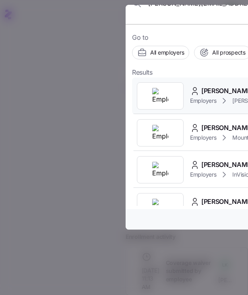
type input "[PERSON_NAME][EMAIL_ADDRESS][PERSON_NAME][DOMAIN_NAME]"
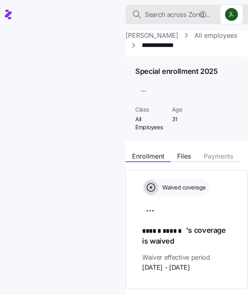
click at [179, 6] on button "Search across Zorro..." at bounding box center [205, 14] width 161 height 19
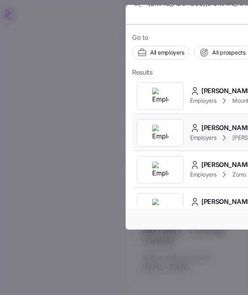
type input "[EMAIL_ADDRESS][DOMAIN_NAME]"
click at [221, 124] on span "[PERSON_NAME]" at bounding box center [227, 128] width 52 height 10
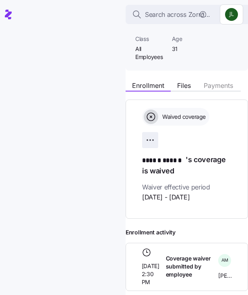
scroll to position [50, 0]
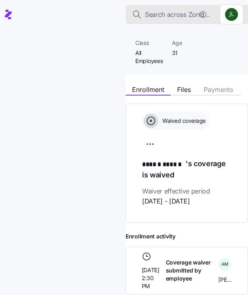
click at [175, 14] on span "Search across Zorro..." at bounding box center [177, 15] width 65 height 10
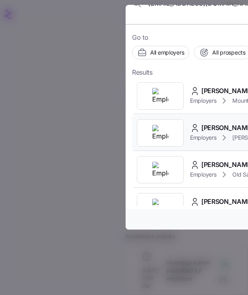
type input "[EMAIL_ADDRESS][DOMAIN_NAME]"
click at [228, 125] on span "Kelly Reynolds" at bounding box center [227, 128] width 52 height 10
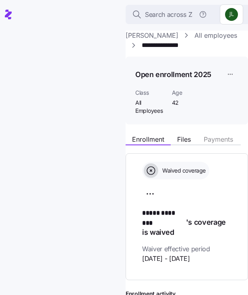
click at [192, 13] on button "button" at bounding box center [202, 14] width 21 height 16
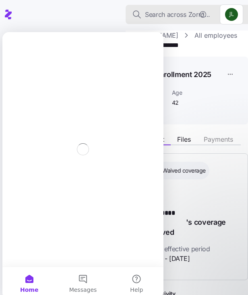
click at [172, 14] on span "Search across Zorro..." at bounding box center [177, 15] width 65 height 10
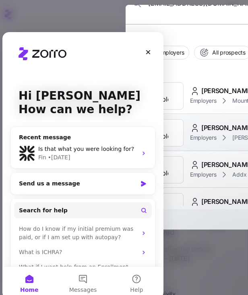
type input "[EMAIL_ADDRESS][DOMAIN_NAME]"
click at [228, 129] on span "Tina Shelton-Coomer" at bounding box center [227, 128] width 52 height 10
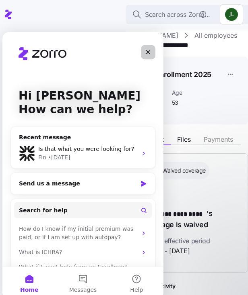
click at [150, 55] on div "Close" at bounding box center [148, 52] width 14 height 14
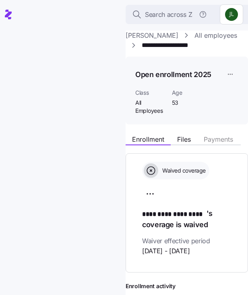
click at [193, 12] on button "button" at bounding box center [202, 14] width 21 height 16
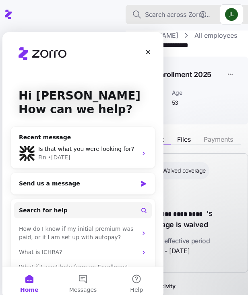
click at [171, 12] on span "Search across Zorro..." at bounding box center [177, 15] width 65 height 10
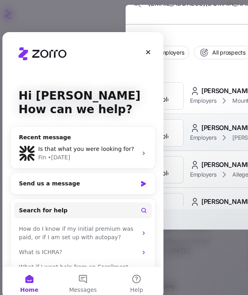
type input "[EMAIL_ADDRESS][DOMAIN_NAME]"
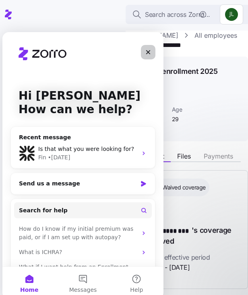
click at [147, 51] on icon "Close" at bounding box center [148, 52] width 4 height 4
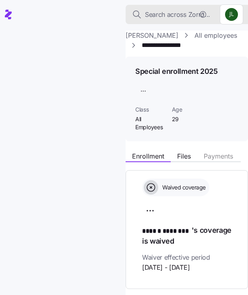
click at [174, 14] on span "Search across Zorro..." at bounding box center [177, 15] width 65 height 10
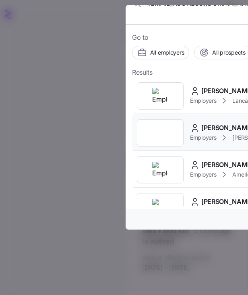
type input "[EMAIL_ADDRESS][DOMAIN_NAME]"
click at [217, 132] on span "Hannah Perkins" at bounding box center [227, 128] width 52 height 10
